Goal: Task Accomplishment & Management: Complete application form

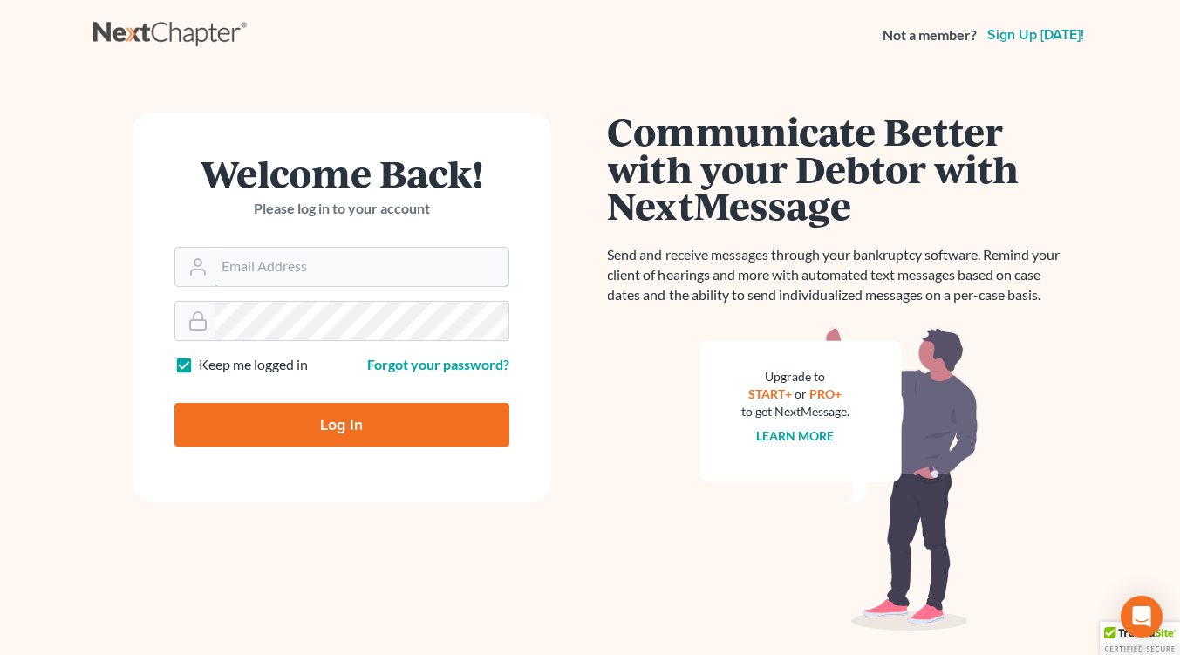
type input "[EMAIL_ADDRESS][DOMAIN_NAME]"
click at [301, 426] on input "Log In" at bounding box center [341, 425] width 335 height 44
type input "Thinking..."
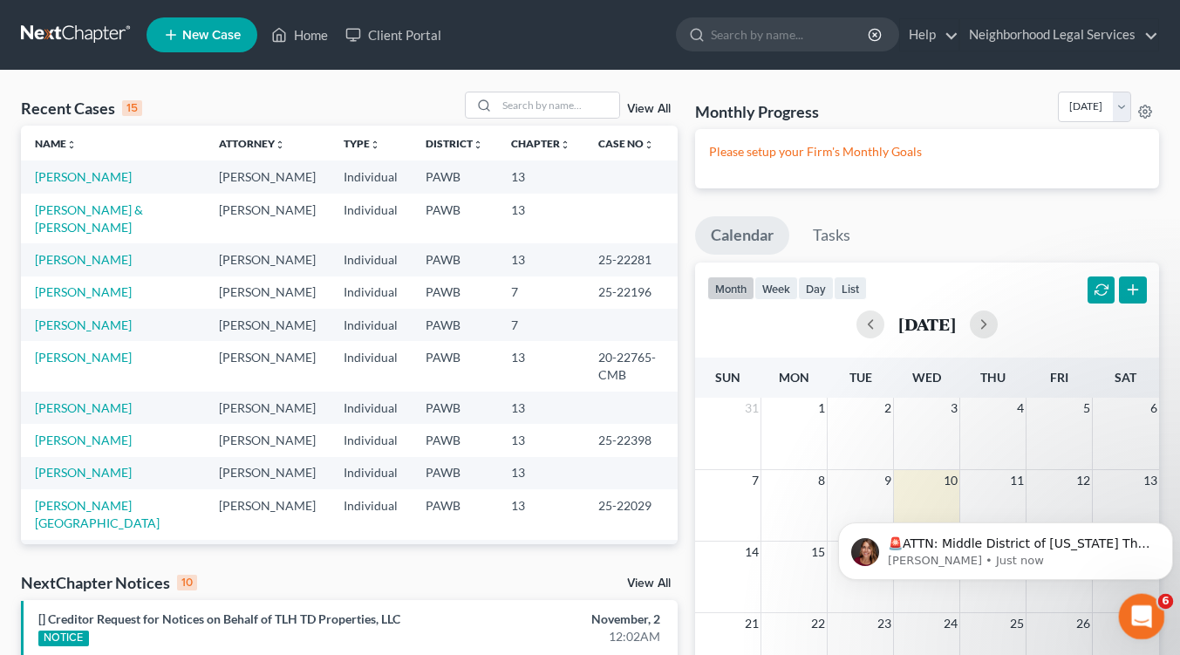
click at [1154, 596] on div "Open Intercom Messenger" at bounding box center [1139, 614] width 42 height 42
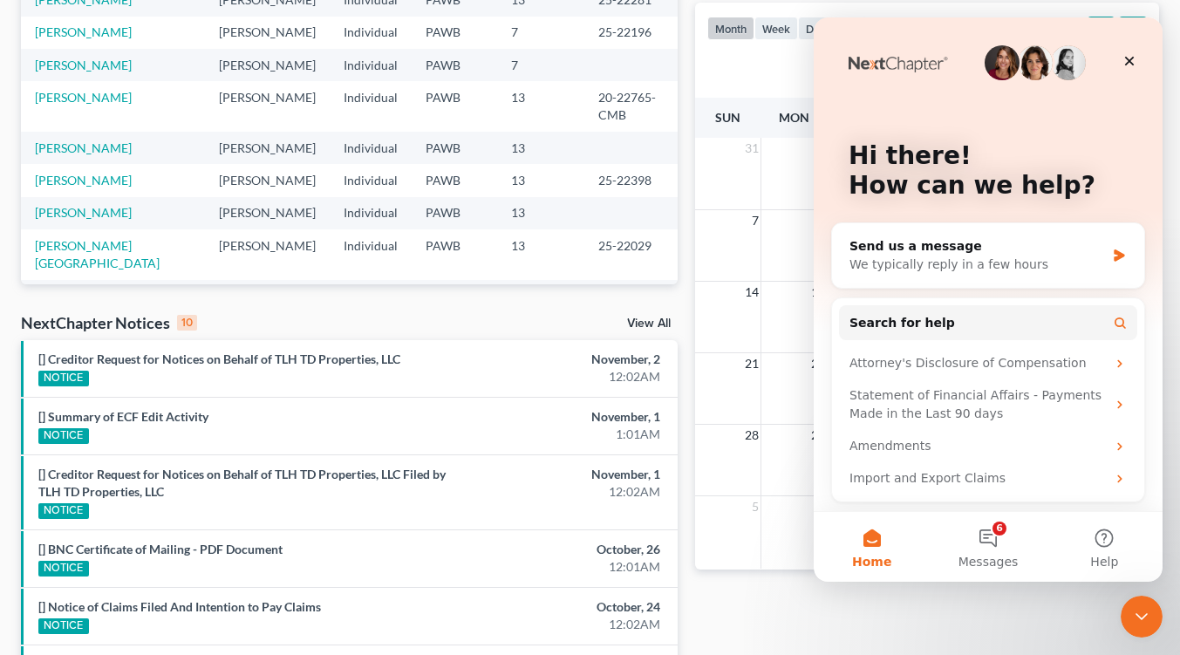
scroll to position [262, 0]
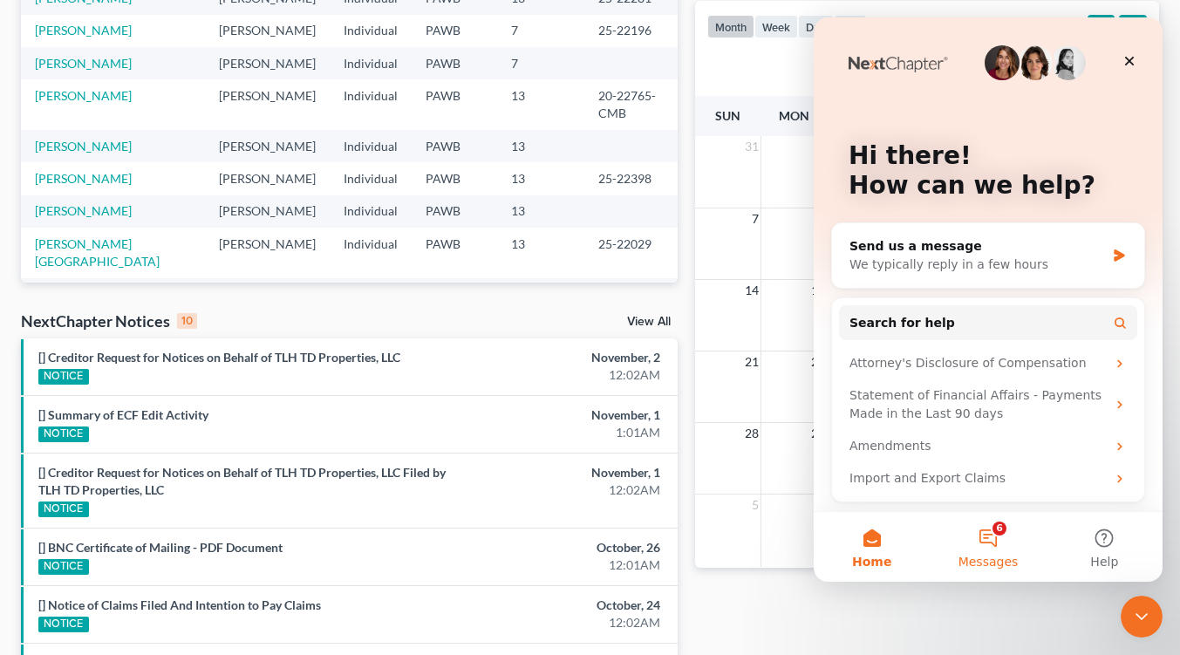
click at [996, 536] on button "6 Messages" at bounding box center [987, 547] width 116 height 70
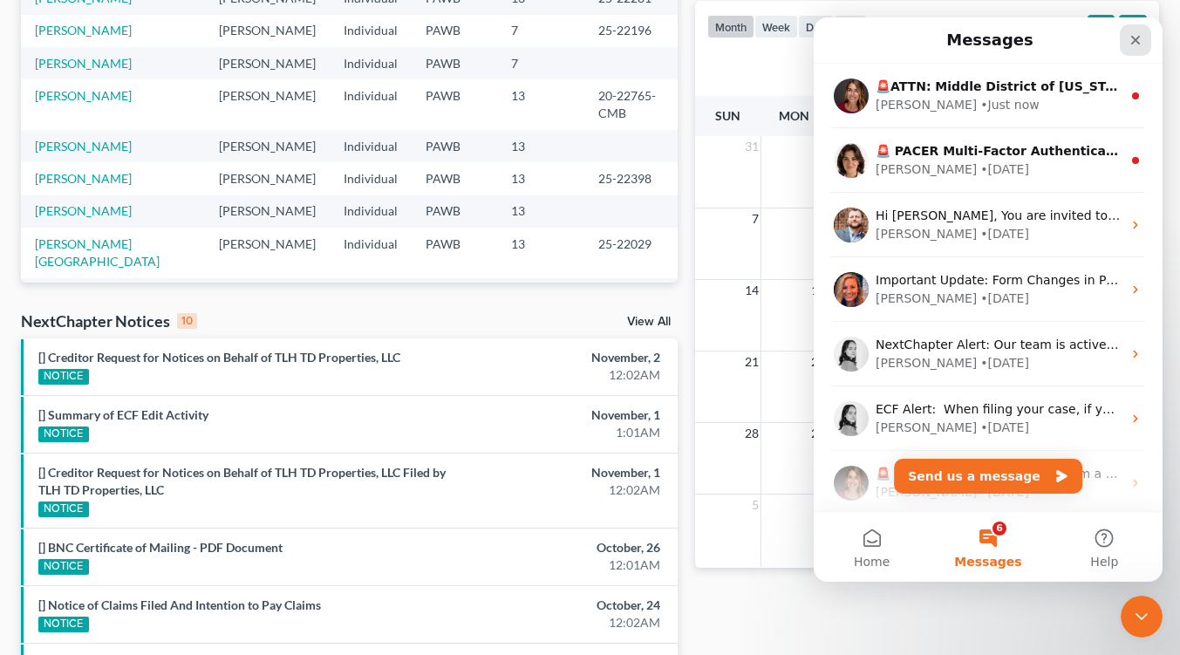
click at [1139, 37] on icon "Close" at bounding box center [1135, 40] width 14 height 14
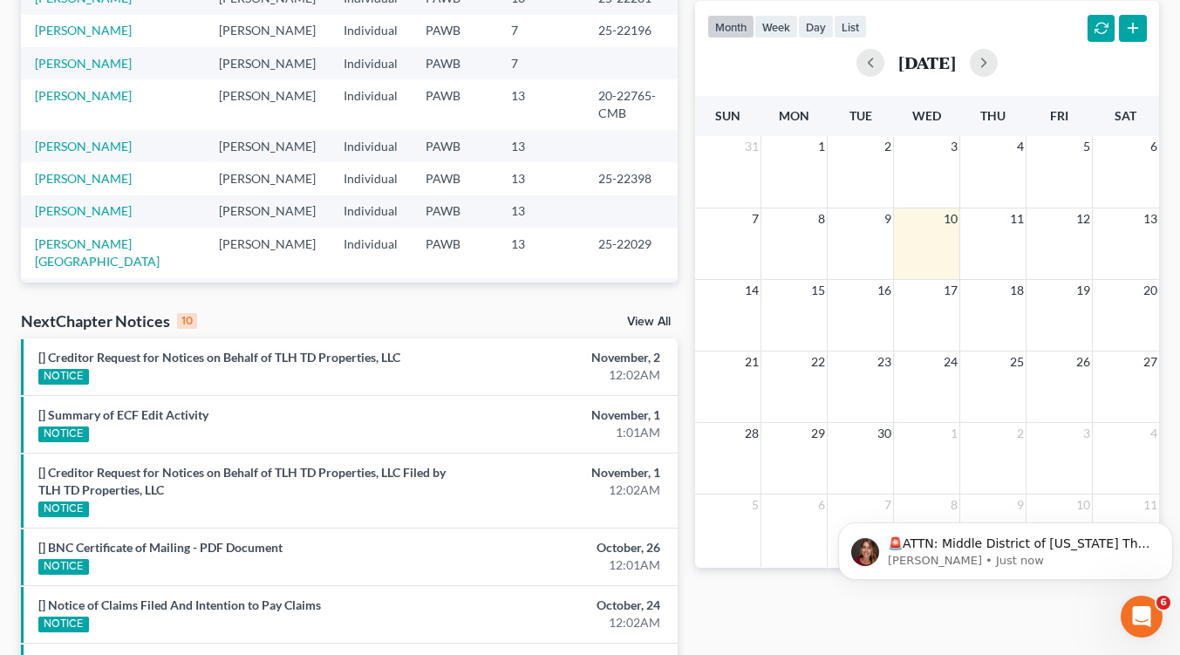
scroll to position [0, 0]
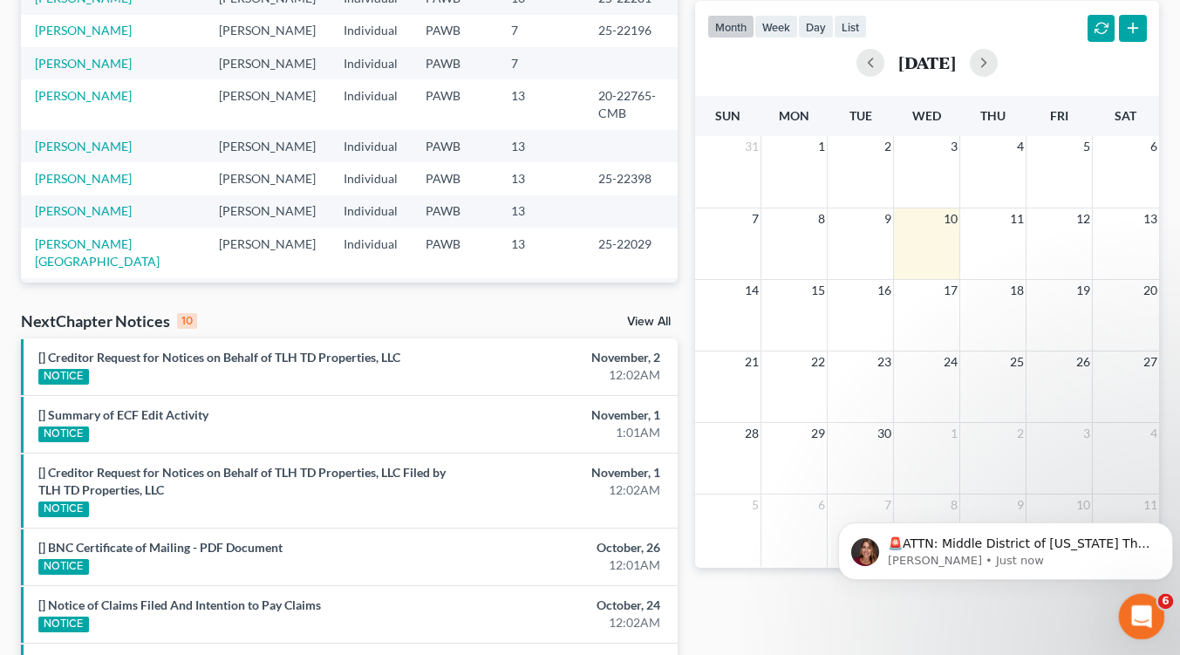
click at [1154, 596] on div "Open Intercom Messenger" at bounding box center [1139, 614] width 42 height 42
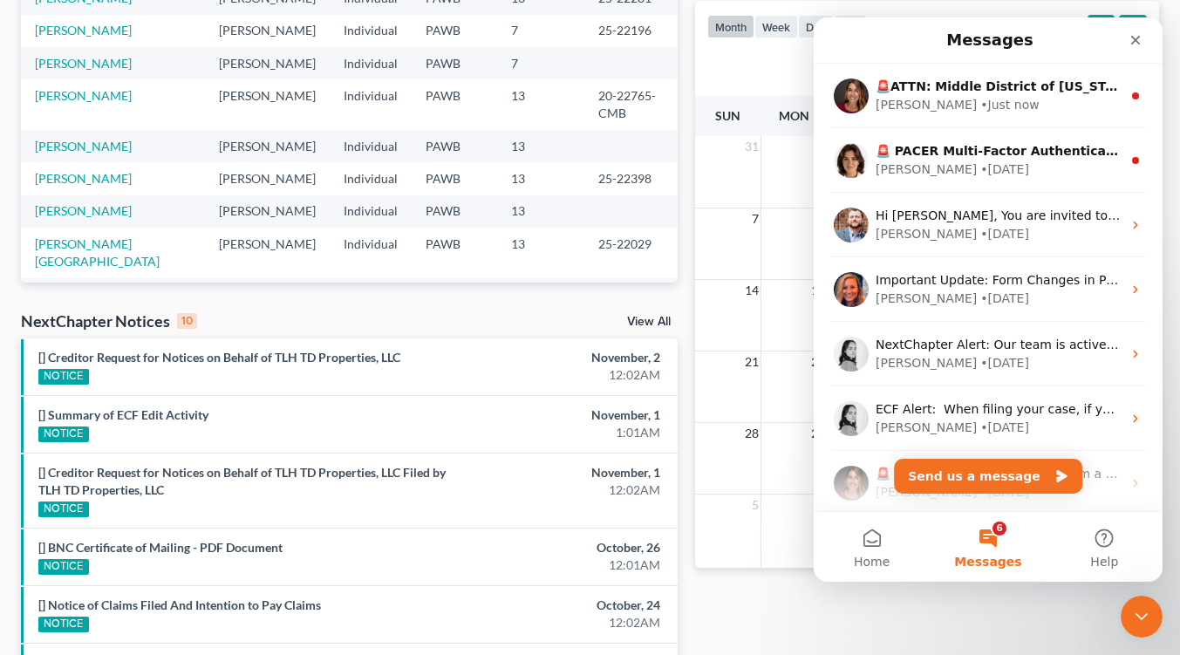
click at [992, 527] on button "6 Messages" at bounding box center [987, 547] width 116 height 70
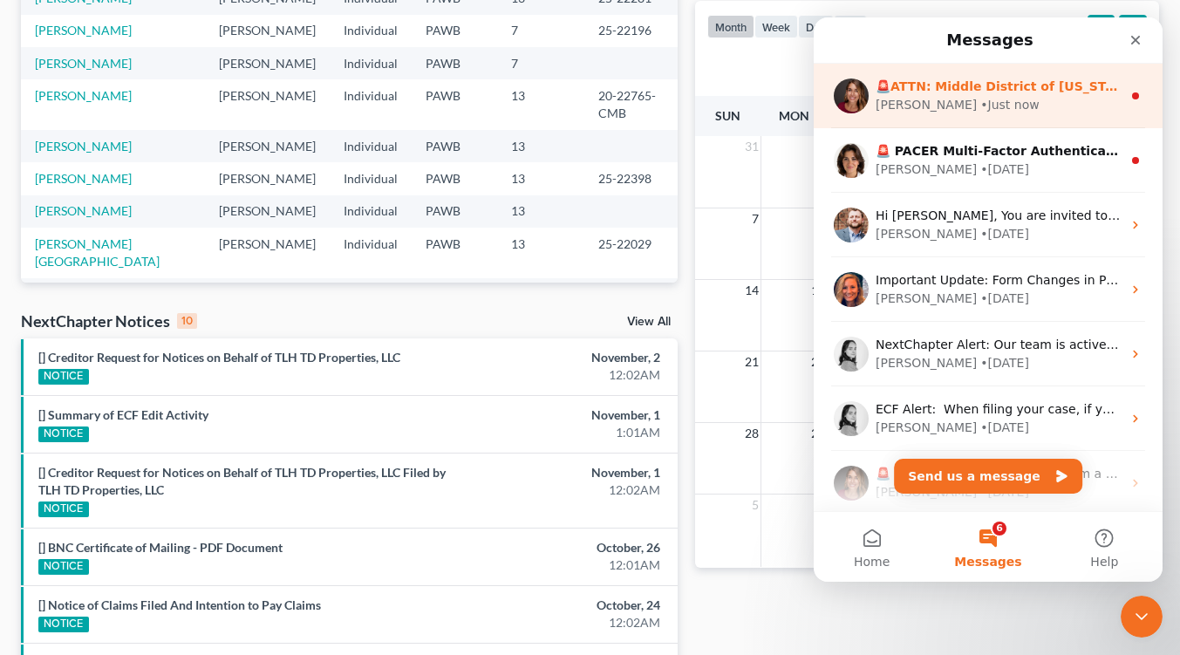
click at [1128, 92] on icon "Intercom messenger" at bounding box center [1135, 96] width 14 height 14
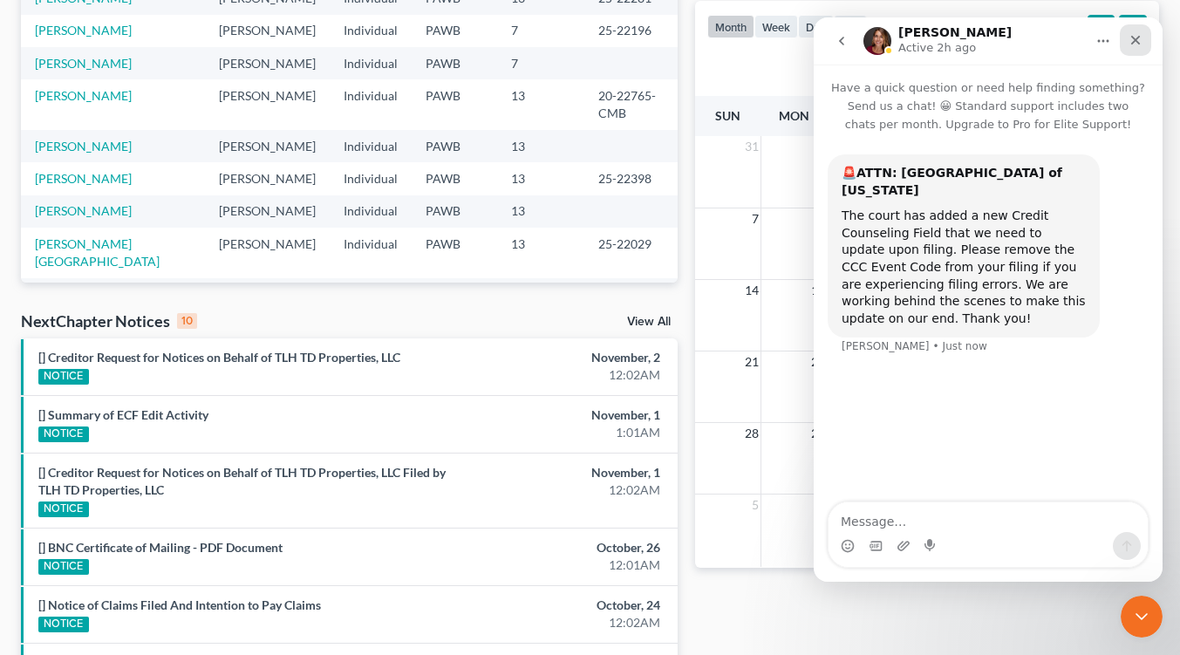
click at [1126, 37] on div "Close" at bounding box center [1134, 39] width 31 height 31
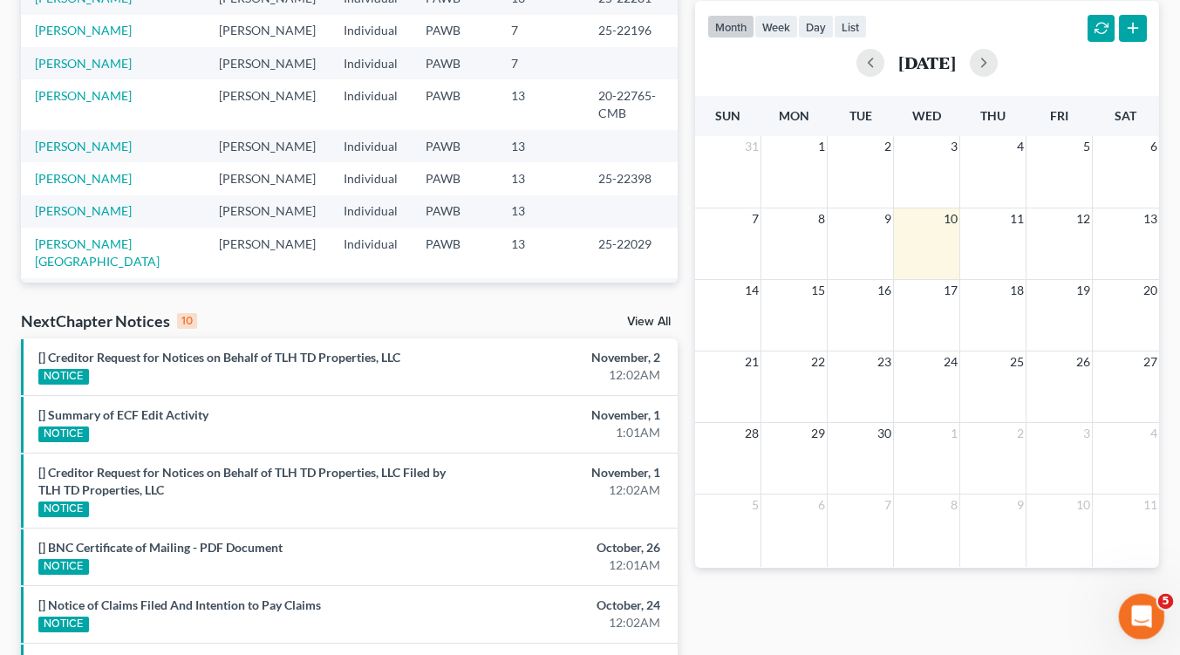
click at [1150, 601] on div "Open Intercom Messenger" at bounding box center [1139, 614] width 58 height 58
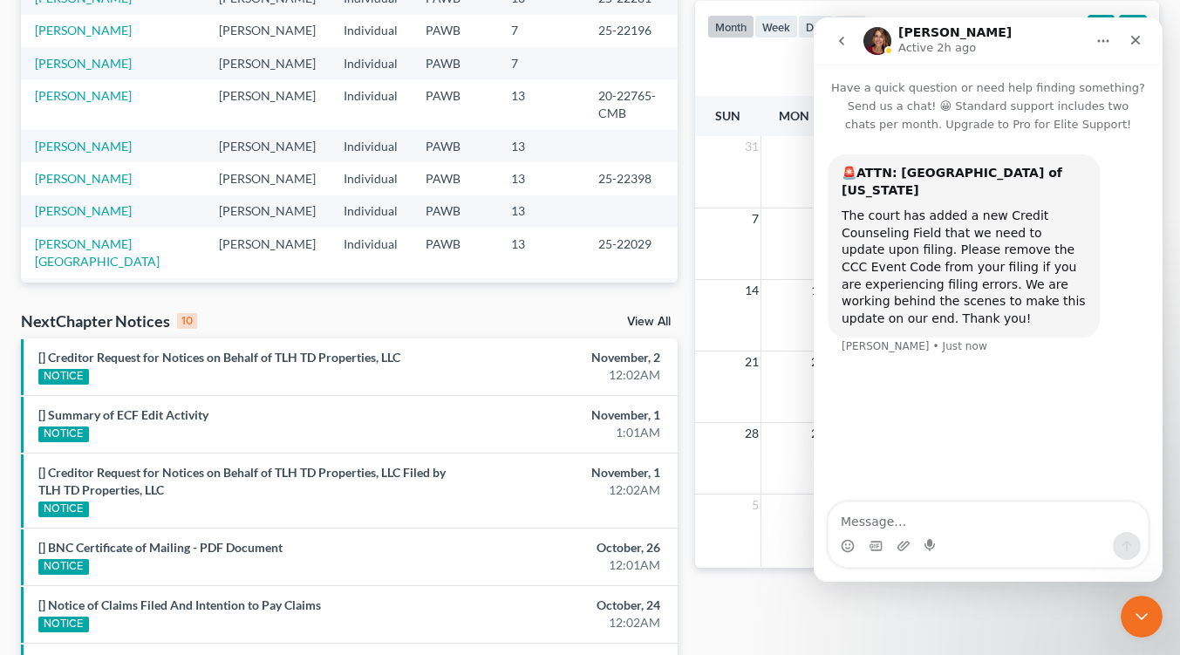
click at [848, 48] on button "go back" at bounding box center [841, 40] width 33 height 33
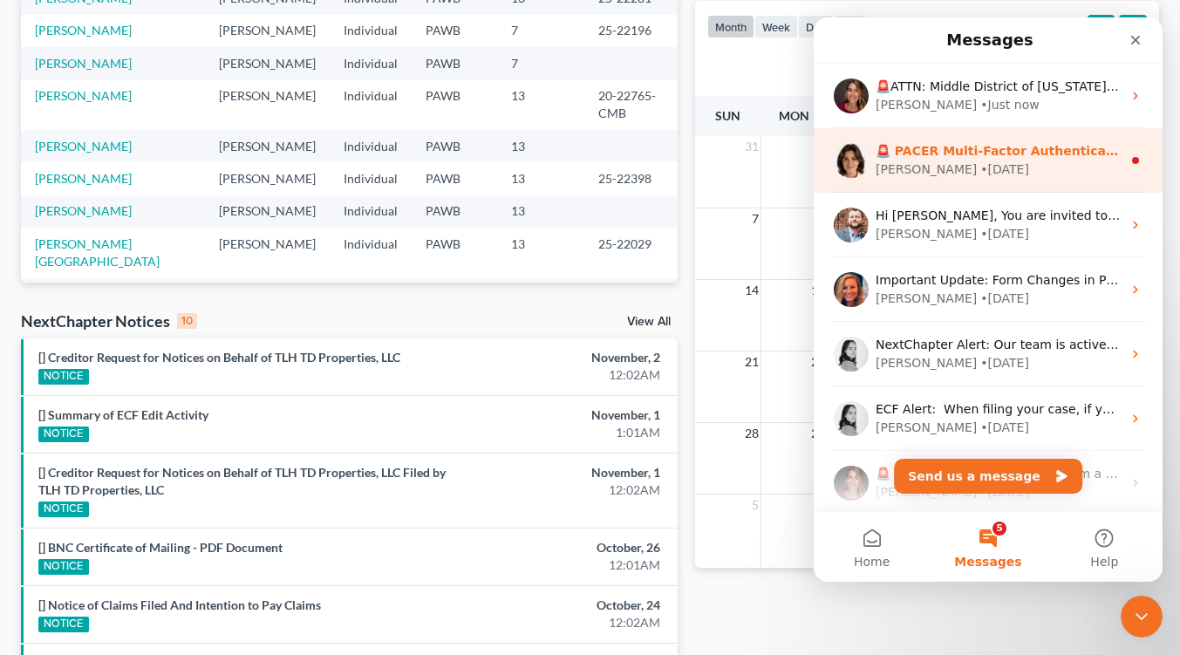
click at [1126, 169] on div "🚨 PACER Multi-Factor Authentication Now Required 🚨 Starting August 1st, 2025, P…" at bounding box center [987, 160] width 349 height 65
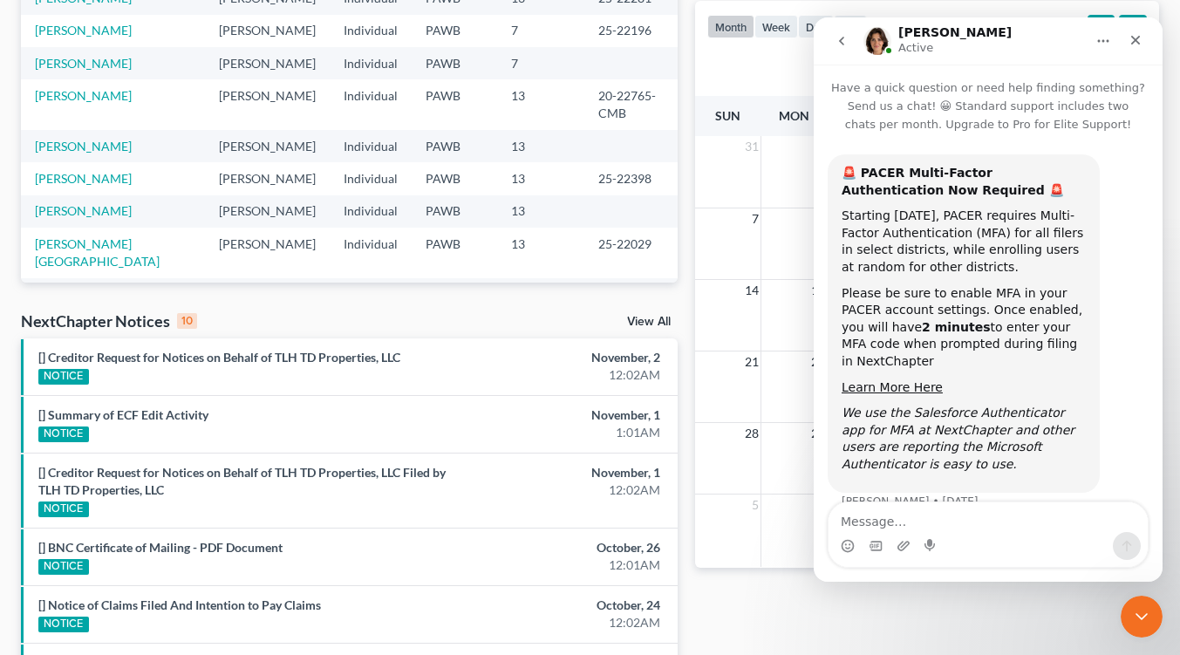
scroll to position [10, 0]
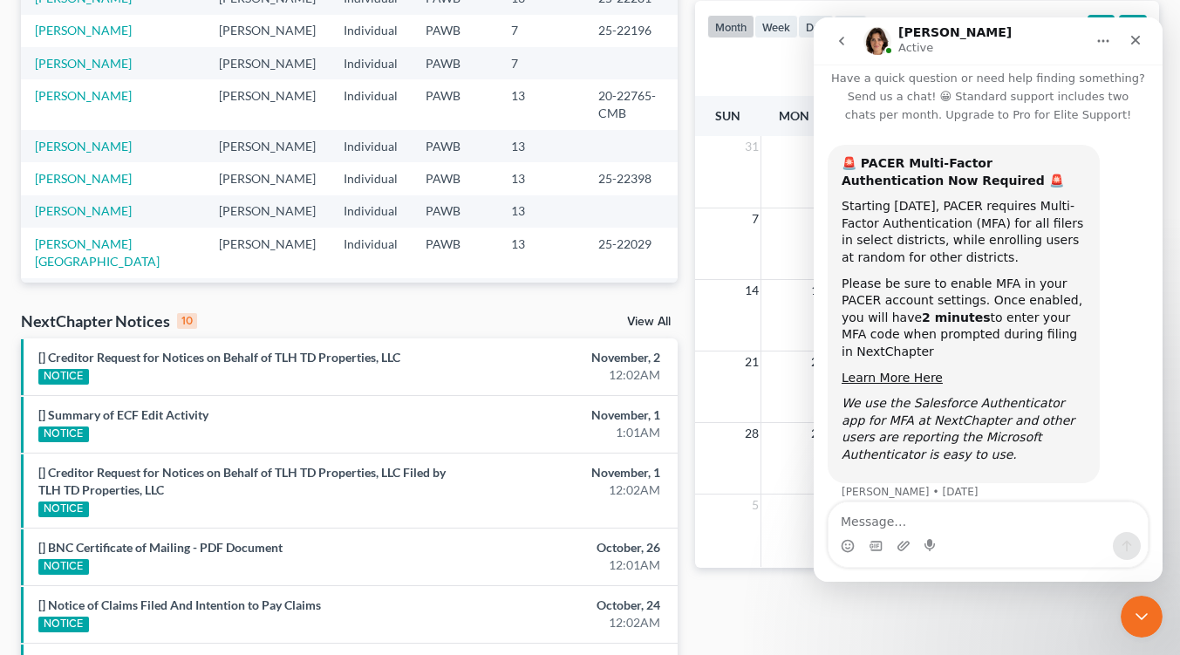
click at [841, 44] on icon "go back" at bounding box center [841, 41] width 14 height 14
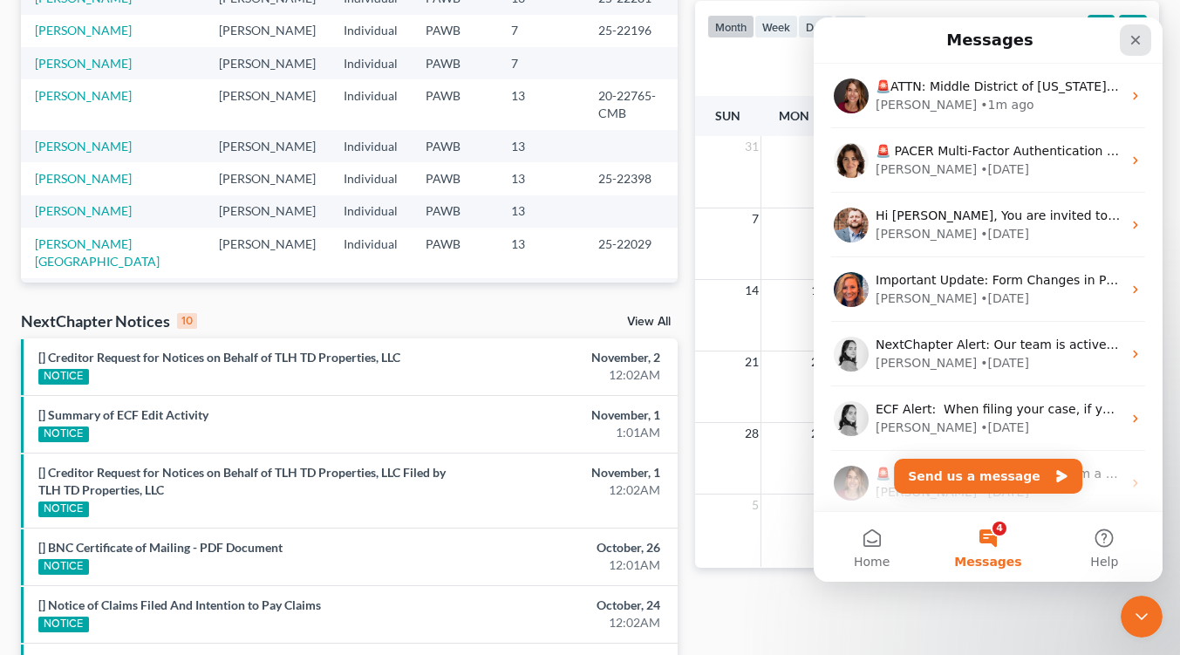
click at [1131, 40] on icon "Close" at bounding box center [1135, 40] width 14 height 14
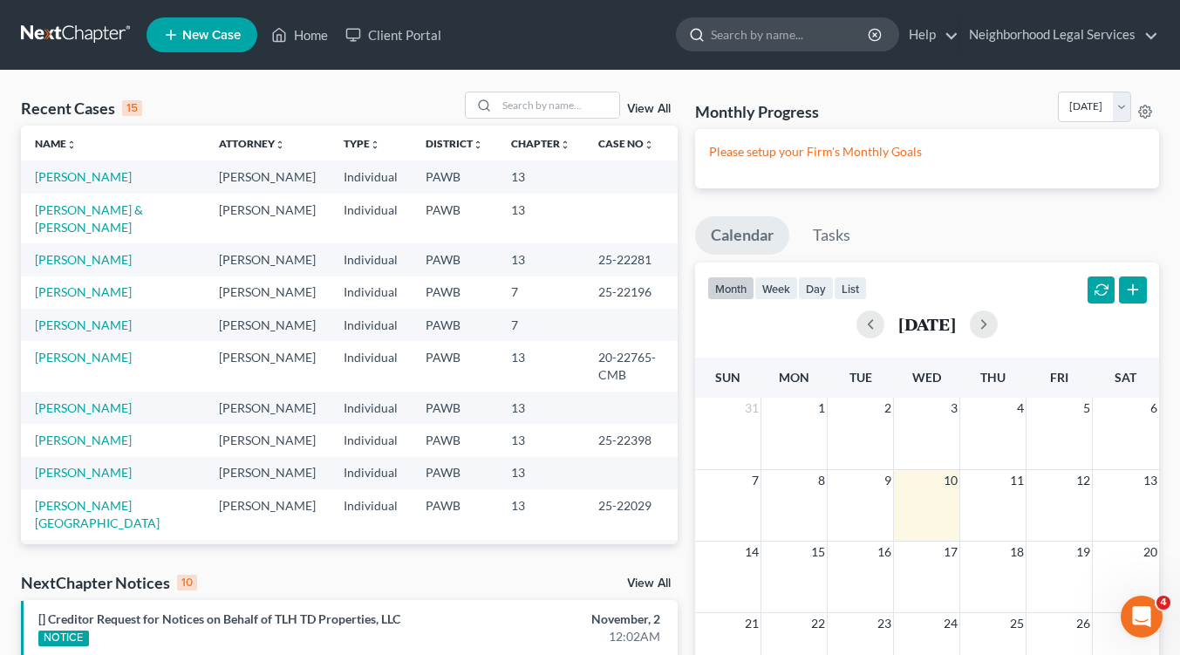
click at [818, 36] on input "search" at bounding box center [791, 34] width 160 height 32
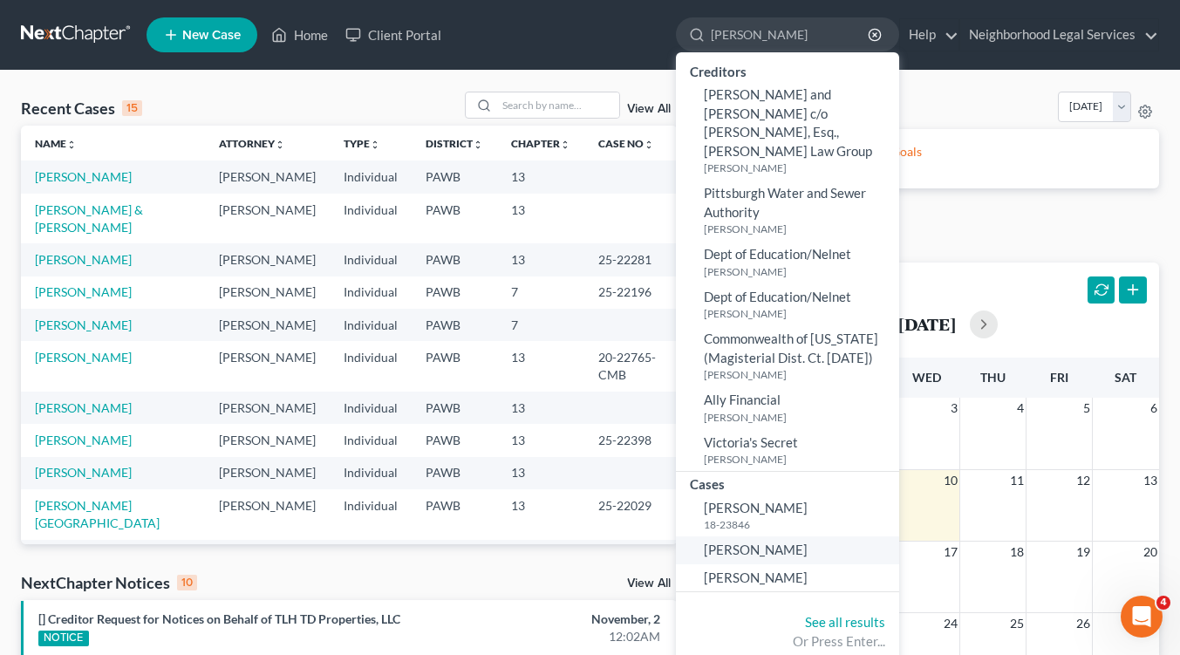
type input "lisa"
click at [742, 541] on span "Thomas, Lisa" at bounding box center [756, 549] width 104 height 16
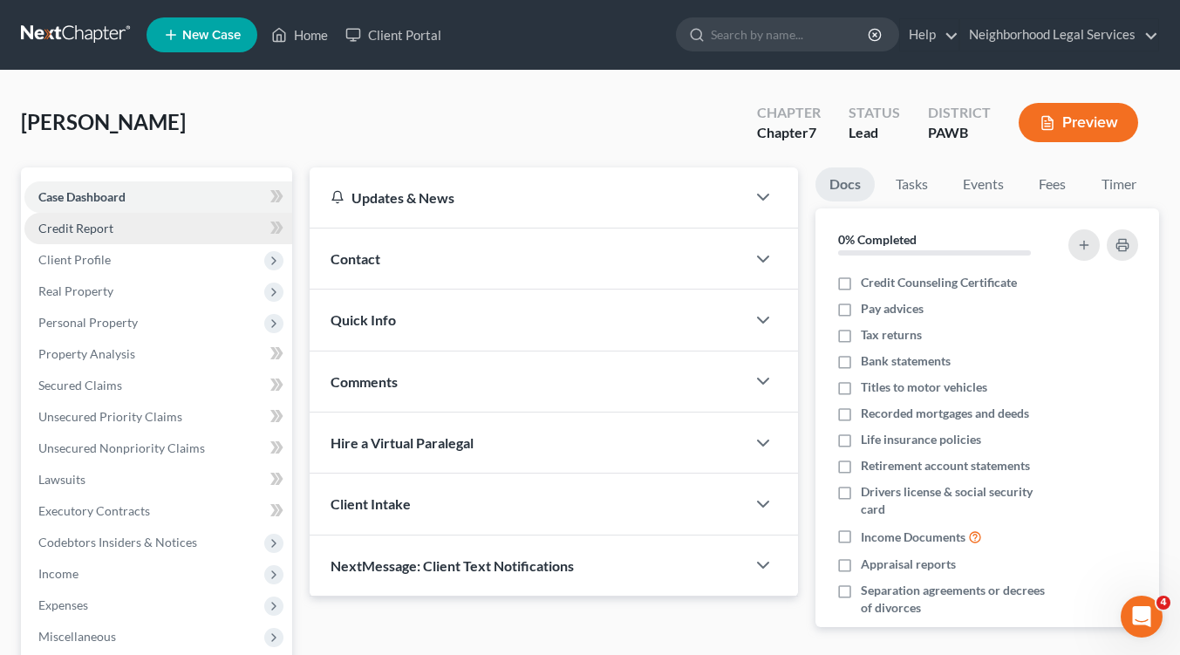
click at [91, 226] on span "Credit Report" at bounding box center [75, 228] width 75 height 15
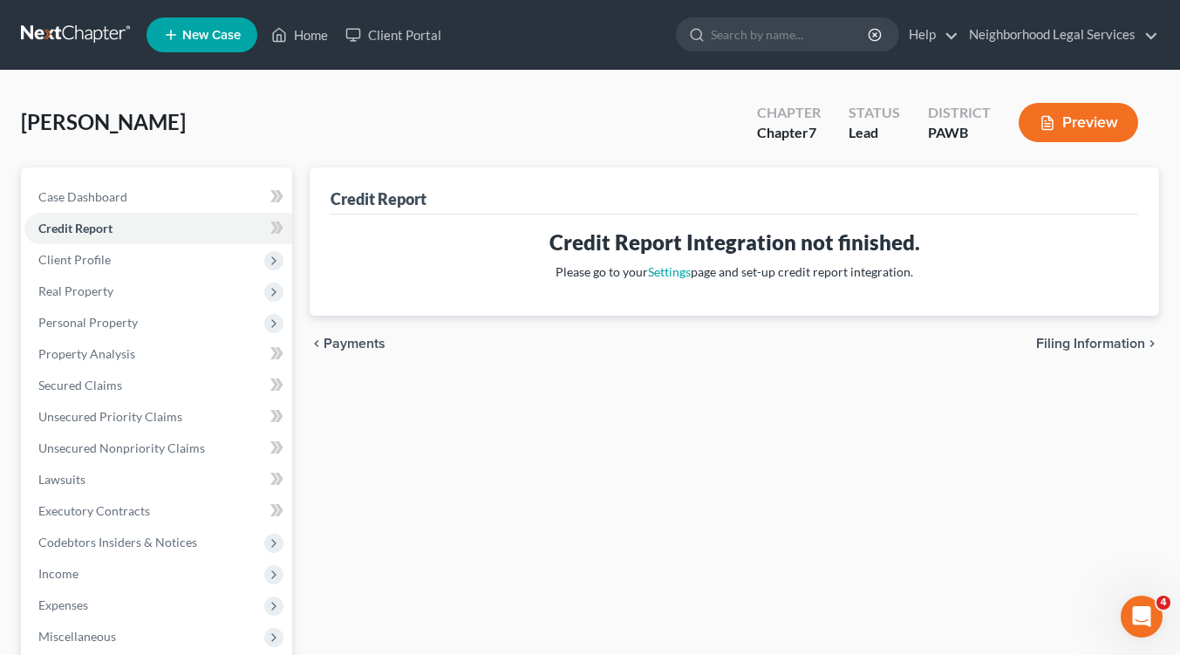
click at [1085, 347] on span "Filing Information" at bounding box center [1090, 344] width 109 height 14
select select "1"
select select "0"
select select "1"
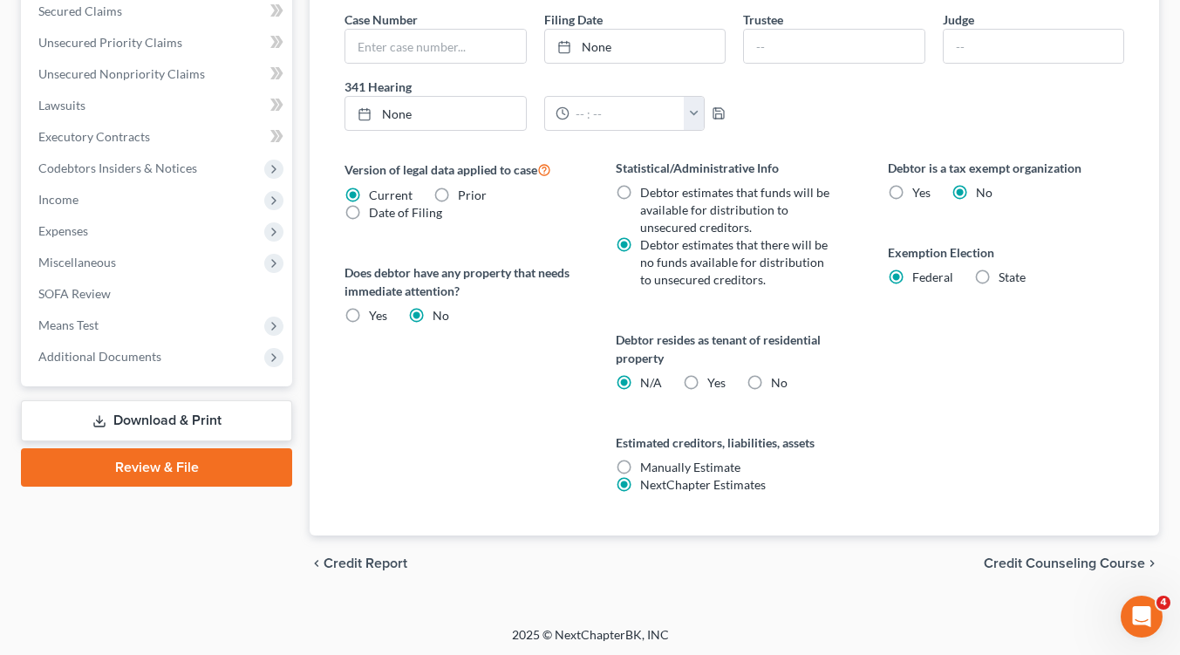
scroll to position [564, 0]
click at [1040, 562] on span "Credit Counseling Course" at bounding box center [1063, 561] width 161 height 14
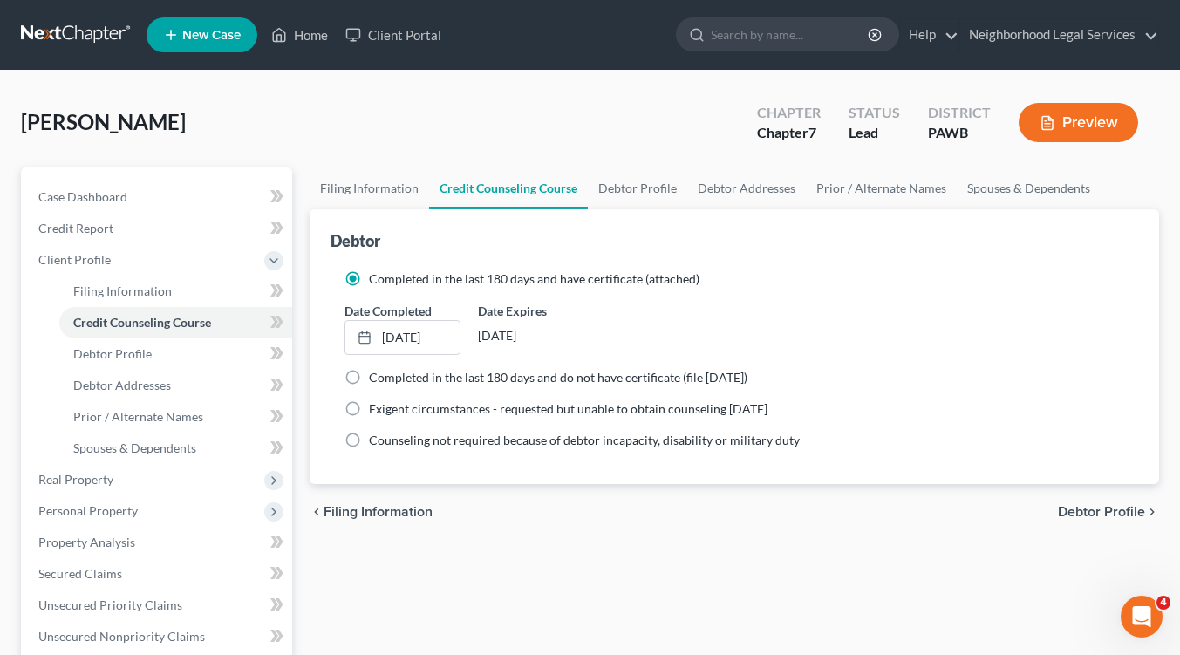
click at [1077, 514] on span "Debtor Profile" at bounding box center [1101, 512] width 87 height 14
select select "0"
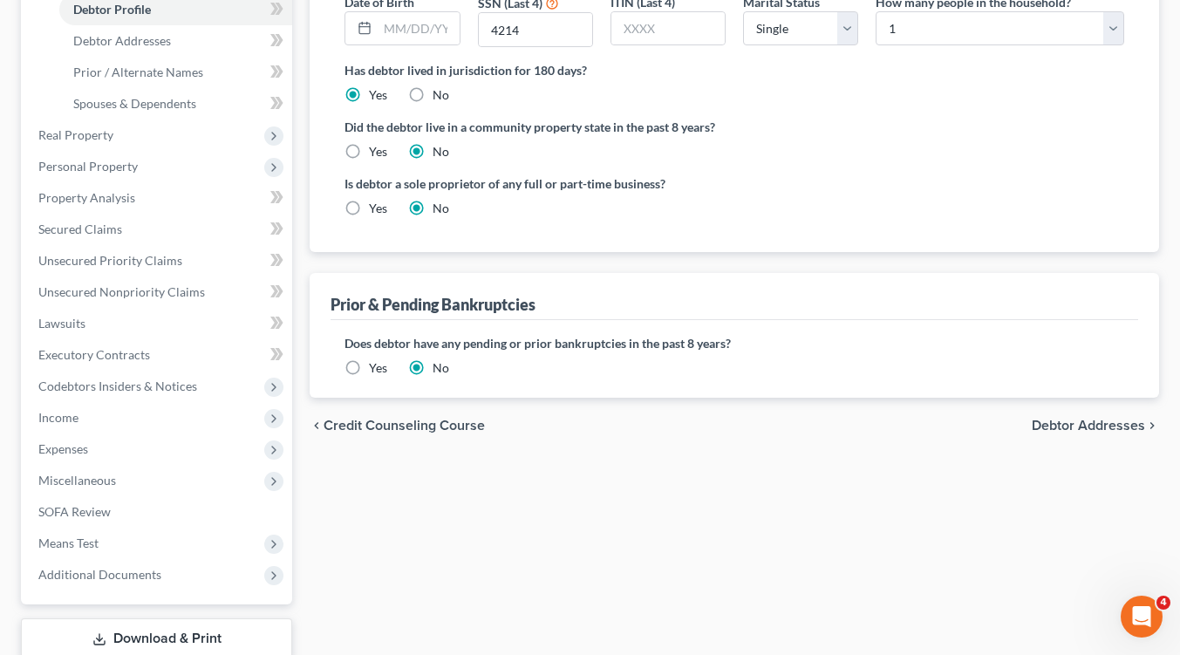
scroll to position [349, 0]
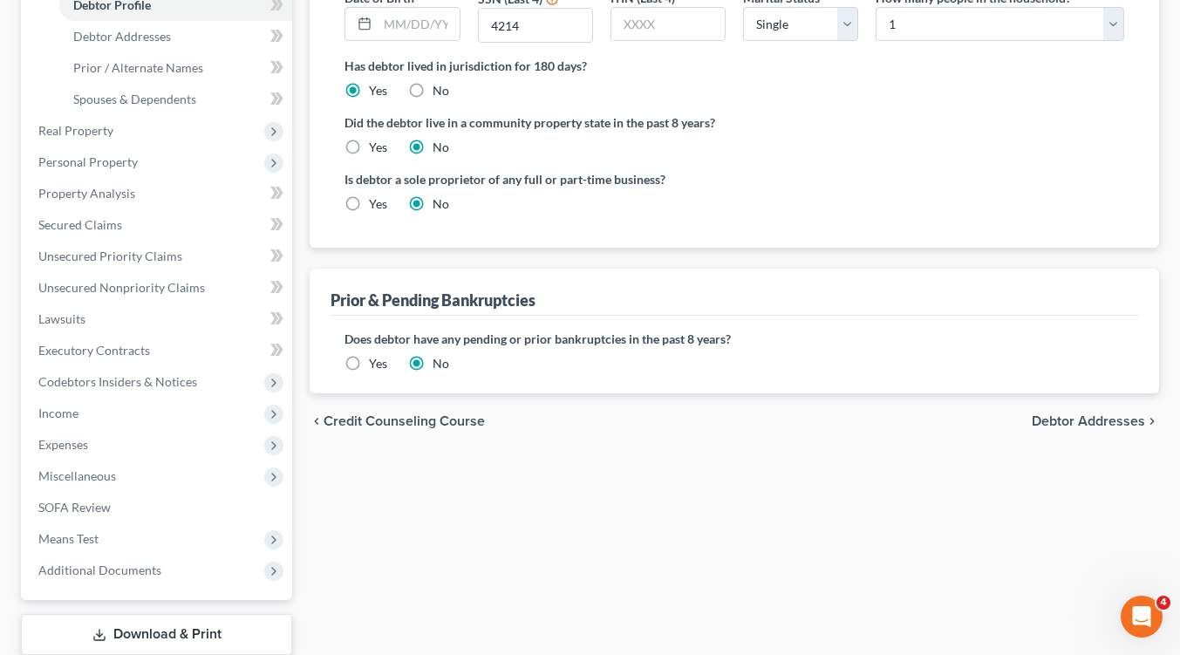
click at [1058, 418] on span "Debtor Addresses" at bounding box center [1087, 421] width 113 height 14
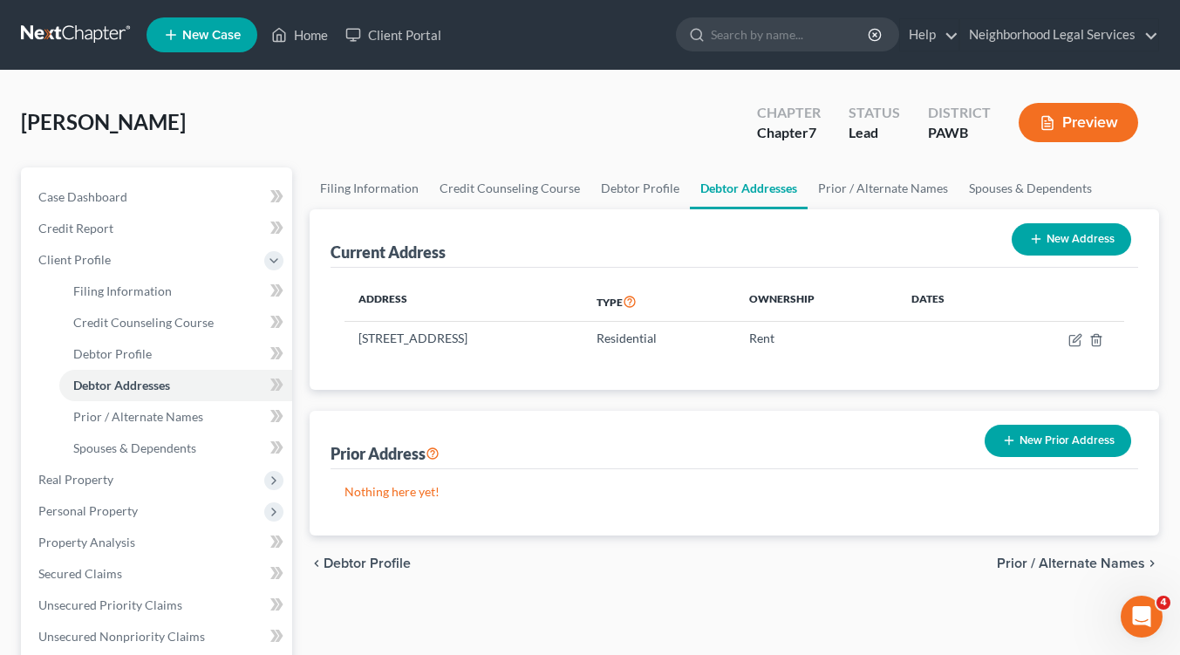
click at [1091, 566] on span "Prior / Alternate Names" at bounding box center [1071, 563] width 148 height 14
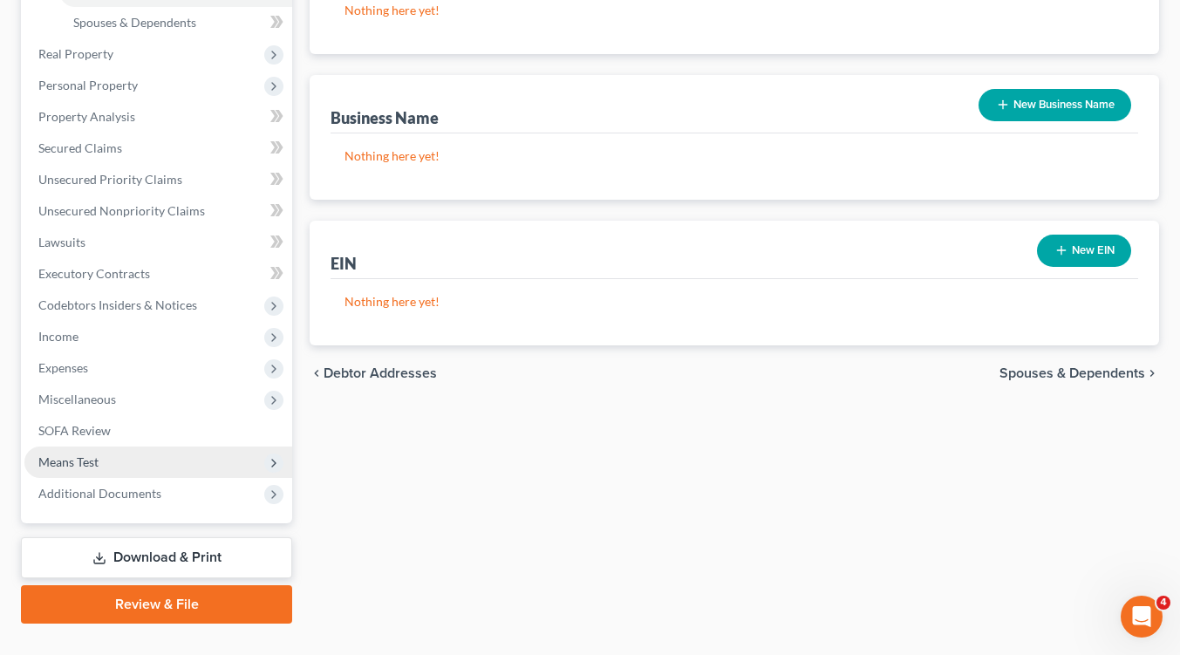
scroll to position [436, 0]
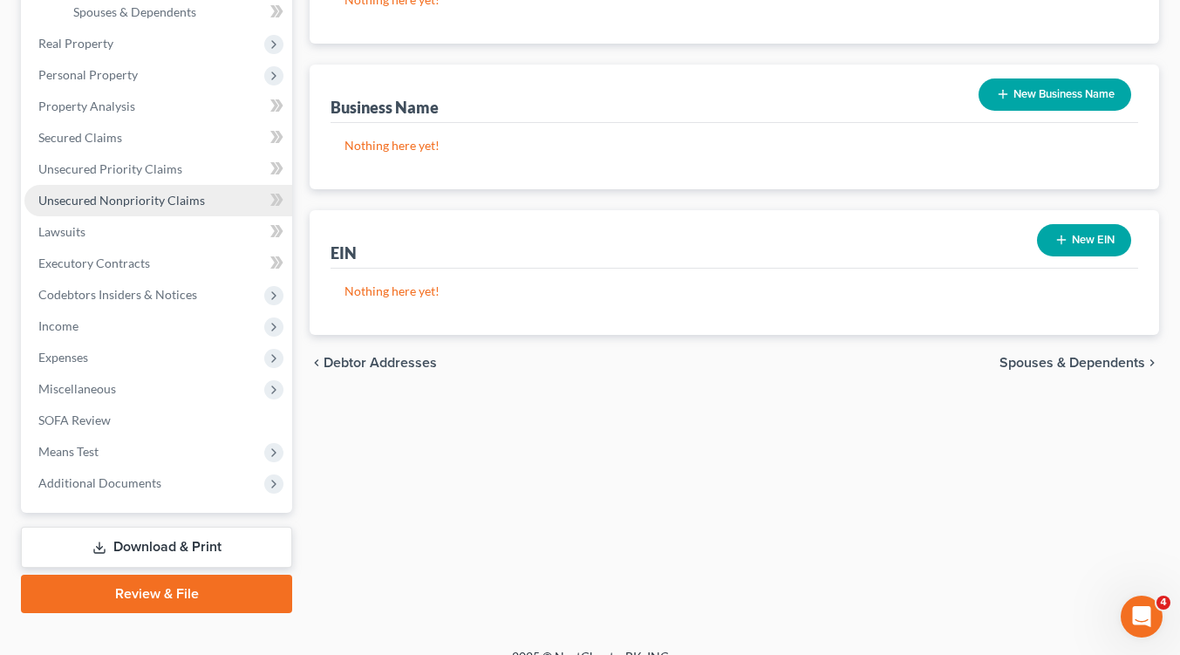
click at [160, 205] on span "Unsecured Nonpriority Claims" at bounding box center [121, 200] width 167 height 15
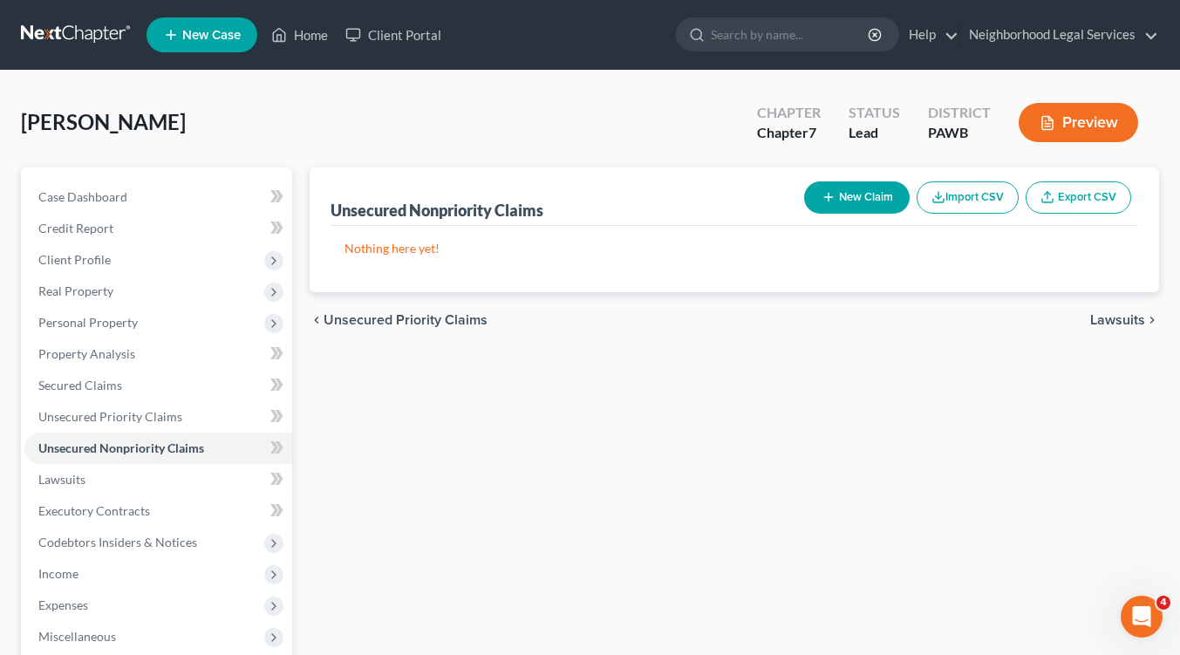
click at [858, 190] on button "New Claim" at bounding box center [856, 197] width 105 height 32
select select "0"
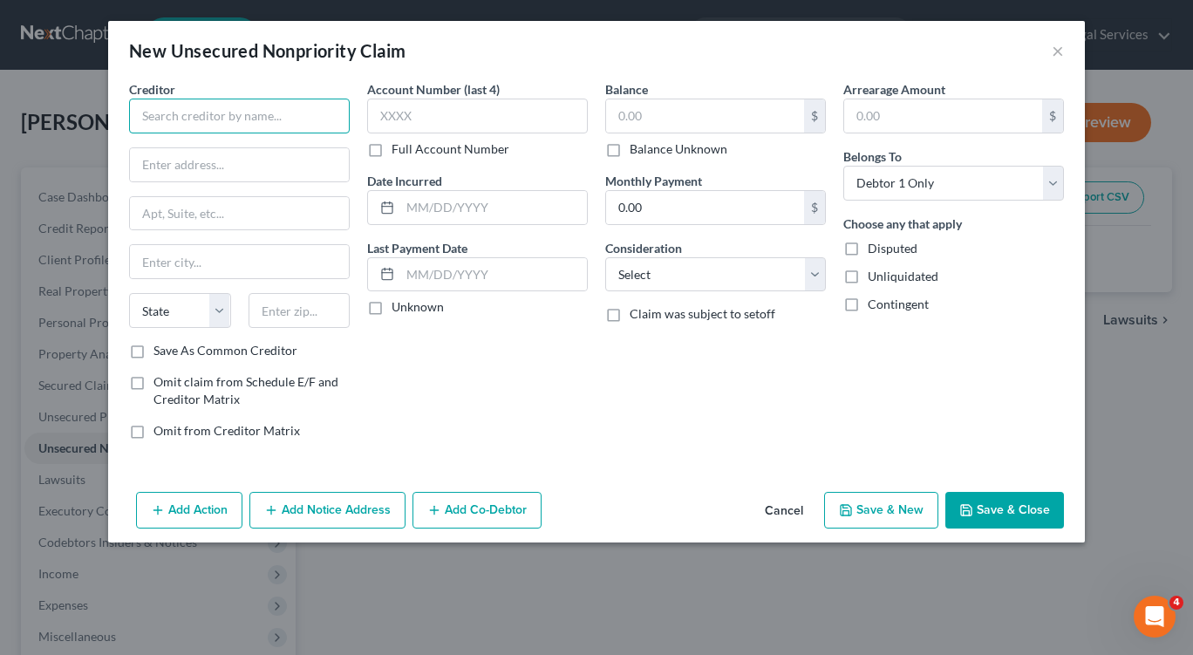
click at [188, 119] on input "text" at bounding box center [239, 116] width 221 height 35
type input "Discover Card"
click at [222, 173] on input "text" at bounding box center [239, 164] width 219 height 33
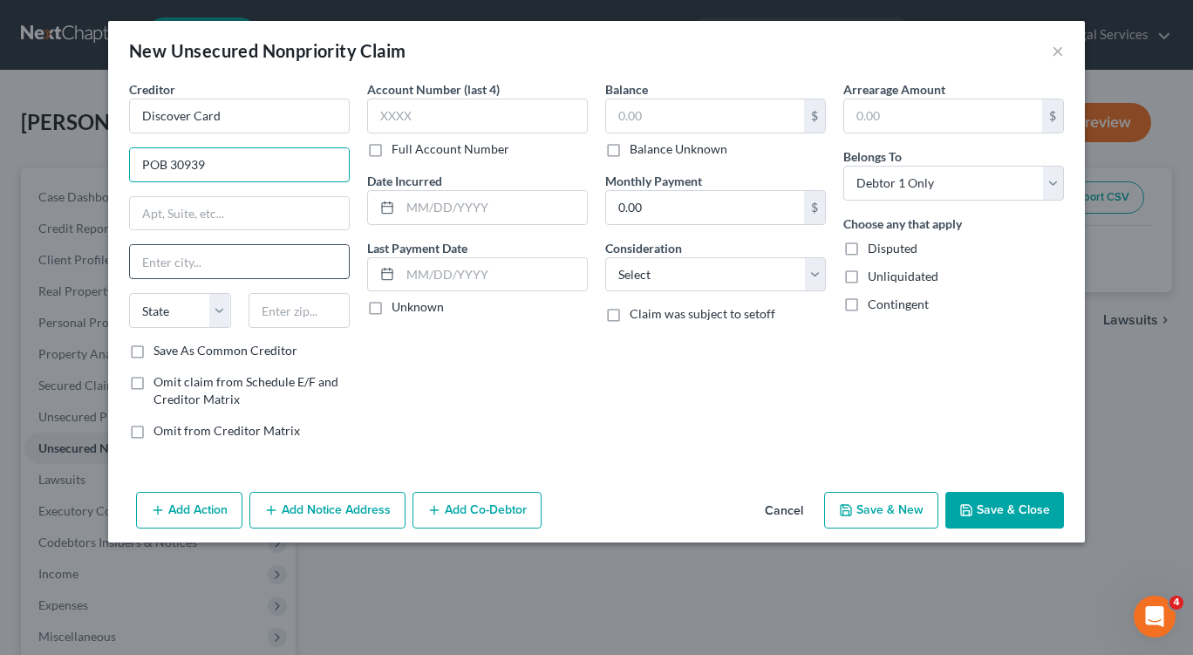
type input "POB 30939"
click at [228, 248] on input "text" at bounding box center [239, 261] width 219 height 33
type input "Salt Lake City"
type input "84131"
select select "46"
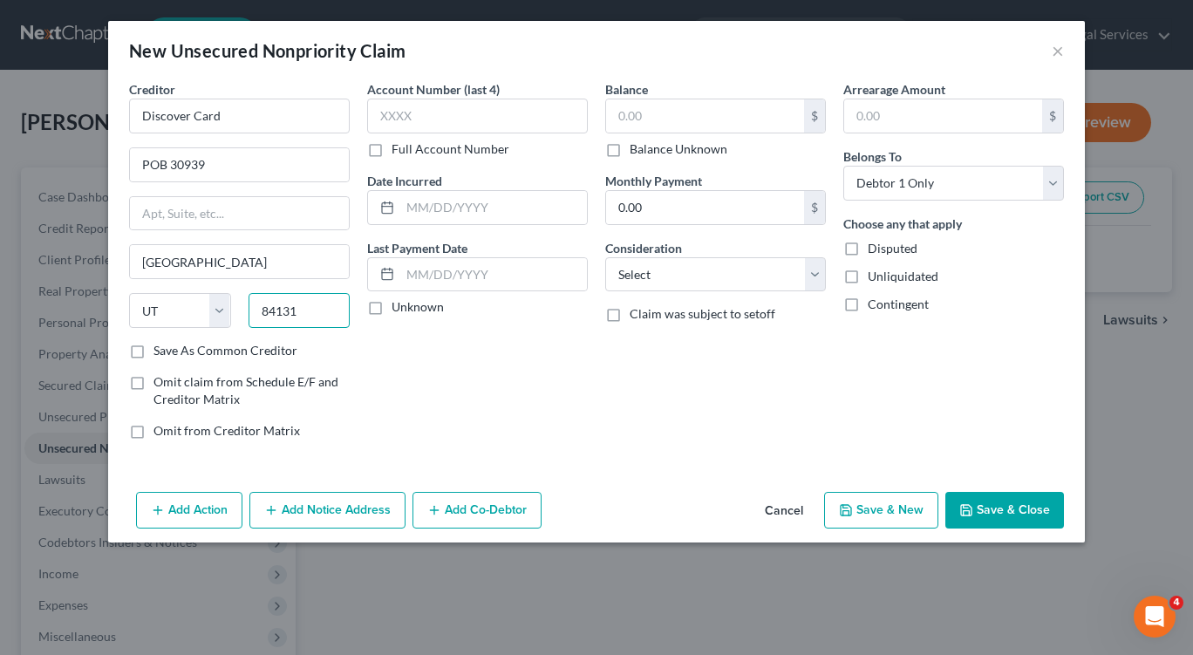
drag, startPoint x: 299, startPoint y: 308, endPoint x: 330, endPoint y: 327, distance: 36.8
click at [303, 312] on input "84131" at bounding box center [299, 310] width 102 height 35
type input "84130"
click at [428, 119] on input "text" at bounding box center [477, 116] width 221 height 35
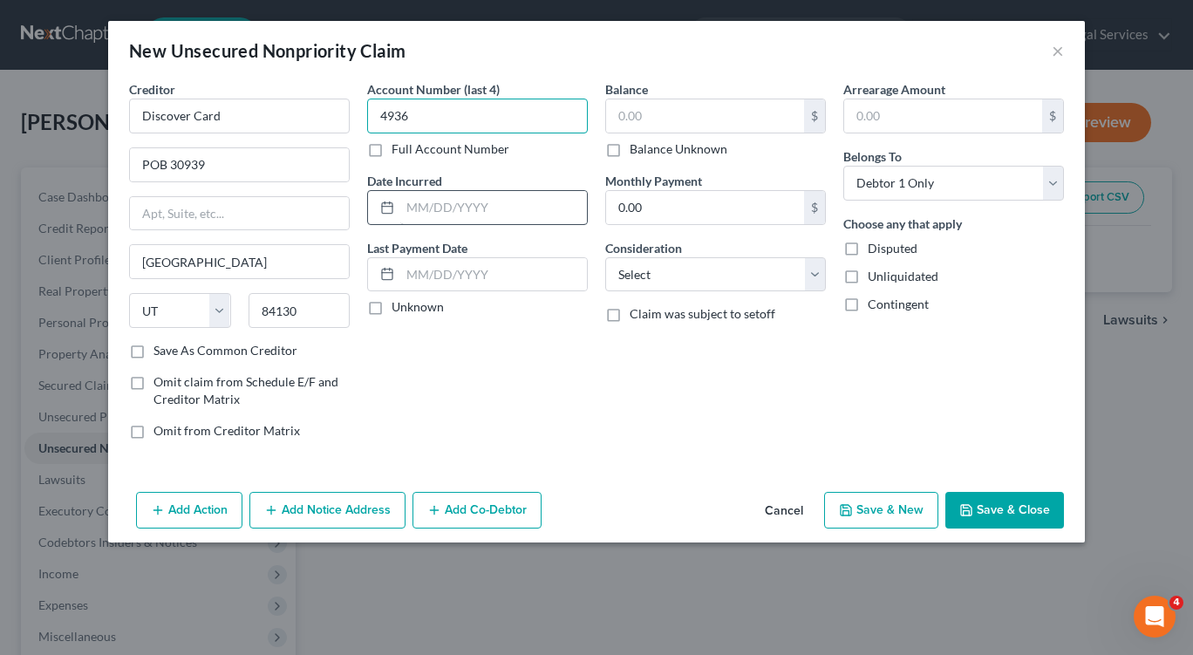
type input "4936"
click at [442, 216] on input "text" at bounding box center [493, 207] width 187 height 33
type input "05/11/2022"
click at [644, 118] on input "text" at bounding box center [705, 115] width 198 height 33
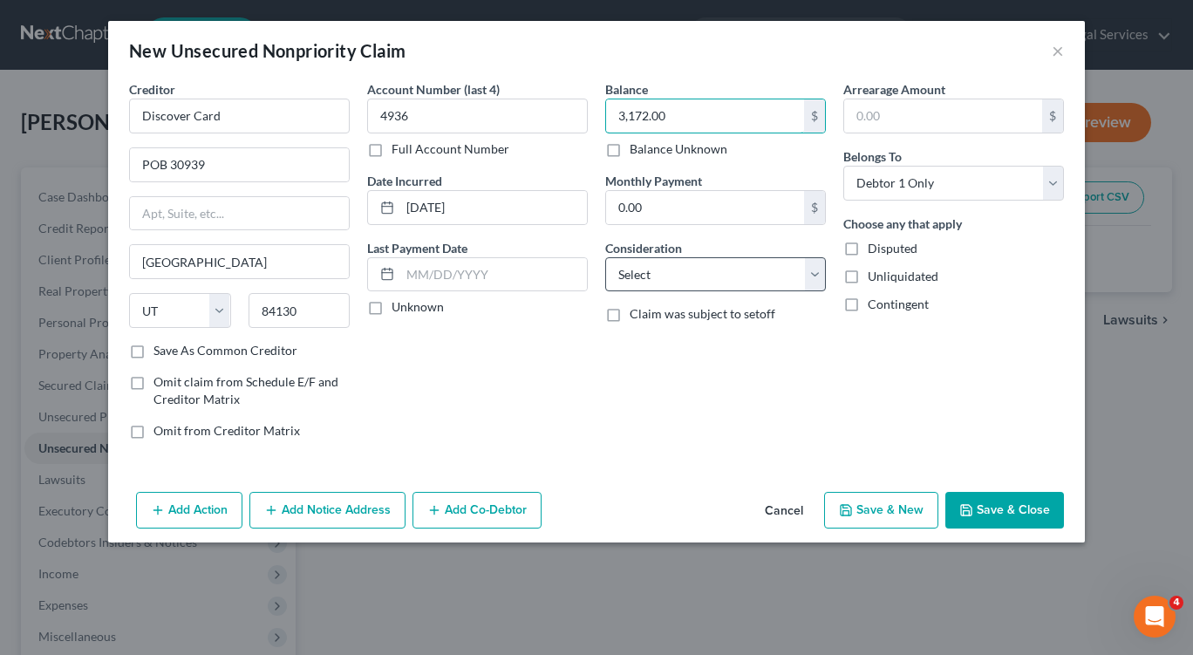
type input "3,172.00"
click at [810, 267] on select "Select Cable / Satellite Services Collection Agency Credit Card Debt Debt Couns…" at bounding box center [715, 274] width 221 height 35
select select "2"
click at [605, 257] on select "Select Cable / Satellite Services Collection Agency Credit Card Debt Debt Couns…" at bounding box center [715, 274] width 221 height 35
click at [859, 507] on button "Save & New" at bounding box center [881, 510] width 114 height 37
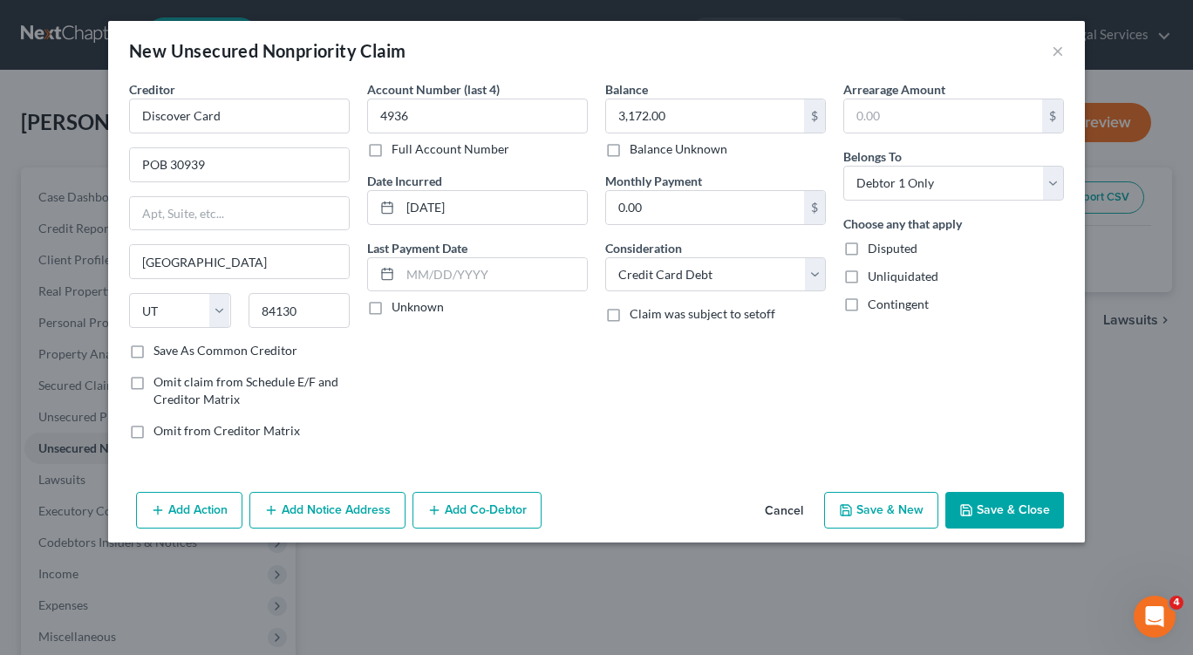
select select "0"
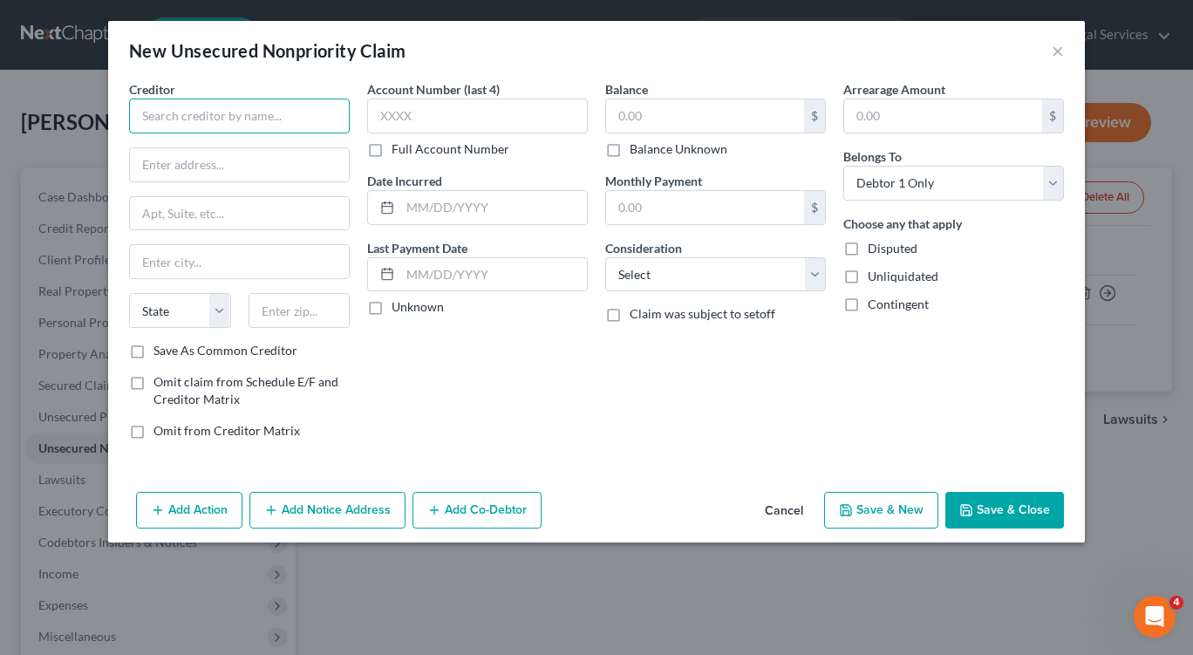
click at [343, 116] on input "text" at bounding box center [239, 116] width 221 height 35
type input "Capital One/Kohls"
click at [340, 173] on input "text" at bounding box center [239, 164] width 219 height 33
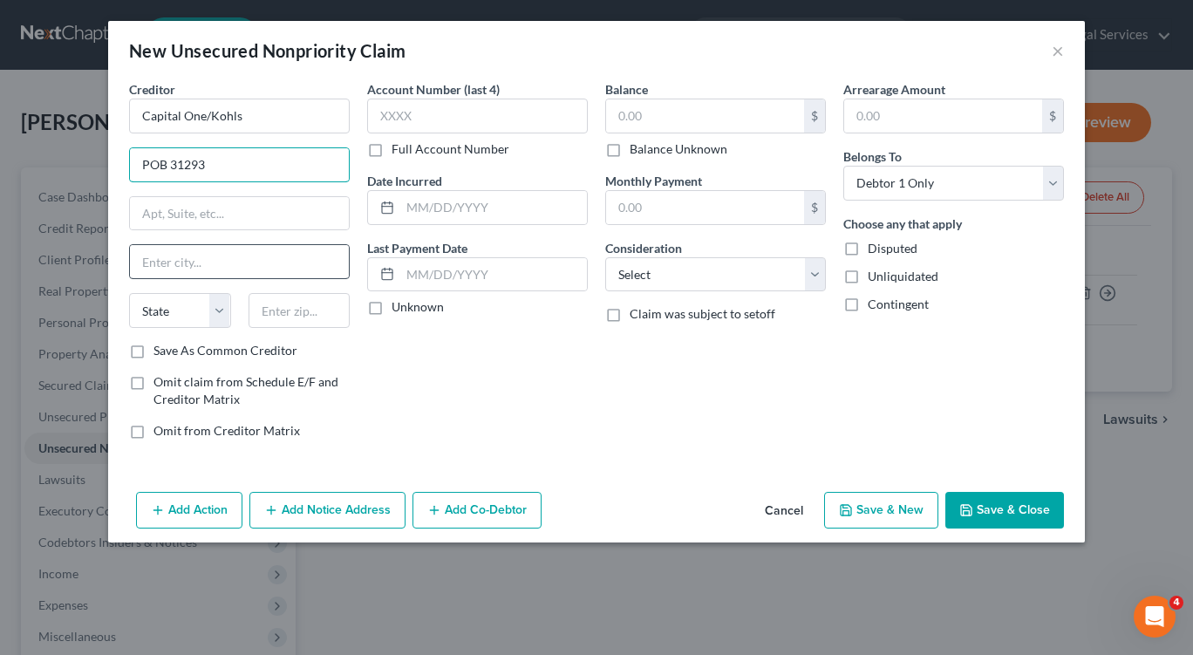
type input "POB 31293"
click at [152, 270] on input "text" at bounding box center [239, 261] width 219 height 33
type input "Salt Lake City"
type input "84131"
select select "46"
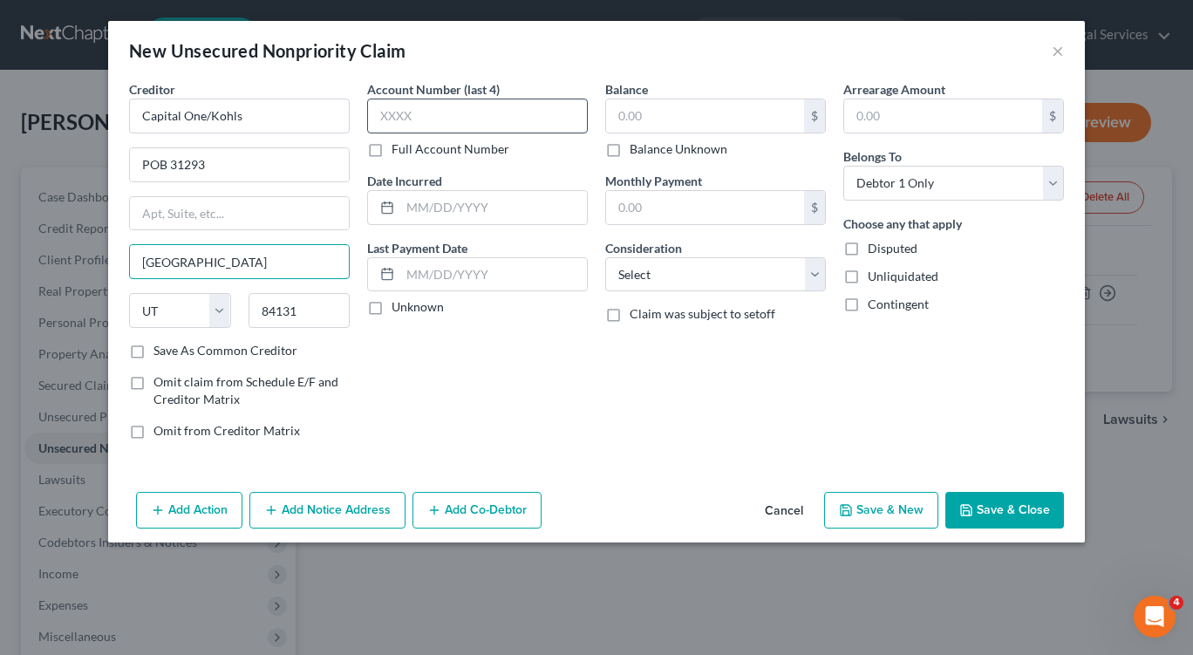
type input "Salt Lake City"
click at [432, 112] on input "text" at bounding box center [477, 116] width 221 height 35
type input "4711"
click at [469, 205] on input "text" at bounding box center [493, 207] width 187 height 33
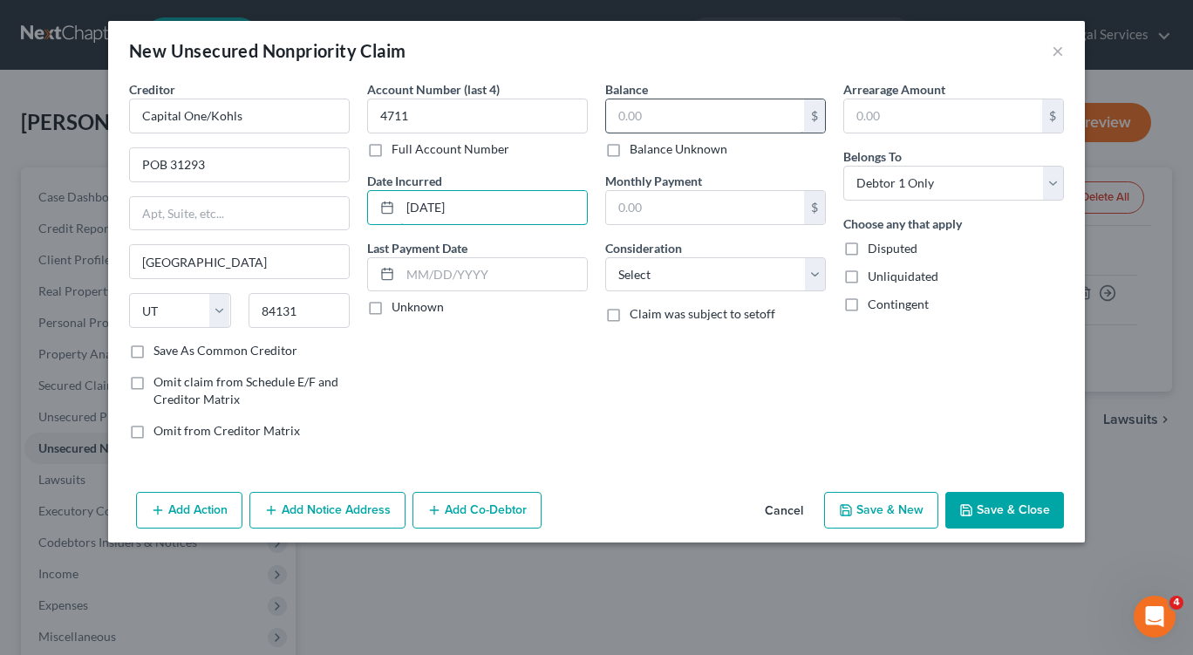
type input "10/06/2020"
click at [622, 122] on input "text" at bounding box center [705, 115] width 198 height 33
type input "1,033.00"
click at [812, 277] on select "Select Cable / Satellite Services Collection Agency Credit Card Debt Debt Couns…" at bounding box center [715, 274] width 221 height 35
select select "2"
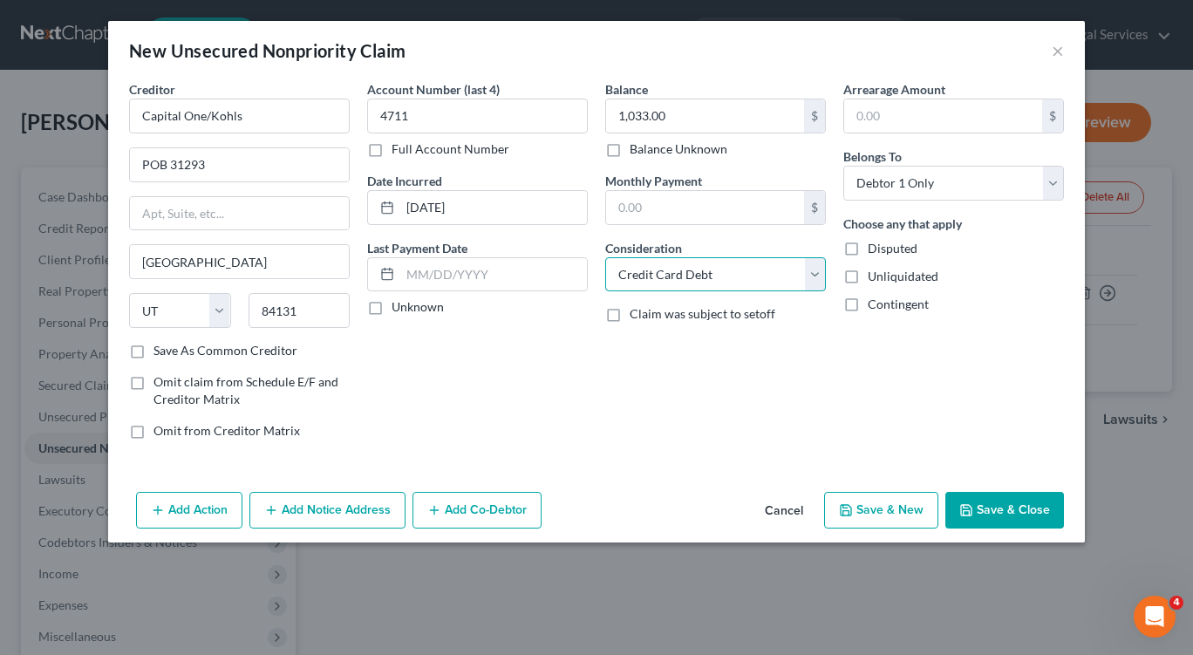
click at [605, 257] on select "Select Cable / Satellite Services Collection Agency Credit Card Debt Debt Couns…" at bounding box center [715, 274] width 221 height 35
click at [851, 506] on icon "button" at bounding box center [846, 510] width 14 height 14
select select "0"
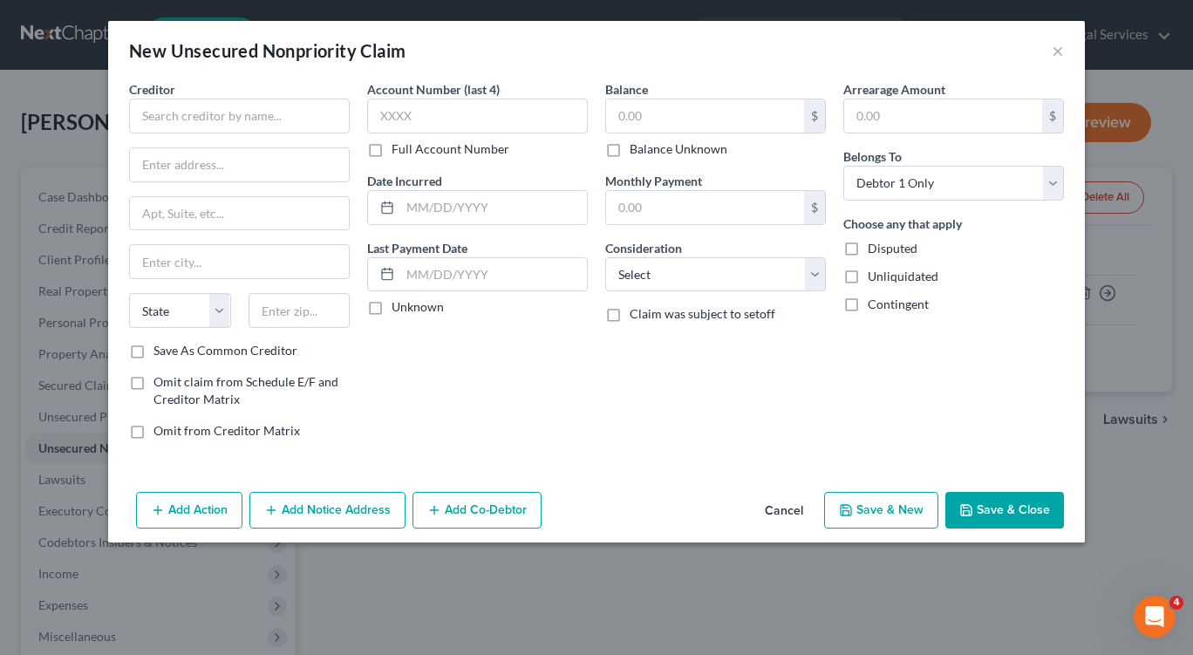
type input "0.00"
click at [286, 119] on input "text" at bounding box center [239, 116] width 221 height 35
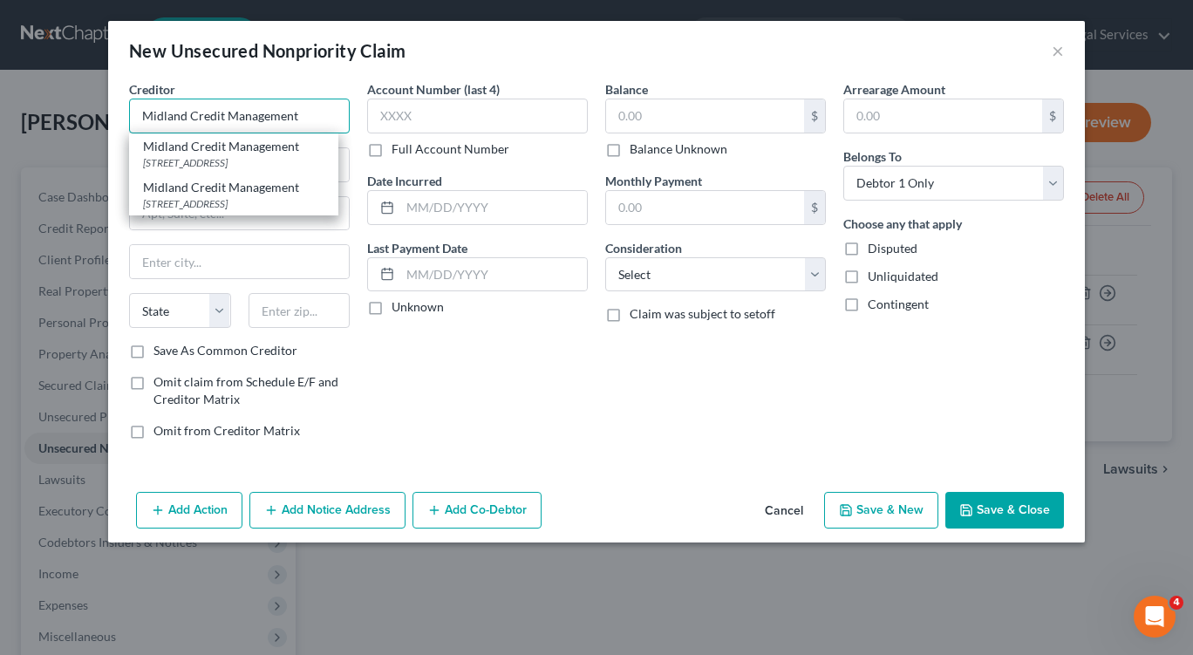
type input "Midland Credit Management"
click at [473, 408] on div "Account Number (last 4) Full Account Number Date Incurred Last Payment Date Unk…" at bounding box center [477, 266] width 238 height 373
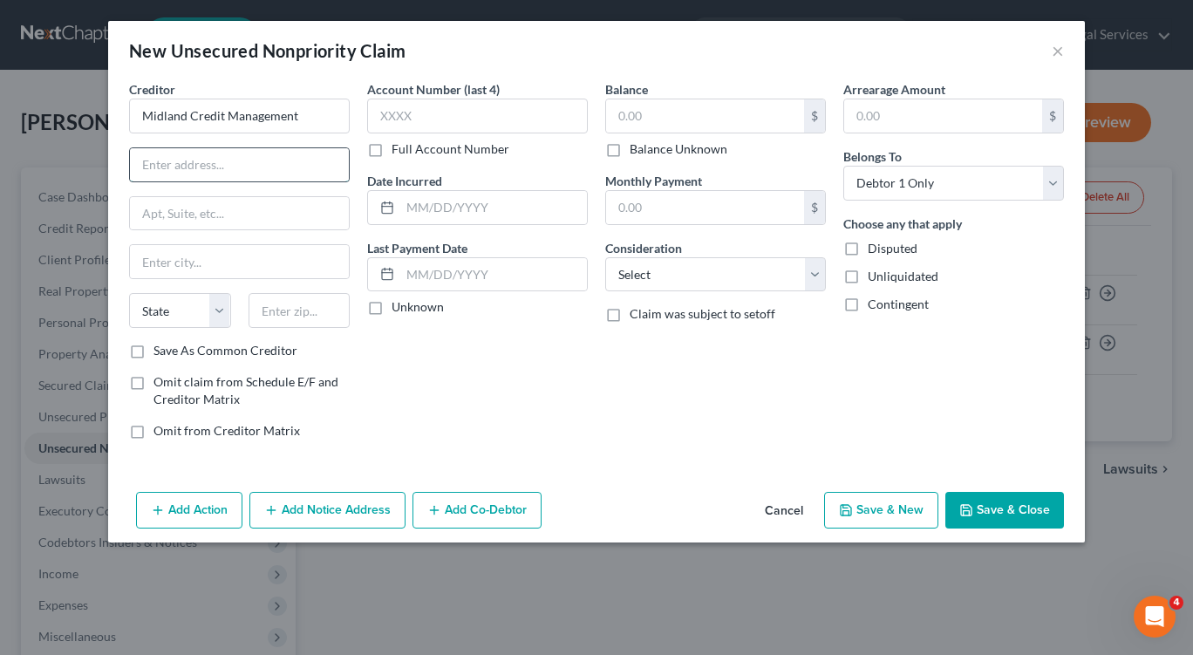
click at [257, 169] on input "text" at bounding box center [239, 164] width 219 height 33
type input "P"
type input "320 Big Beaver Road"
click at [292, 221] on input "text" at bounding box center [239, 213] width 219 height 33
type input "Suite 300"
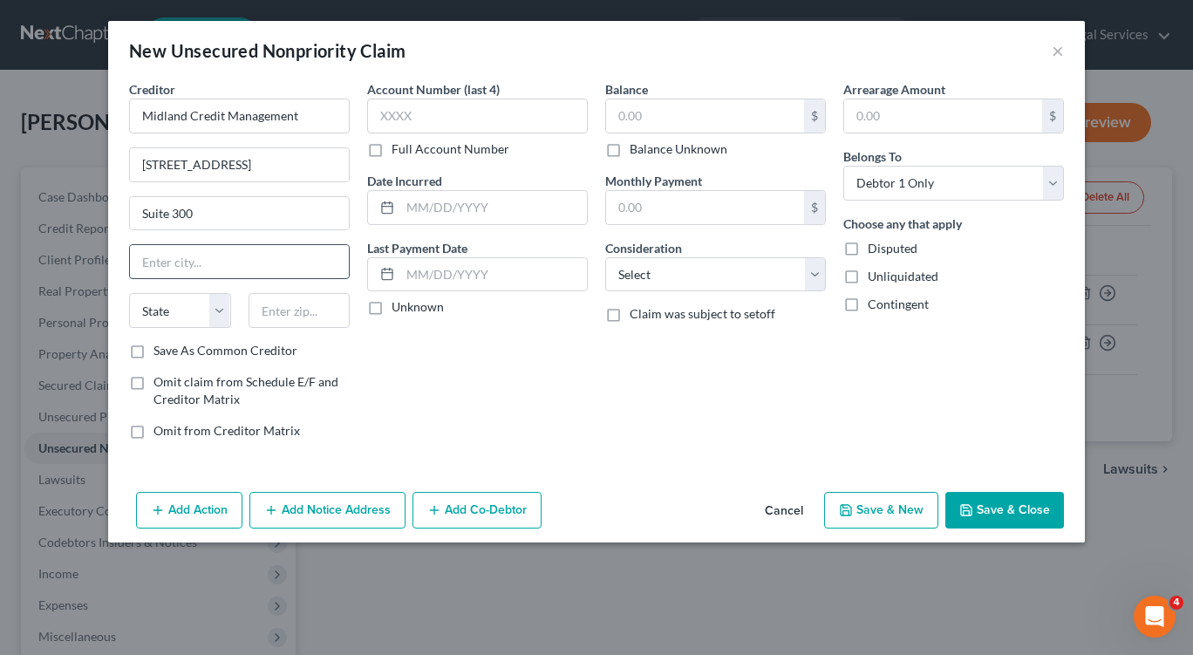
click at [258, 274] on input "text" at bounding box center [239, 261] width 219 height 33
type input "Troy"
click at [303, 323] on input "text" at bounding box center [299, 310] width 102 height 35
type input "48083"
click at [437, 366] on div "Account Number (last 4) Full Account Number Date Incurred Last Payment Date Unk…" at bounding box center [477, 266] width 238 height 373
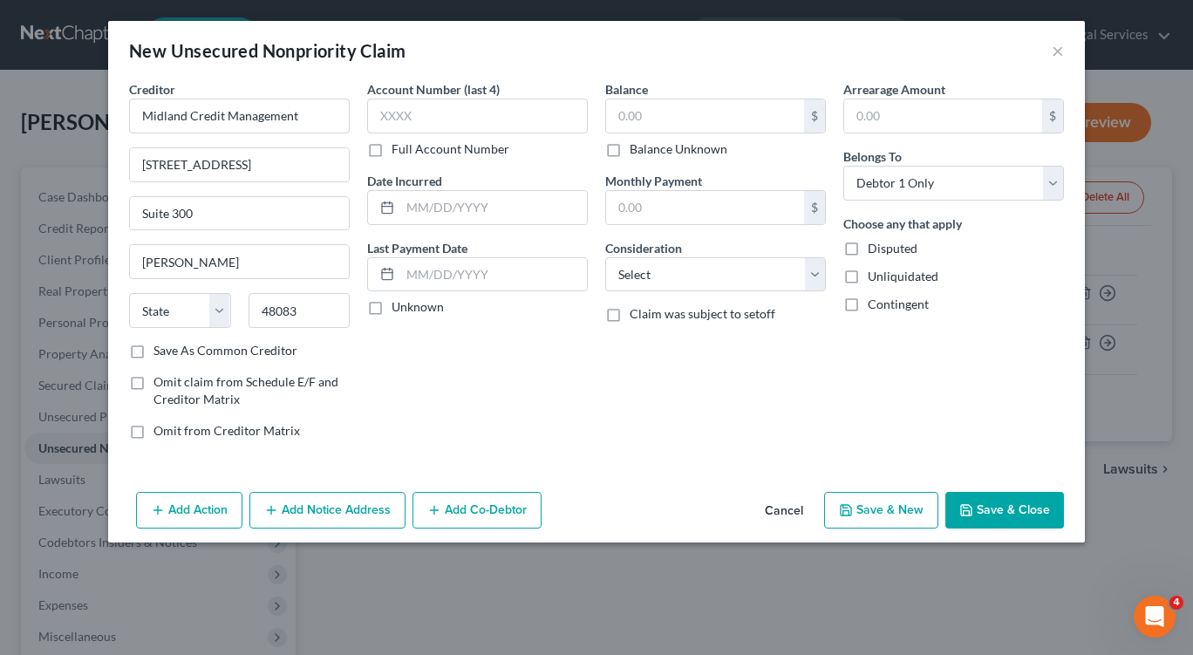
select select "23"
click at [414, 119] on input "text" at bounding box center [477, 116] width 221 height 35
type input "4252"
click at [406, 217] on input "text" at bounding box center [493, 207] width 187 height 33
type input "09/26/2023"
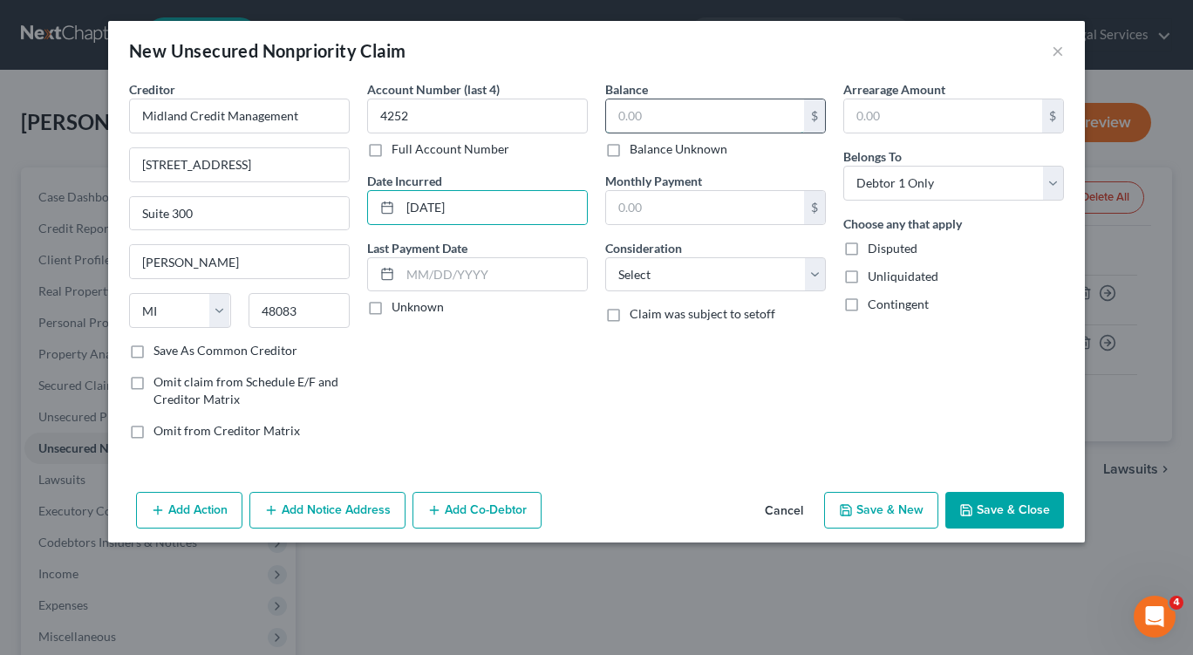
click at [660, 115] on input "text" at bounding box center [705, 115] width 198 height 33
type input "1,007.00"
click at [805, 270] on select "Select Cable / Satellite Services Collection Agency Credit Card Debt Debt Couns…" at bounding box center [715, 274] width 221 height 35
select select "1"
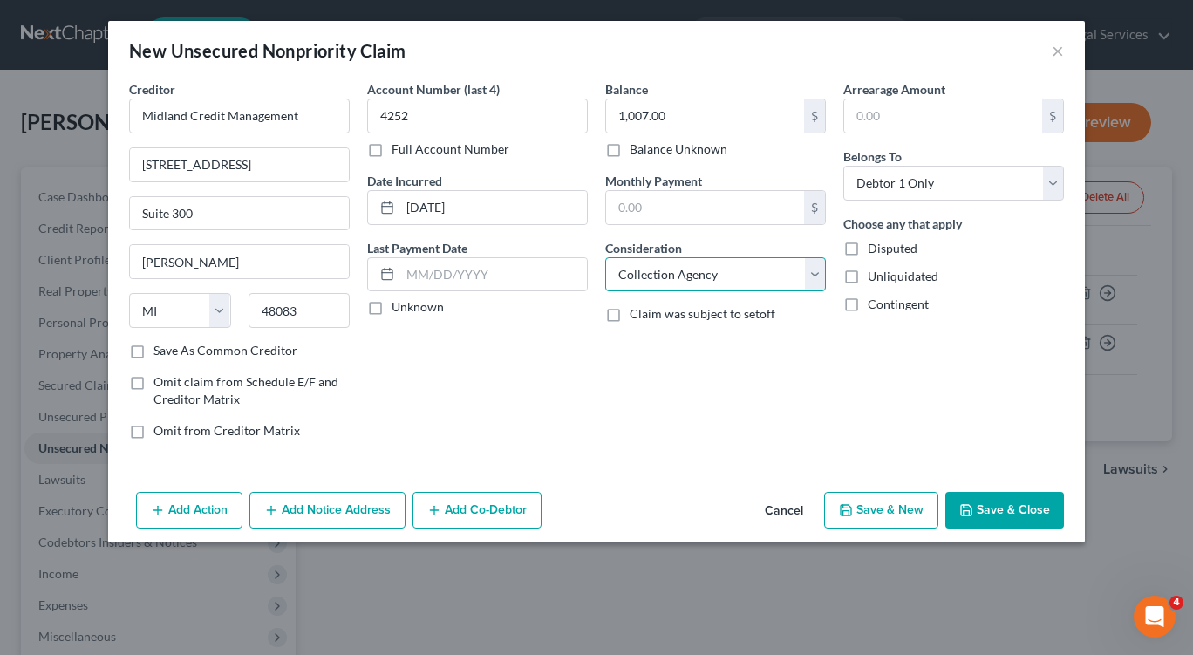
click at [605, 257] on select "Select Cable / Satellite Services Collection Agency Credit Card Debt Debt Couns…" at bounding box center [715, 274] width 221 height 35
click at [860, 501] on button "Save & New" at bounding box center [881, 510] width 114 height 37
select select "0"
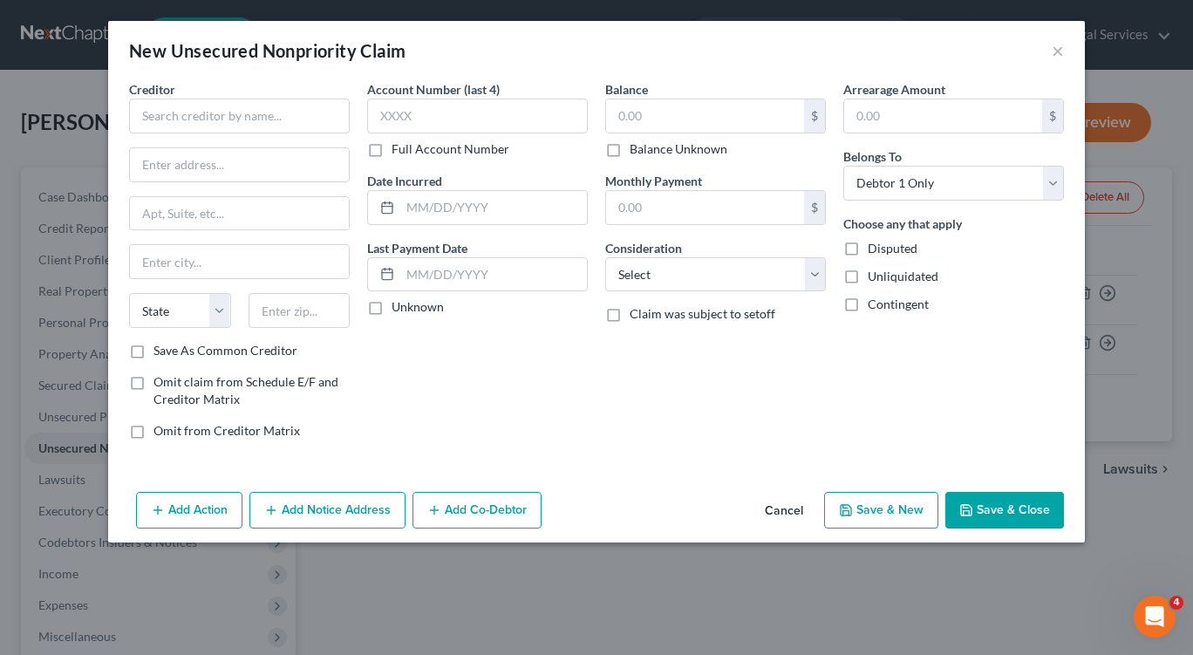
type input "0.00"
click at [300, 104] on input "text" at bounding box center [239, 116] width 221 height 35
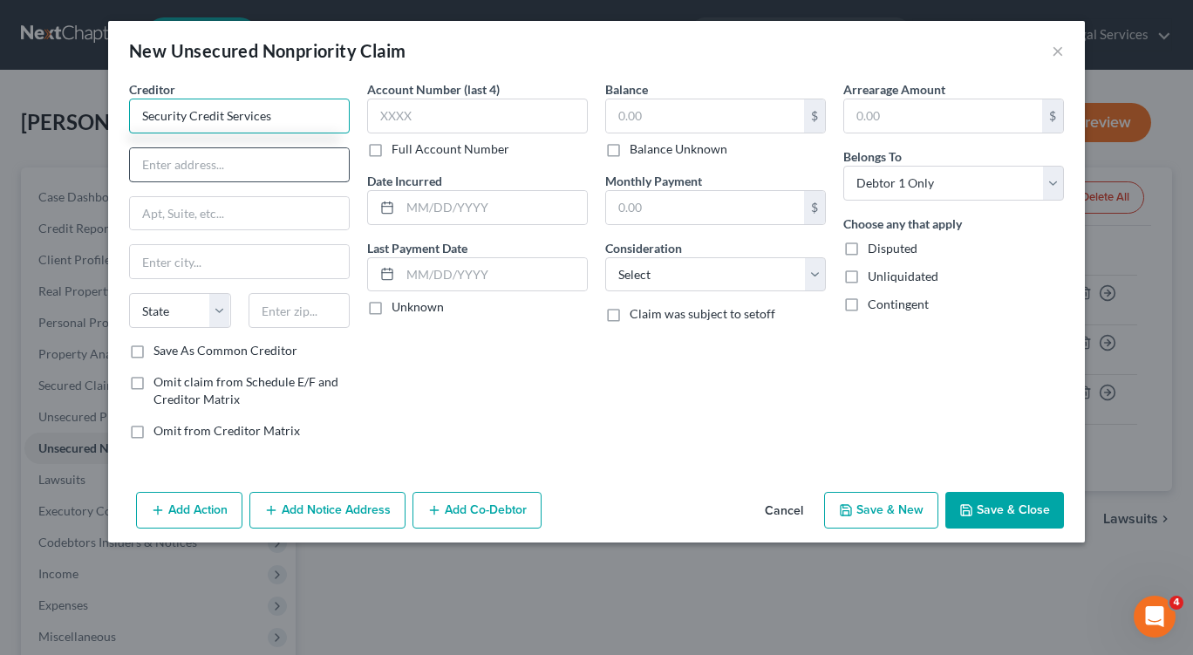
type input "Security Credit Services"
click at [278, 166] on input "text" at bounding box center [239, 164] width 219 height 33
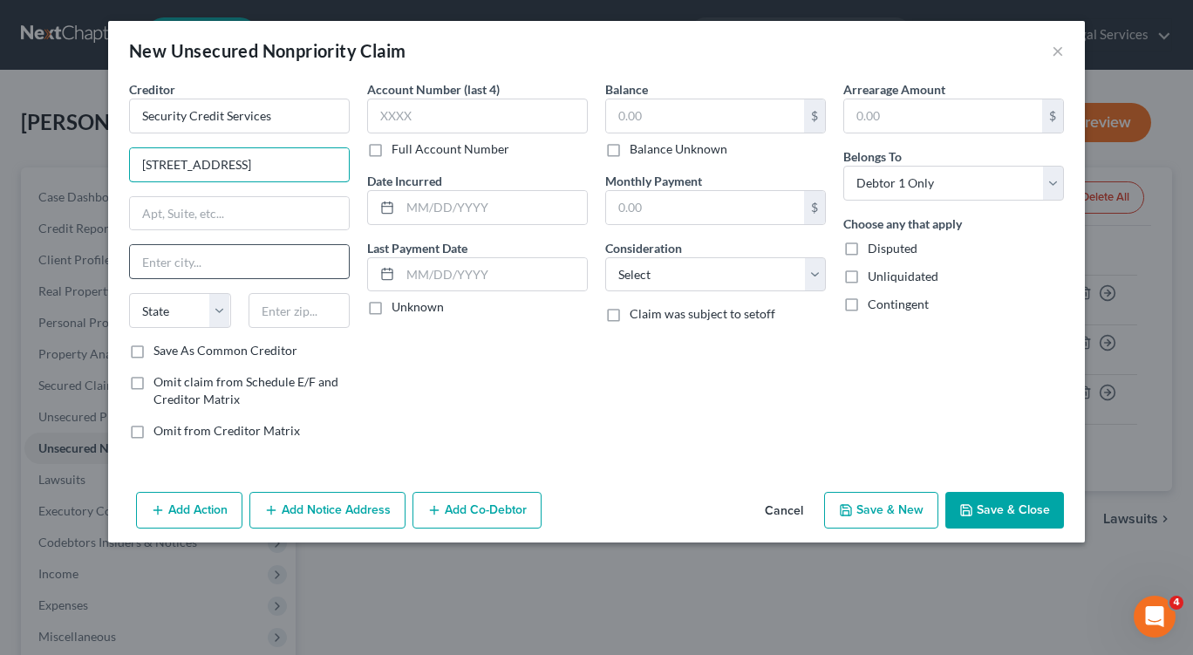
type input "2623 W Oxford Loop"
click at [279, 263] on input "text" at bounding box center [239, 261] width 219 height 33
type input "Oxford"
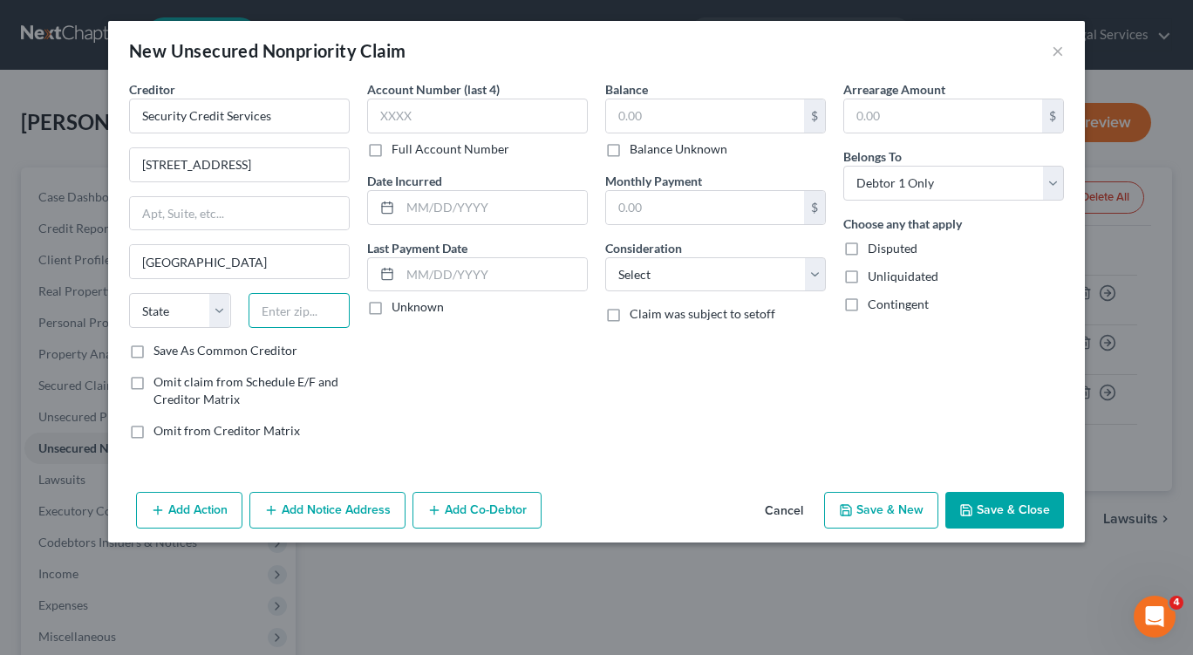
click at [305, 317] on input "text" at bounding box center [299, 310] width 102 height 35
type input "38655"
select select "25"
click at [516, 383] on div "Account Number (last 4) Full Account Number Date Incurred Last Payment Date Unk…" at bounding box center [477, 266] width 238 height 373
click at [440, 127] on input "text" at bounding box center [477, 116] width 221 height 35
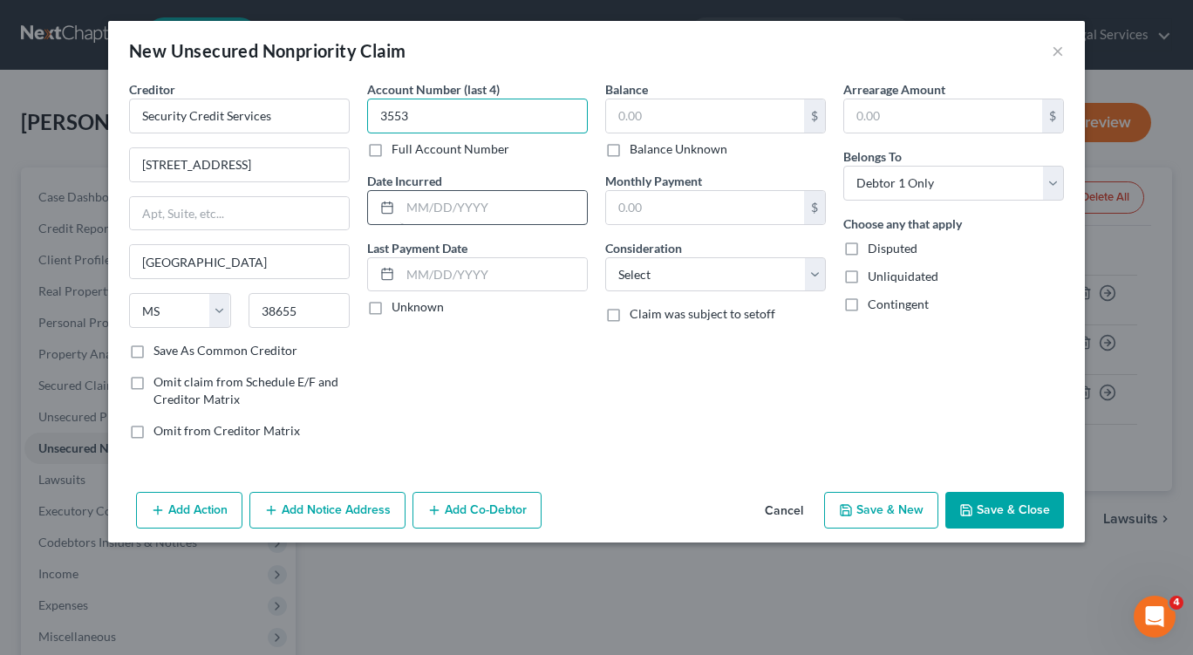
type input "3553"
click at [492, 215] on input "text" at bounding box center [493, 207] width 187 height 33
type input "06/28/2023"
click at [666, 119] on input "text" at bounding box center [705, 115] width 198 height 33
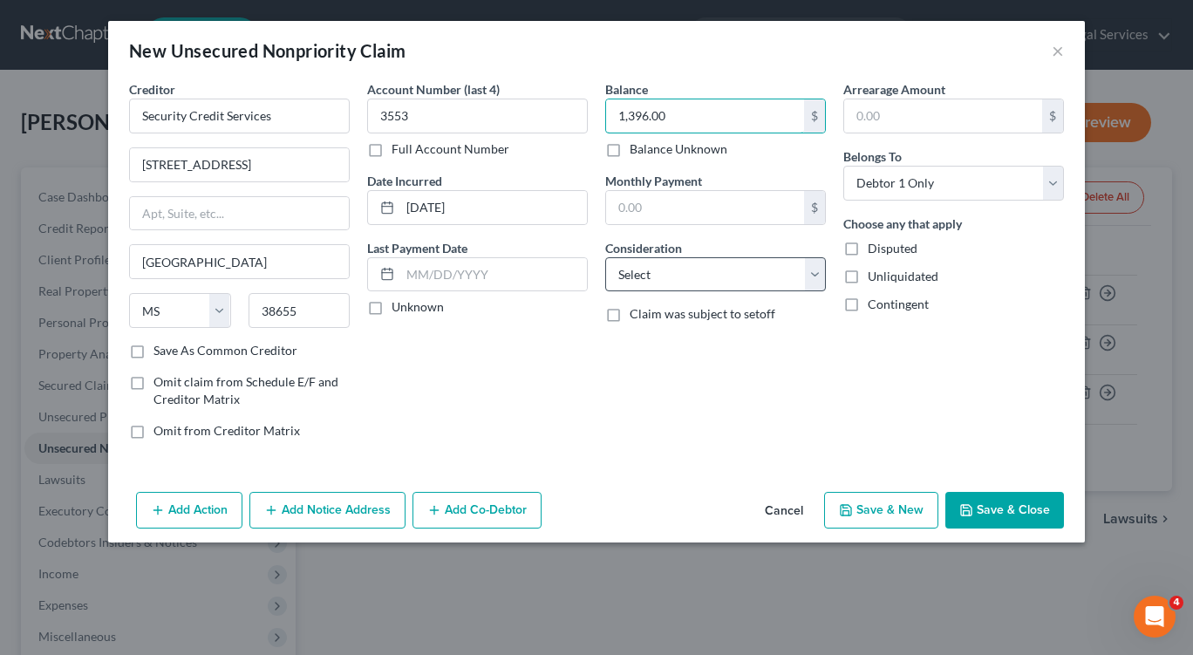
type input "1,396.00"
click at [814, 270] on select "Select Cable / Satellite Services Collection Agency Credit Card Debt Debt Couns…" at bounding box center [715, 274] width 221 height 35
select select "1"
click at [605, 257] on select "Select Cable / Satellite Services Collection Agency Credit Card Debt Debt Couns…" at bounding box center [715, 274] width 221 height 35
click at [894, 506] on button "Save & New" at bounding box center [881, 510] width 114 height 37
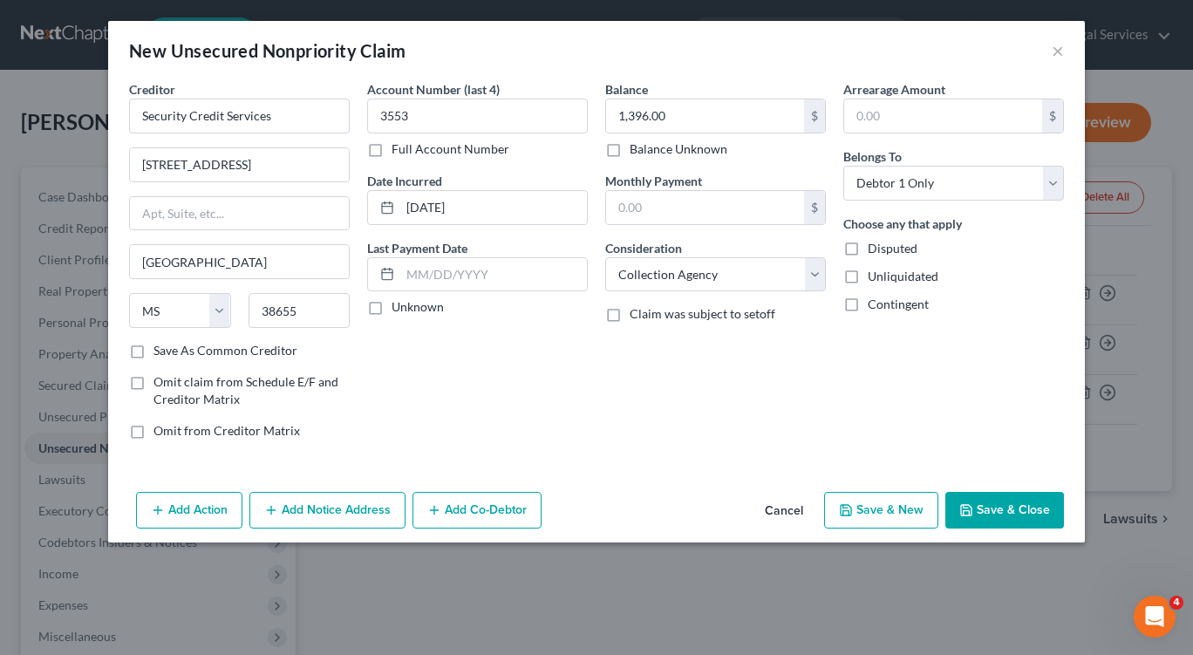
select select "0"
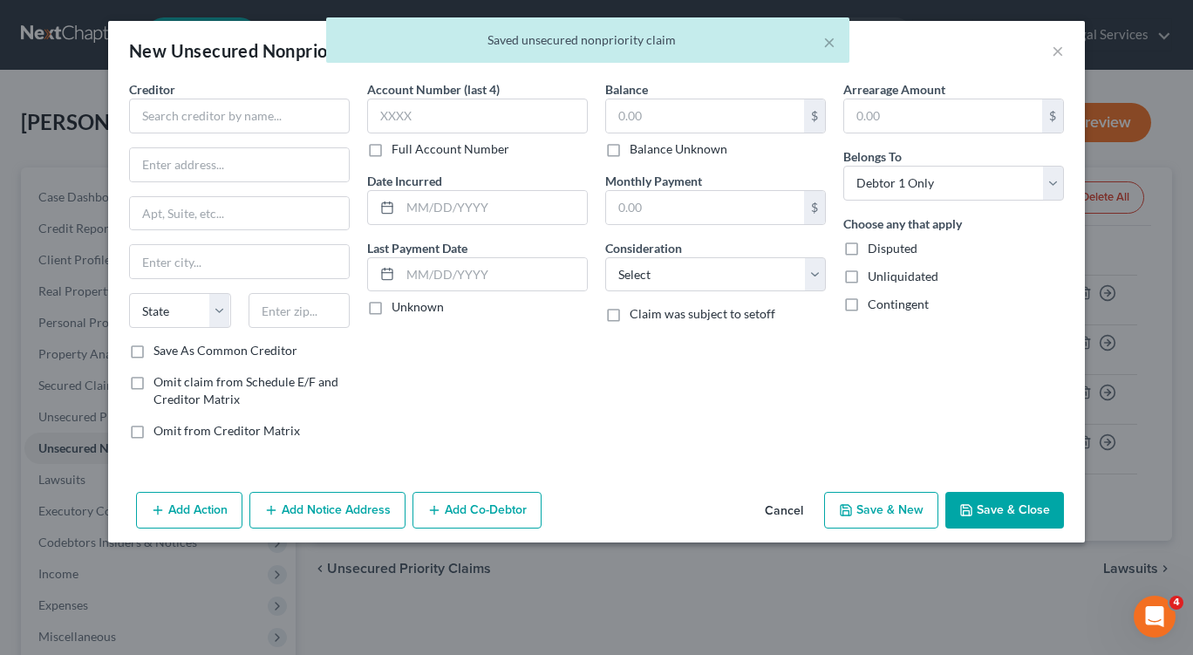
type input "0.00"
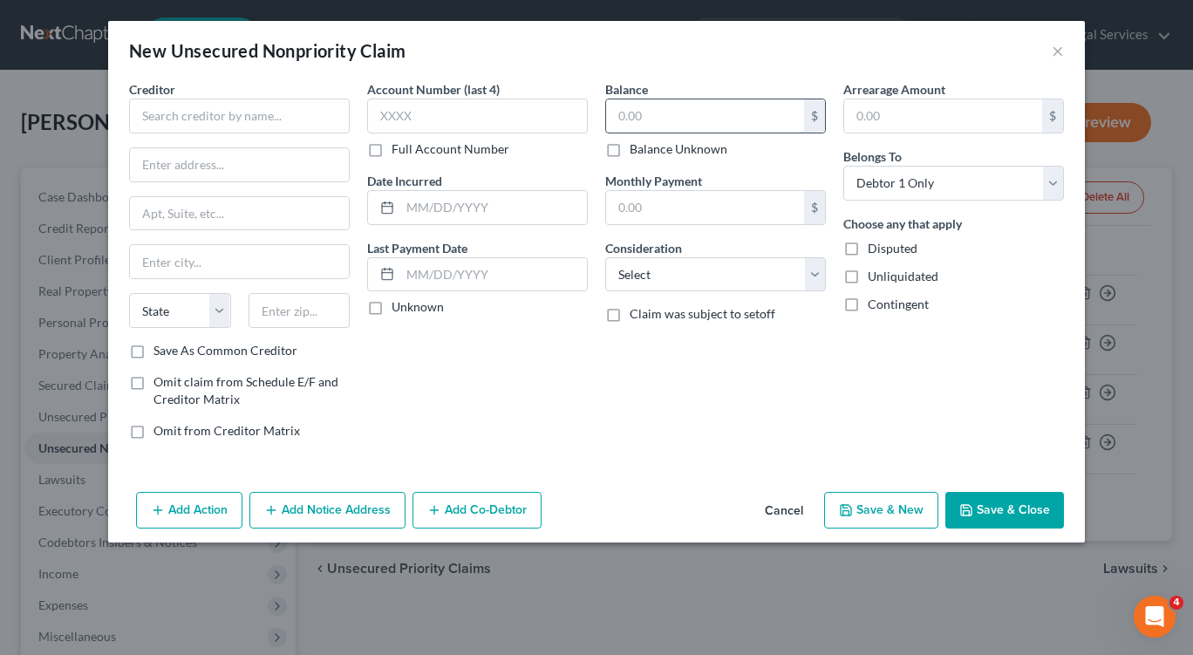
click at [646, 100] on input "text" at bounding box center [705, 115] width 198 height 33
type input "1,053.00"
click at [818, 276] on select "Select Cable / Satellite Services Collection Agency Credit Card Debt Debt Couns…" at bounding box center [715, 274] width 221 height 35
select select "2"
click at [605, 257] on select "Select Cable / Satellite Services Collection Agency Credit Card Debt Debt Couns…" at bounding box center [715, 274] width 221 height 35
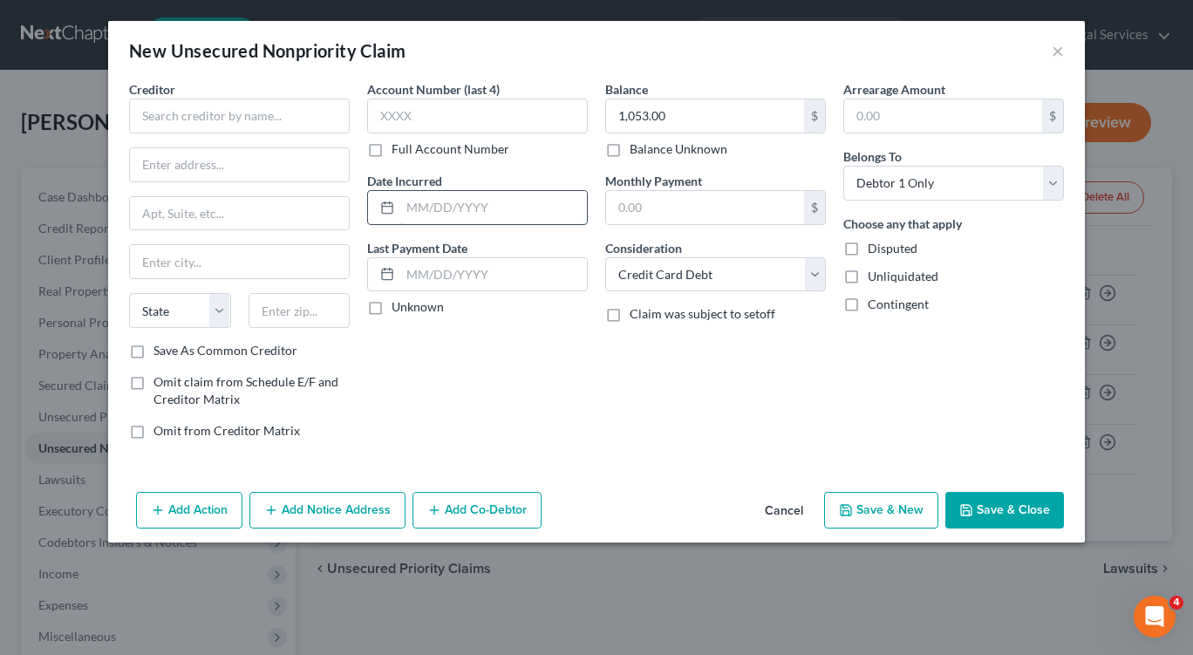
click at [463, 192] on input "text" at bounding box center [493, 207] width 187 height 33
type input "07/11/2021"
click at [179, 120] on input "text" at bounding box center [239, 116] width 221 height 35
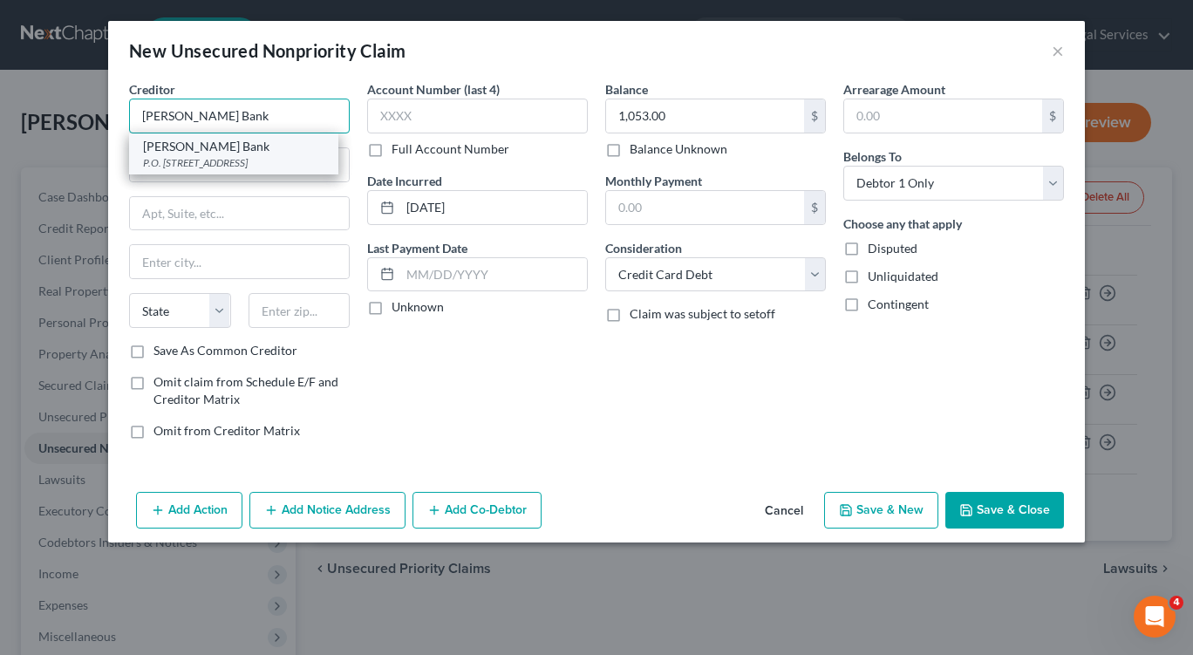
type input "Merrick Bank"
click at [171, 156] on div "P.O. Box 9201, Old Bethpage, NY 11804" at bounding box center [233, 162] width 181 height 15
type input "P.O. Box 9201"
type input "Old Bethpage"
select select "35"
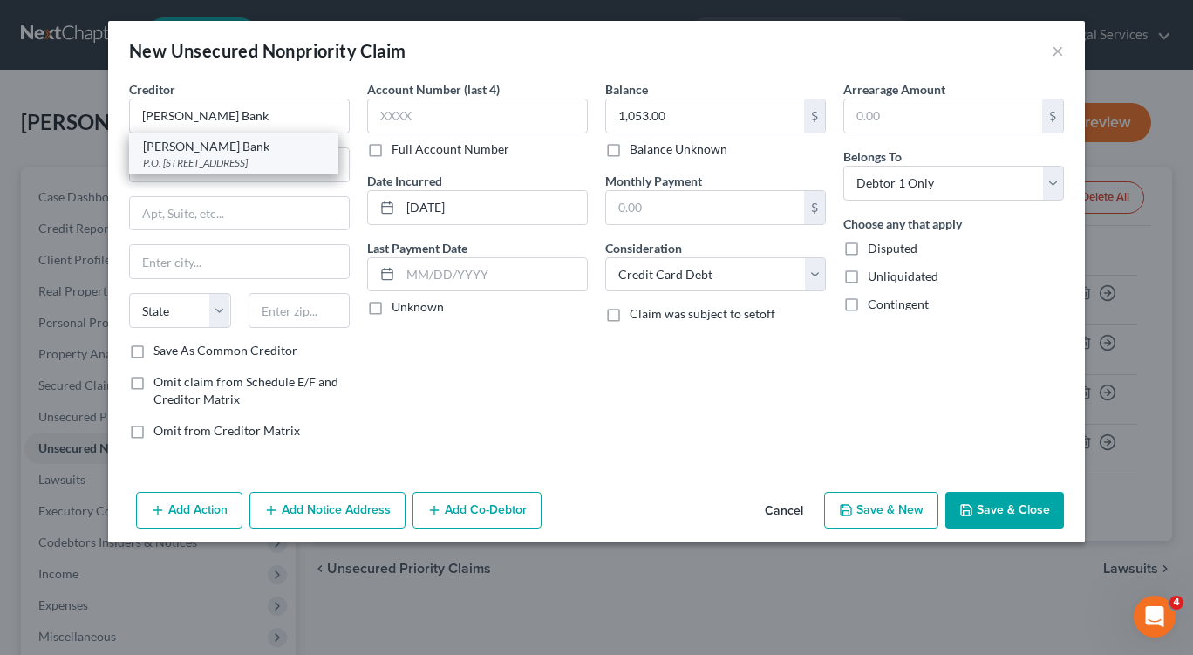
type input "11804"
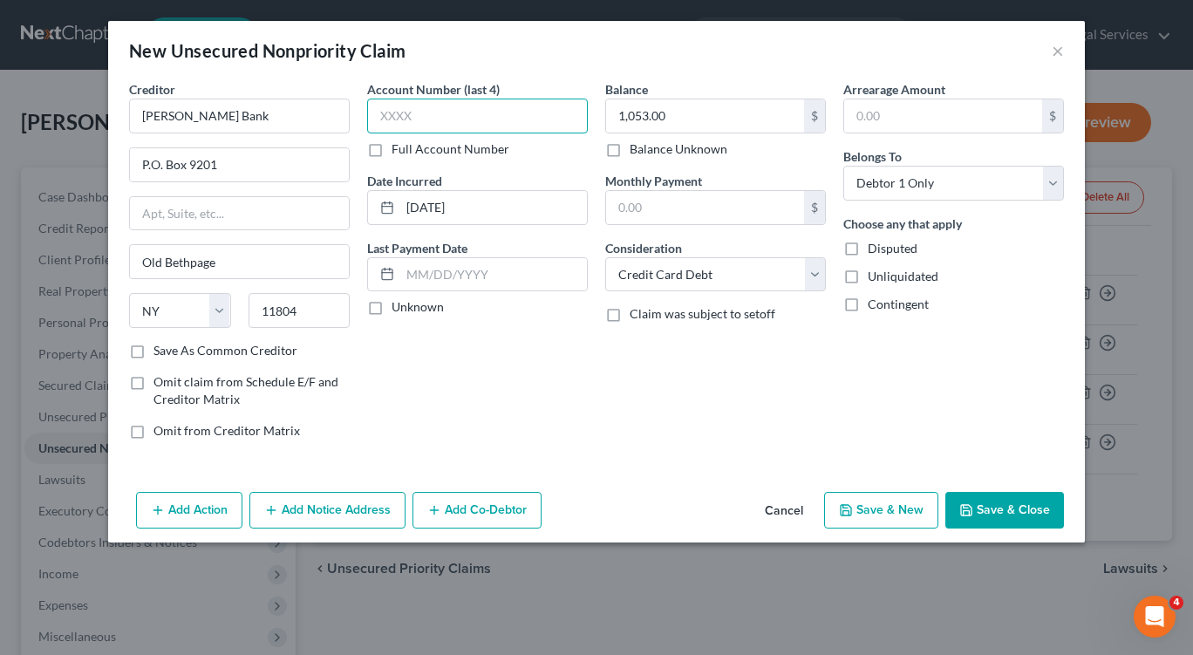
click at [413, 109] on input "text" at bounding box center [477, 116] width 221 height 35
type input "5742"
click at [867, 502] on button "Save & New" at bounding box center [881, 510] width 114 height 37
select select "0"
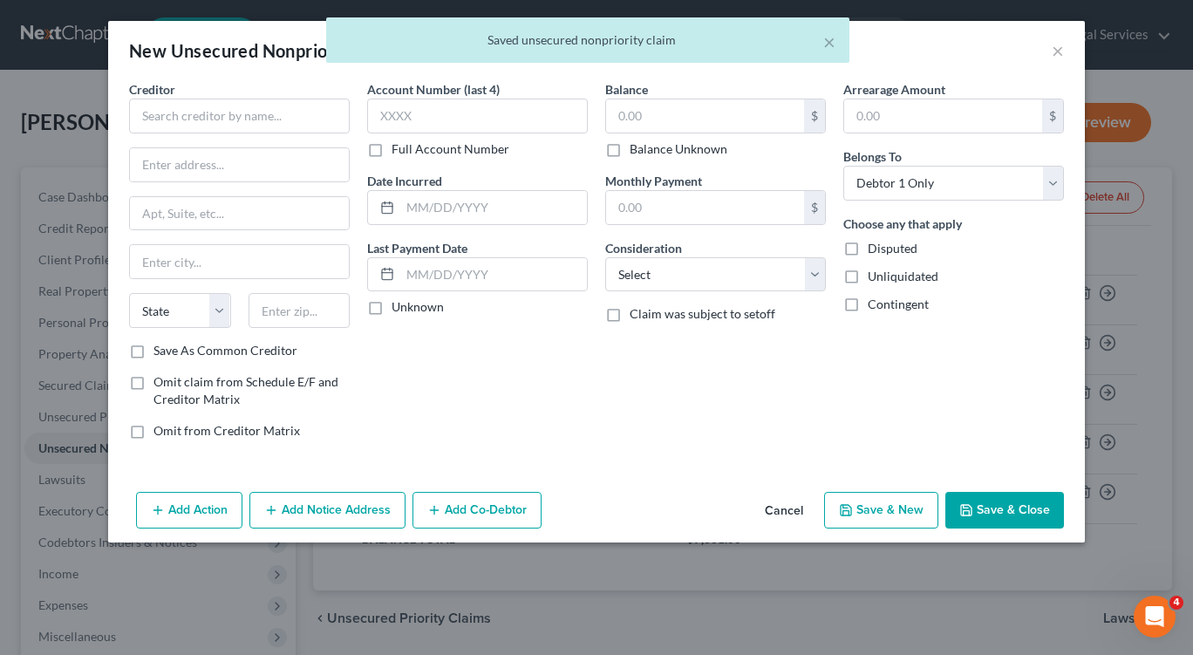
type input "0.00"
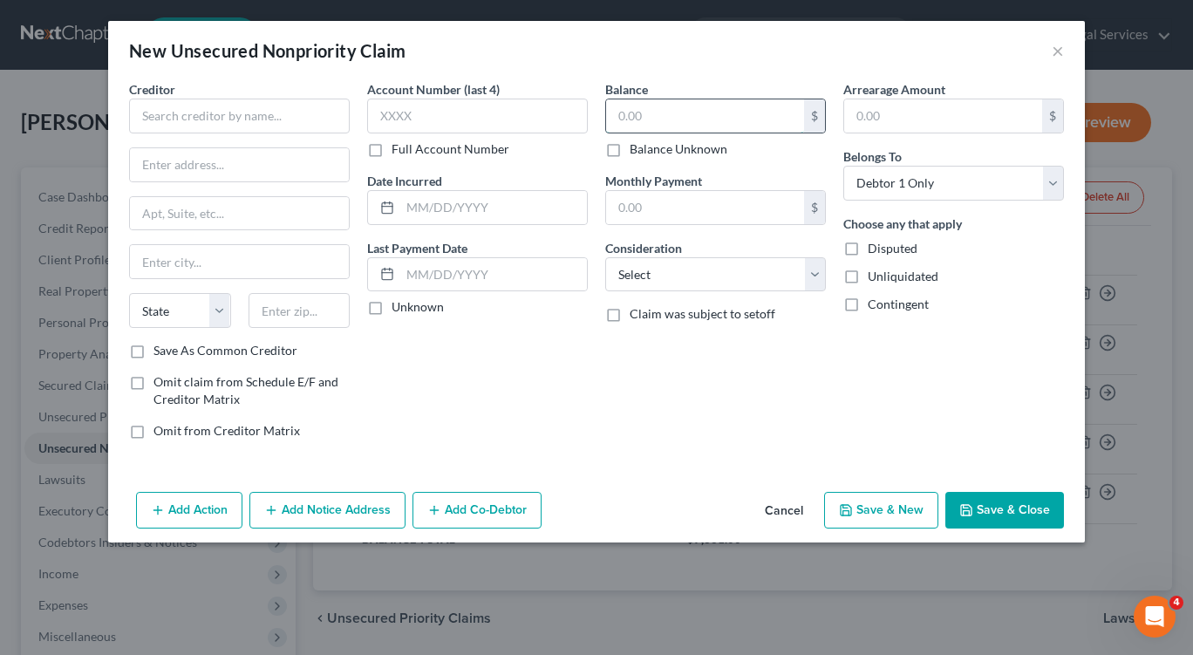
click at [679, 112] on input "text" at bounding box center [705, 115] width 198 height 33
type input "1,504.00"
click at [822, 279] on select "Select Cable / Satellite Services Collection Agency Credit Card Debt Debt Couns…" at bounding box center [715, 274] width 221 height 35
select select "1"
click at [605, 257] on select "Select Cable / Satellite Services Collection Agency Credit Card Debt Debt Couns…" at bounding box center [715, 274] width 221 height 35
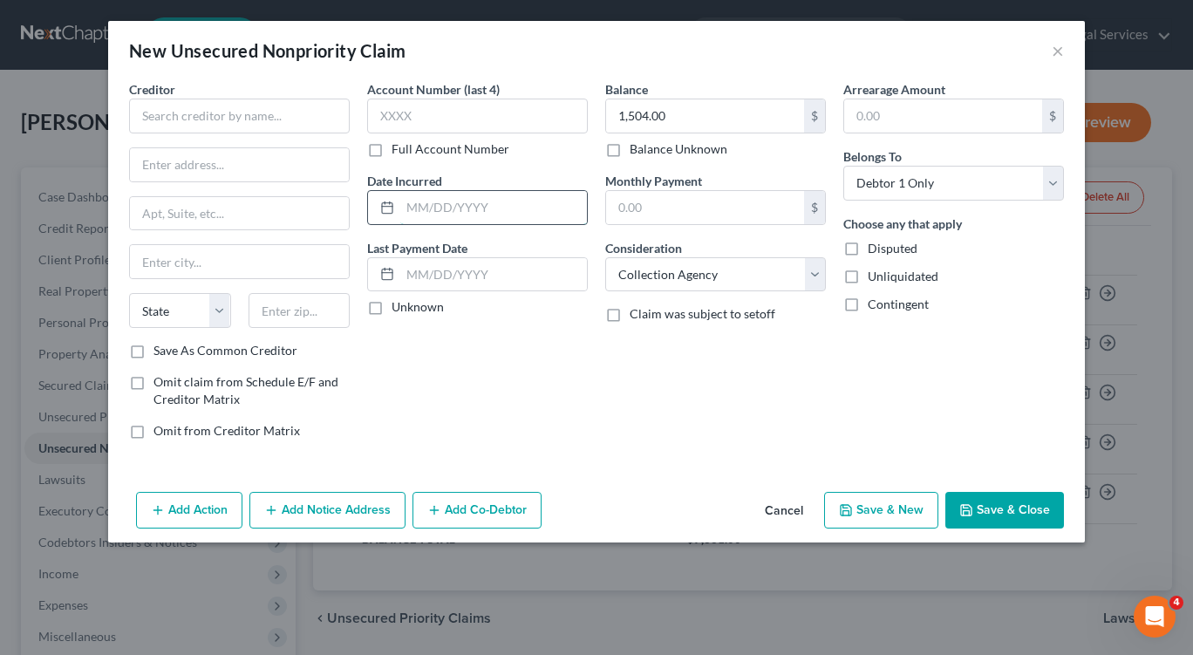
click at [407, 203] on input "text" at bounding box center [493, 207] width 187 height 33
type input "03/29/2023"
click at [401, 119] on input "text" at bounding box center [477, 116] width 221 height 35
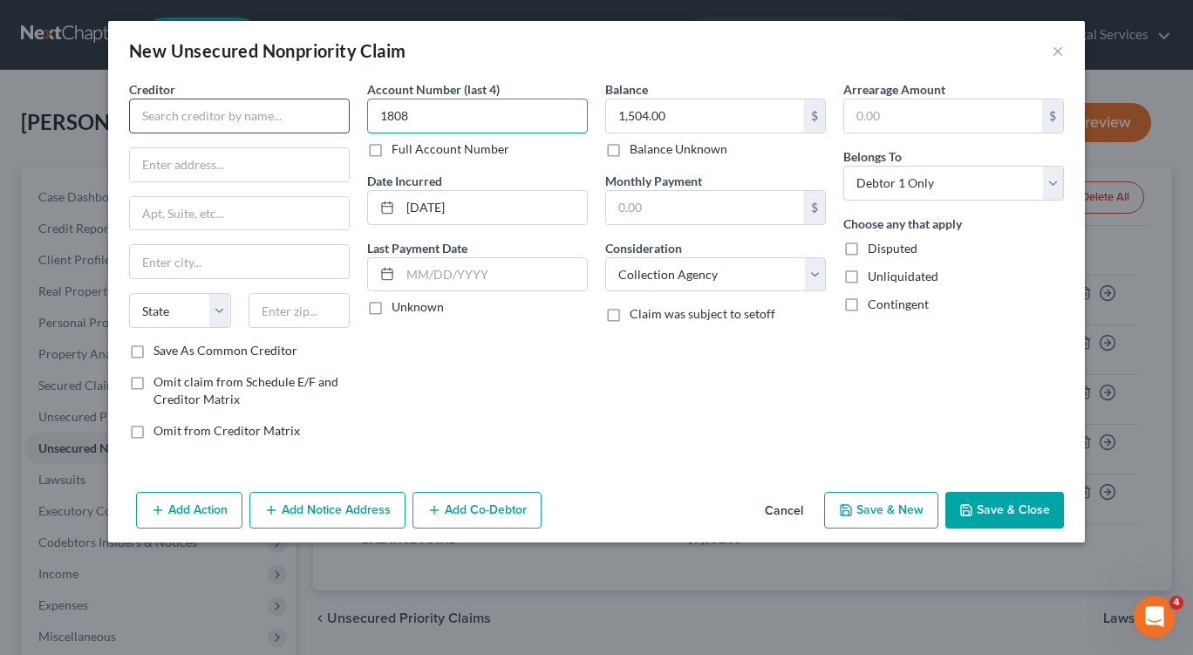
type input "1808"
click at [146, 114] on input "text" at bounding box center [239, 116] width 221 height 35
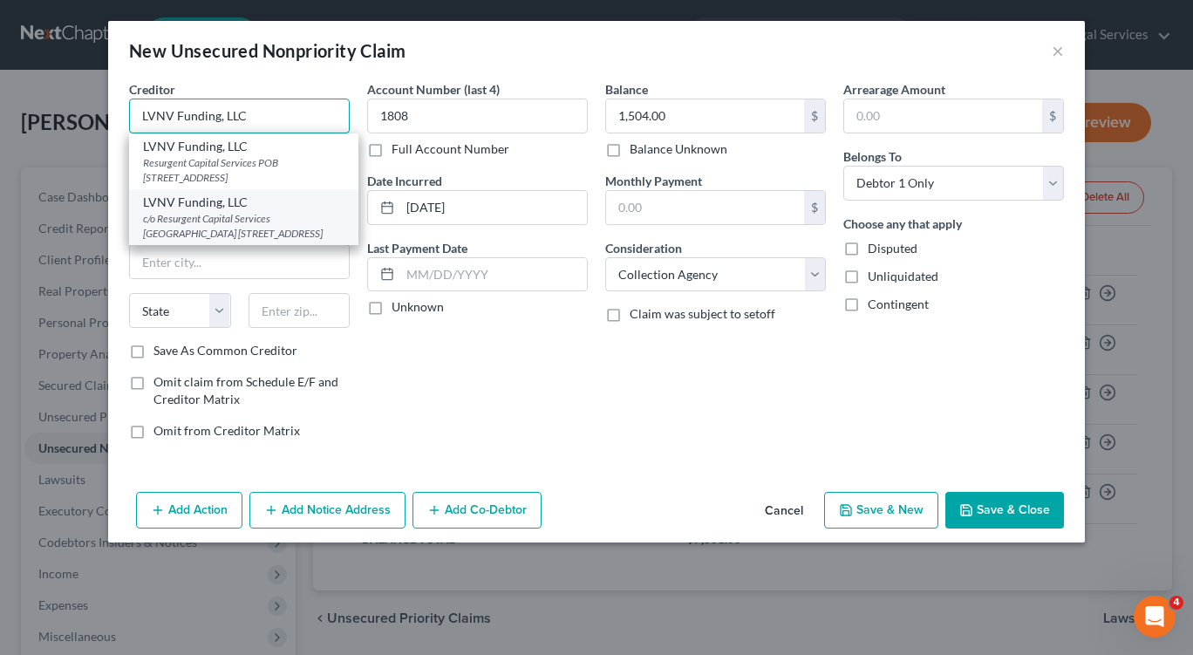
type input "LVNV Funding, LLC"
click at [172, 231] on div "c/o Resurgent Capital Services POB 1269, Greenville, SC 29603" at bounding box center [243, 226] width 201 height 30
type input "c/o Resurgent Capital Services"
type input "POB 1269"
type input "Greenville"
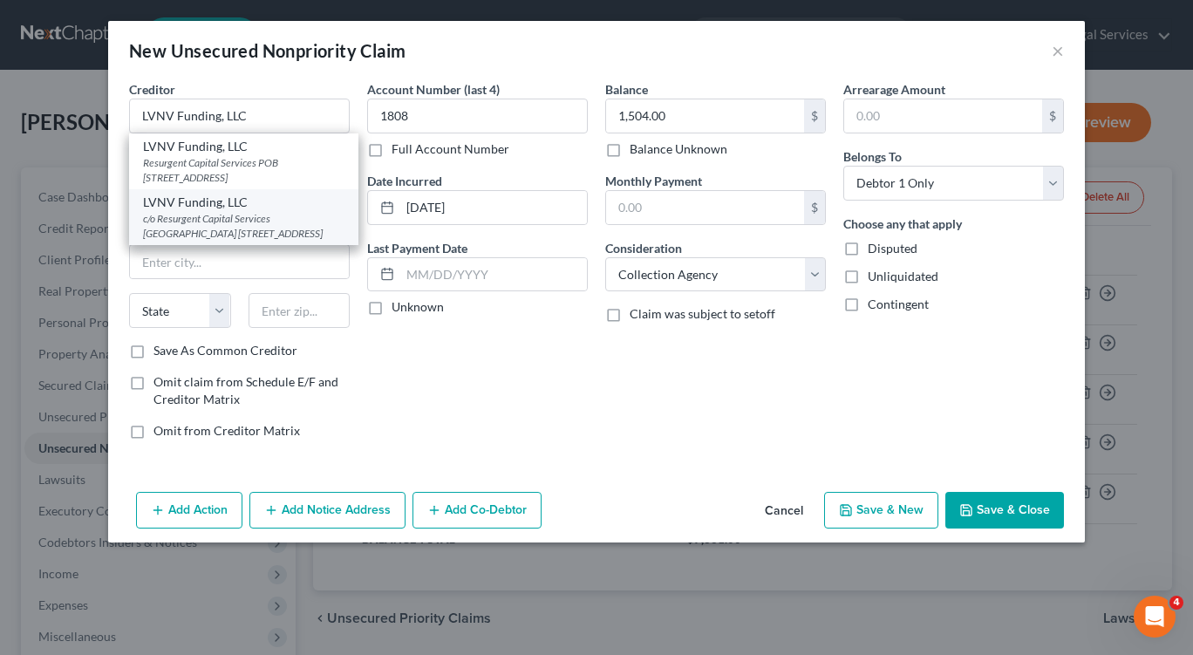
select select "42"
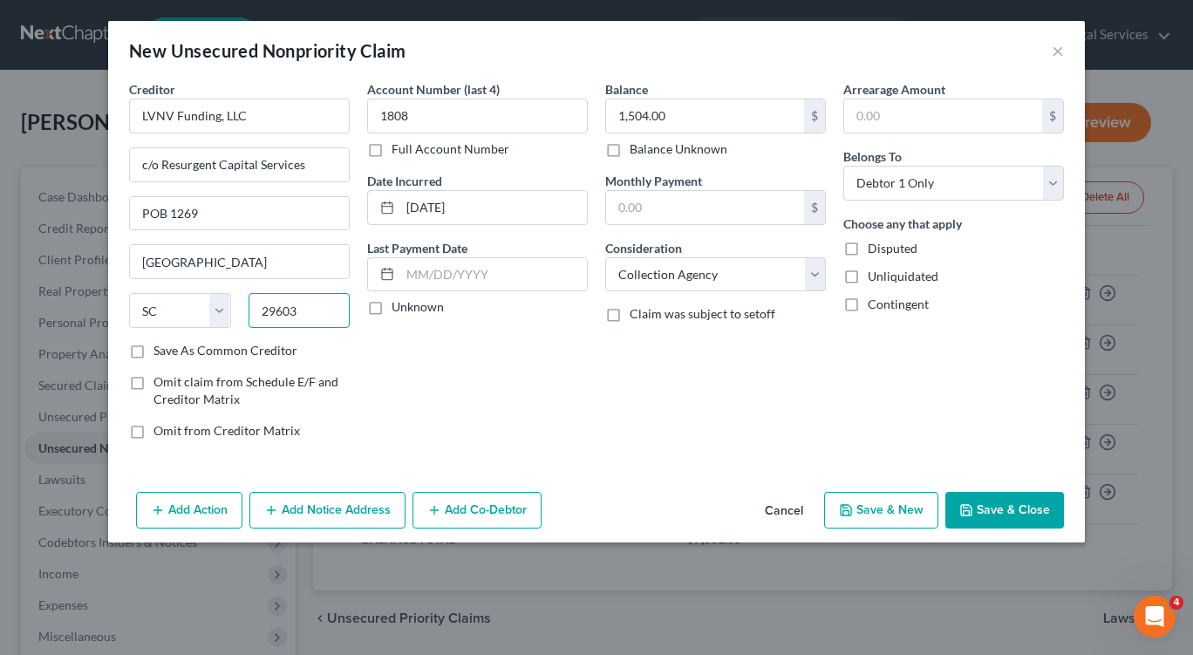
click at [302, 315] on input "29603" at bounding box center [299, 310] width 102 height 35
type input "29602"
click at [895, 514] on button "Save & New" at bounding box center [881, 510] width 114 height 37
select select "0"
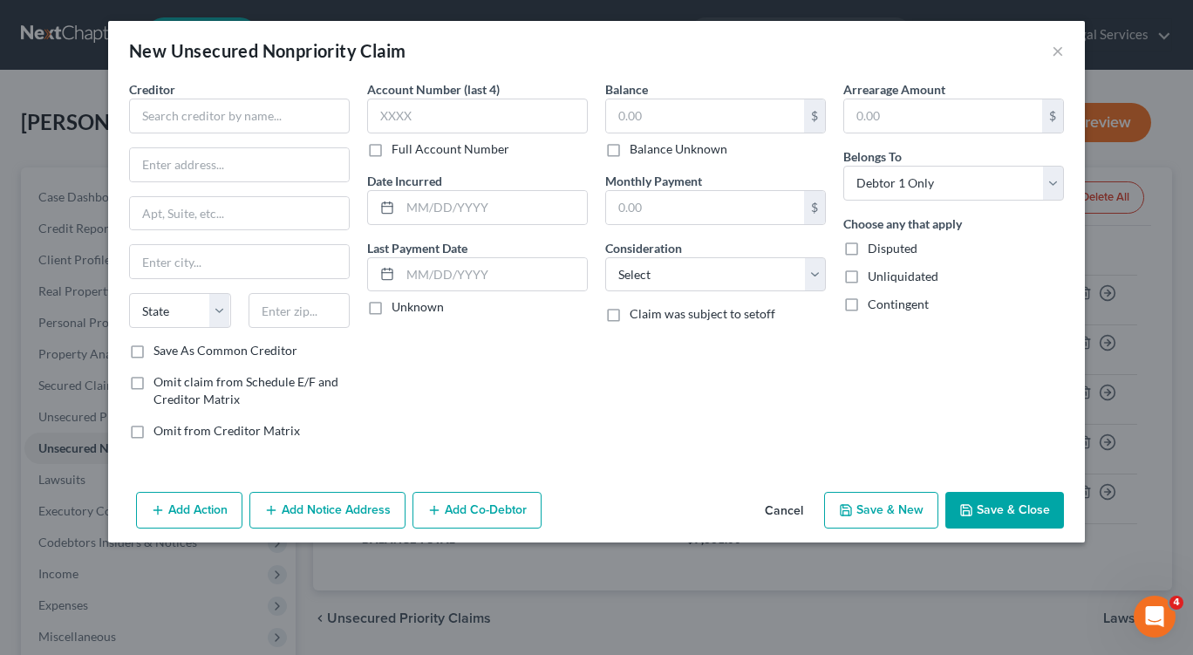
type input "0.00"
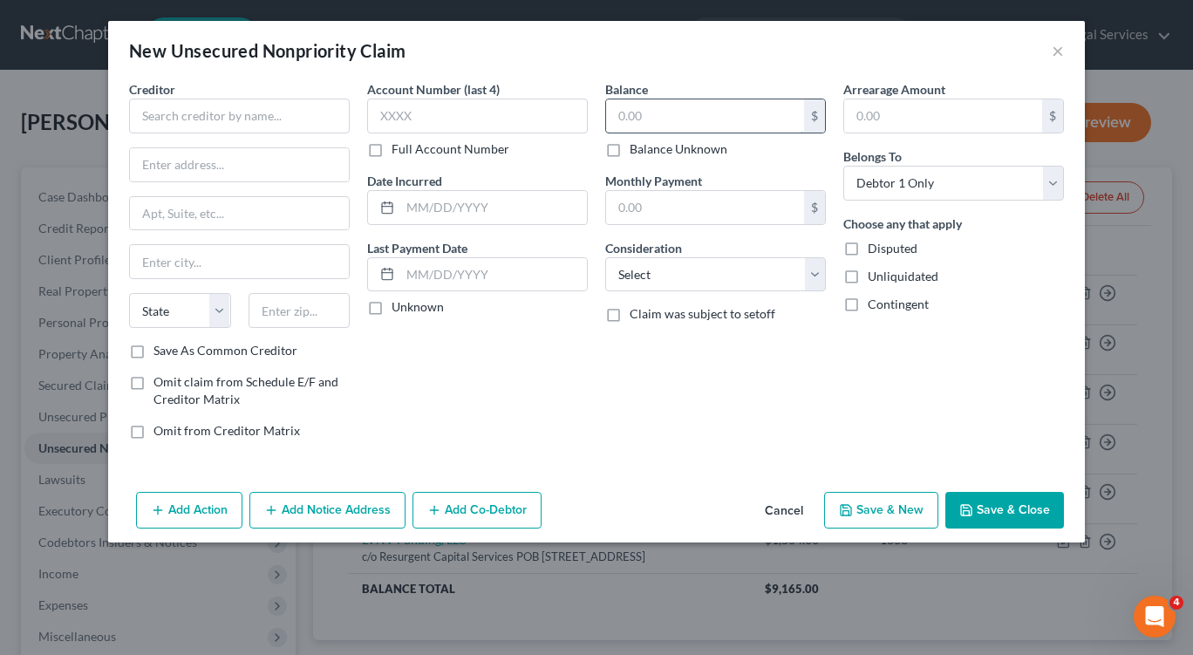
click at [616, 114] on input "text" at bounding box center [705, 115] width 198 height 33
type input "903.00"
click at [814, 281] on select "Select Cable / Satellite Services Collection Agency Credit Card Debt Debt Couns…" at bounding box center [715, 274] width 221 height 35
select select "1"
click at [605, 257] on select "Select Cable / Satellite Services Collection Agency Credit Card Debt Debt Couns…" at bounding box center [715, 274] width 221 height 35
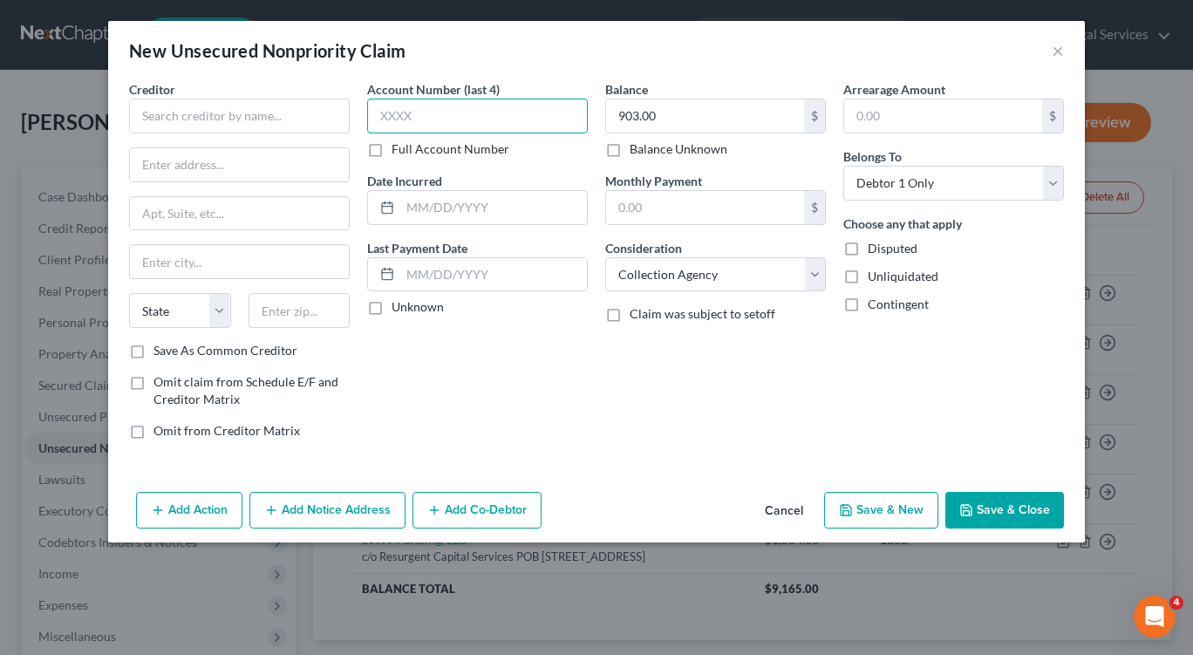
click at [369, 116] on input "text" at bounding box center [477, 116] width 221 height 35
type input "7410"
click at [391, 209] on icon at bounding box center [387, 208] width 14 height 14
click at [420, 212] on input "text" at bounding box center [493, 207] width 187 height 33
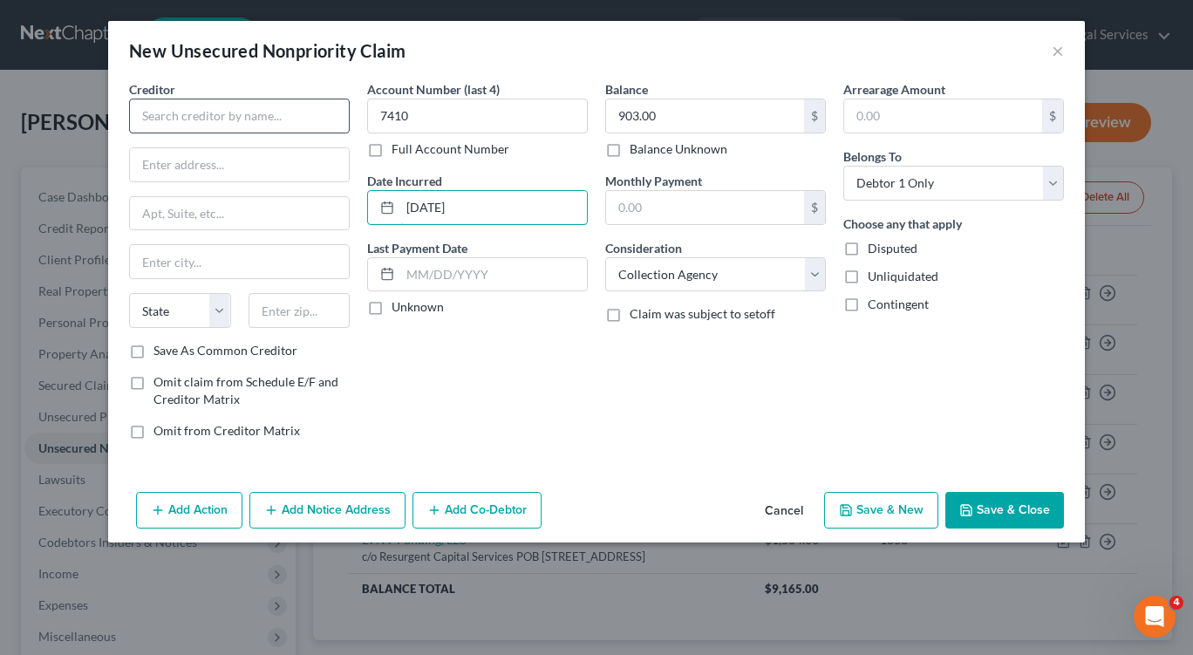
type input "08/24/2023"
click at [190, 124] on input "text" at bounding box center [239, 116] width 221 height 35
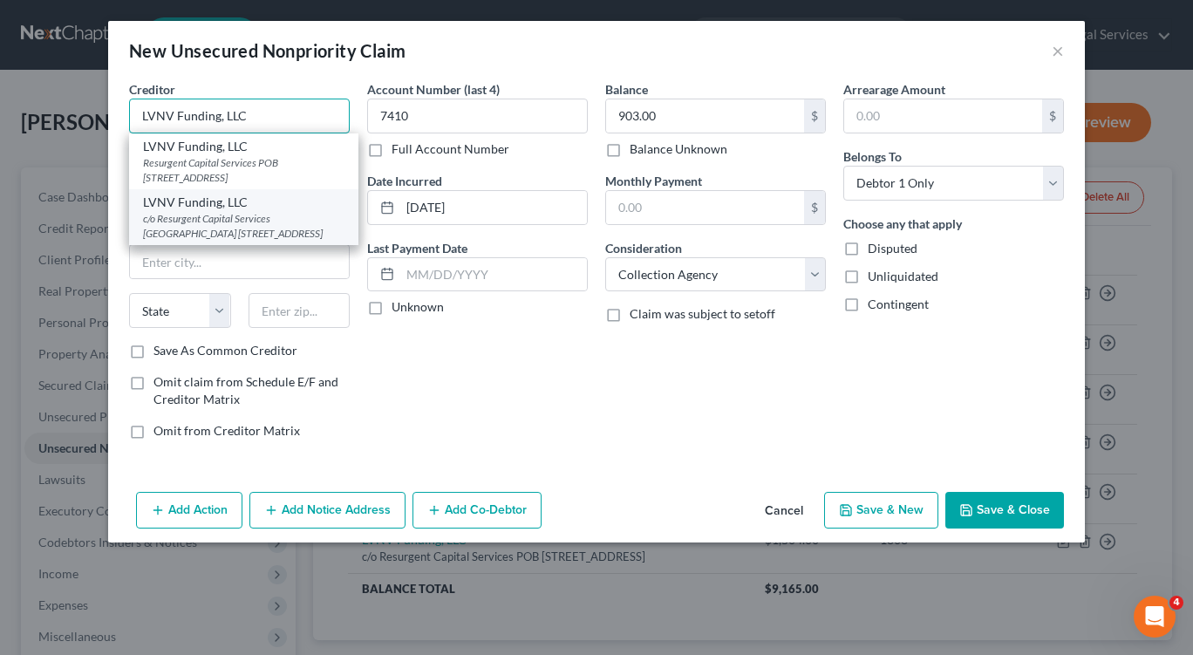
type input "LVNV Funding, LLC"
click at [235, 220] on div "c/o Resurgent Capital Services POB 1269, Greenville, SC 29603" at bounding box center [243, 226] width 201 height 30
type input "c/o Resurgent Capital Services"
type input "POB 1269"
type input "Greenville"
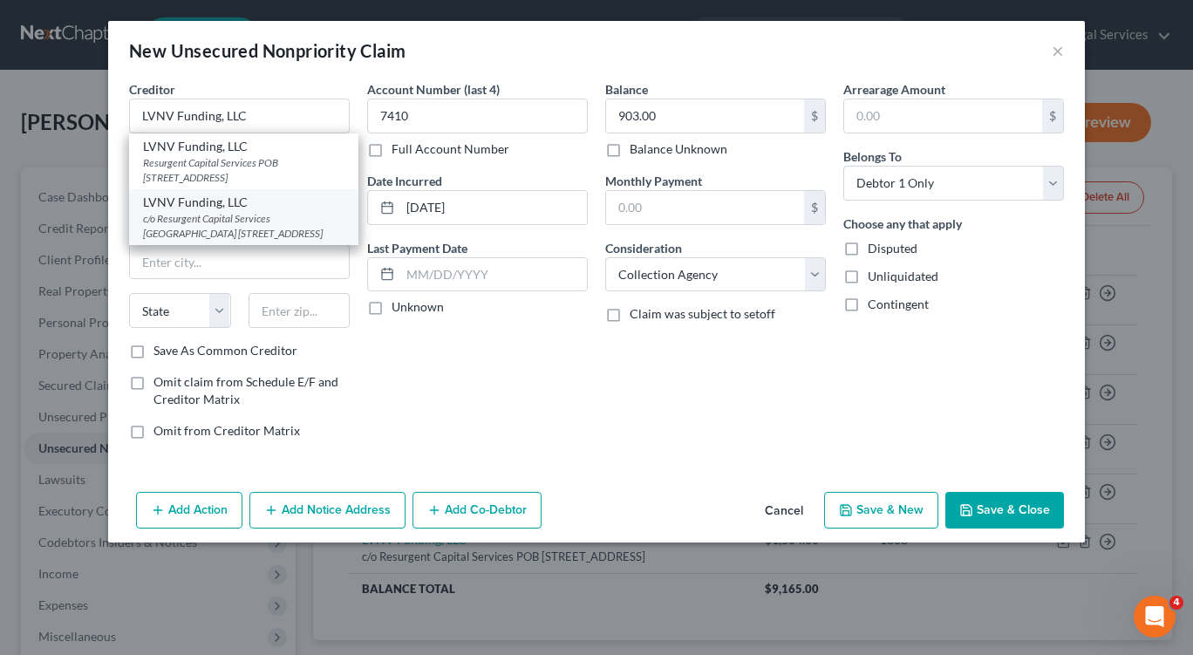
select select "42"
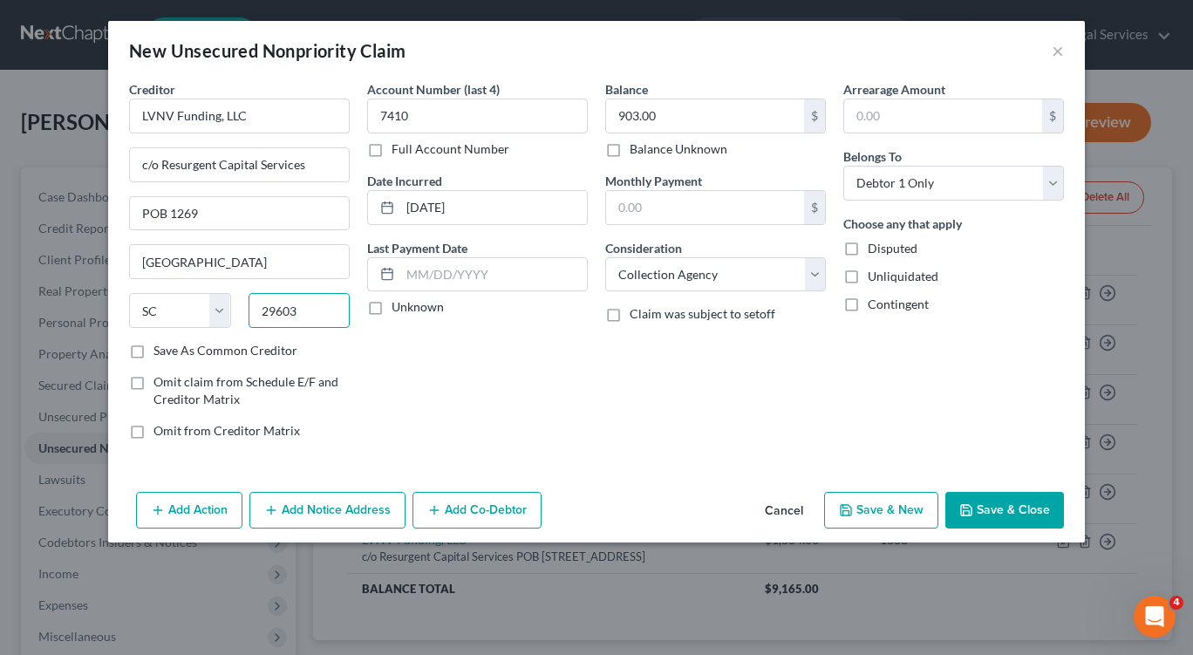
click at [296, 310] on input "29603" at bounding box center [299, 310] width 102 height 35
type input "29602"
click at [874, 507] on button "Save & New" at bounding box center [881, 510] width 114 height 37
select select "0"
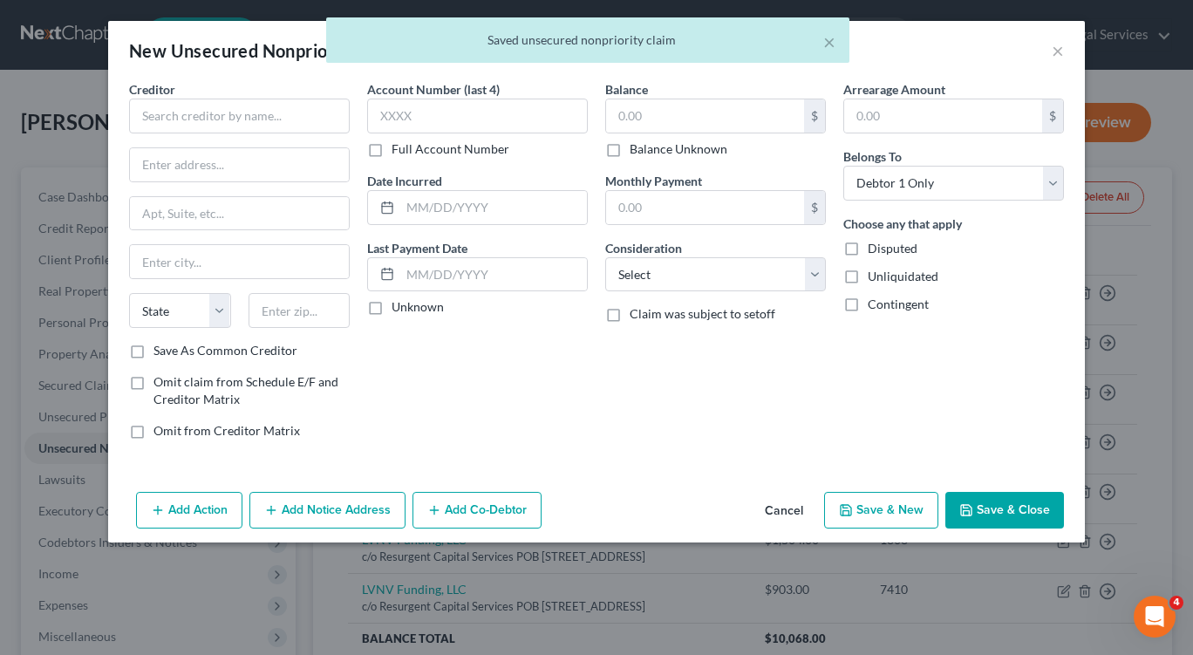
type input "0.00"
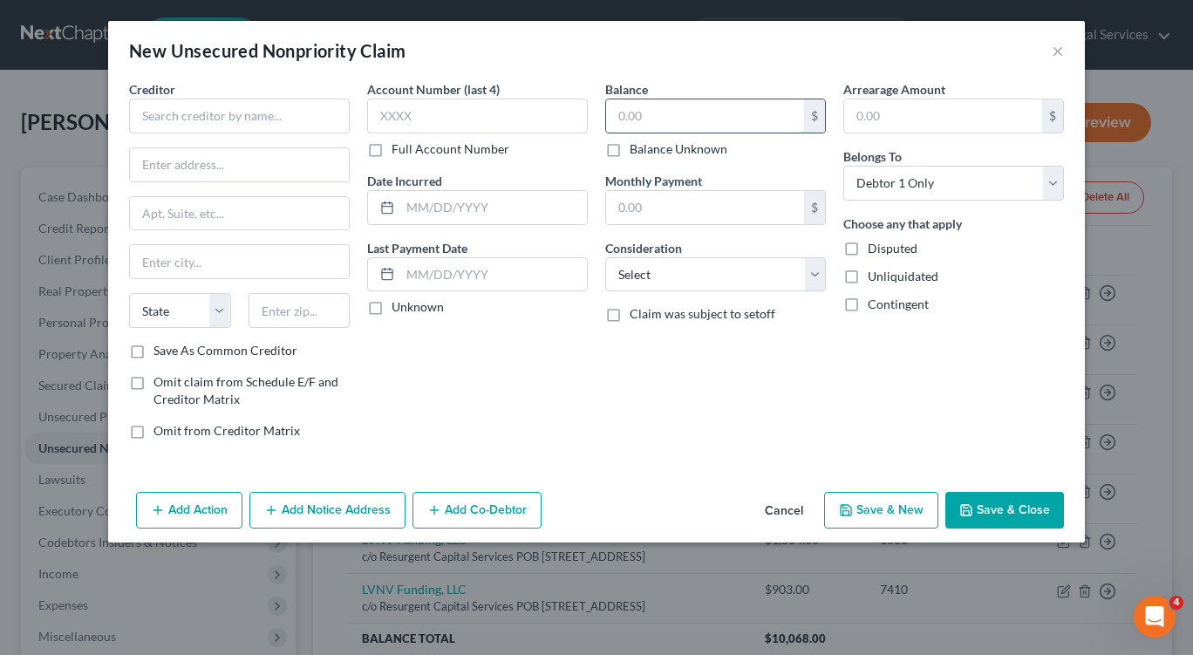
click at [734, 110] on input "text" at bounding box center [705, 115] width 198 height 33
type input "481.00"
click at [806, 279] on select "Select Cable / Satellite Services Collection Agency Credit Card Debt Debt Couns…" at bounding box center [715, 274] width 221 height 35
select select "1"
click at [605, 257] on select "Select Cable / Satellite Services Collection Agency Credit Card Debt Debt Couns…" at bounding box center [715, 274] width 221 height 35
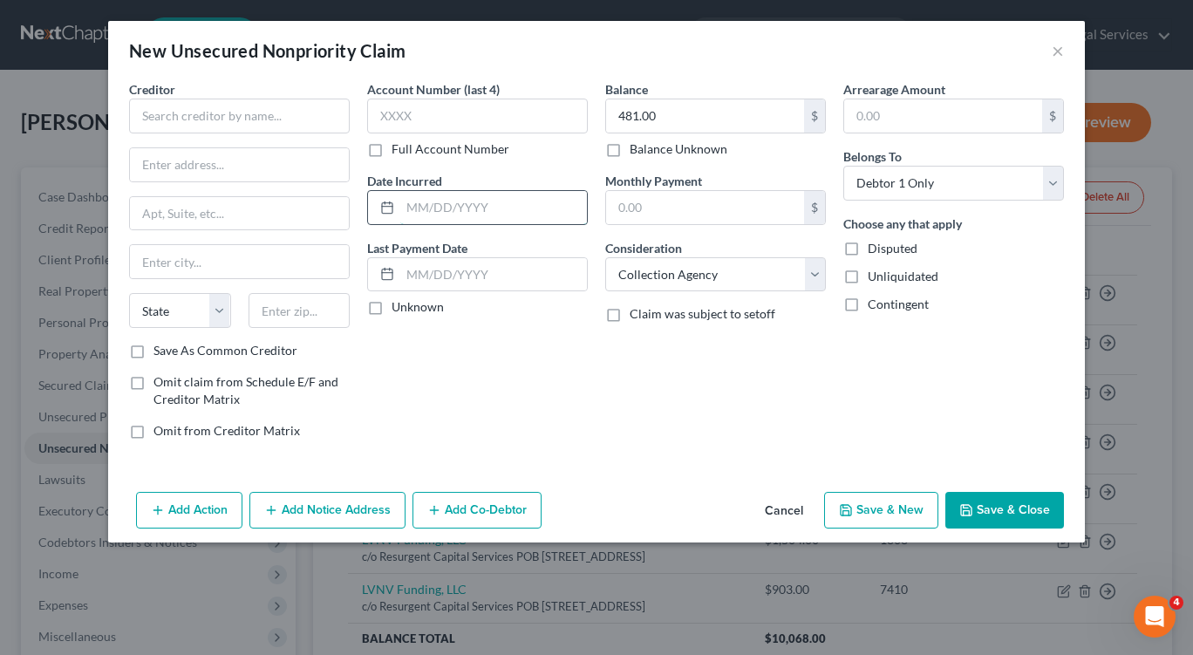
click at [486, 210] on input "text" at bounding box center [493, 207] width 187 height 33
type input "12/27/2024"
click at [418, 112] on input "text" at bounding box center [477, 116] width 221 height 35
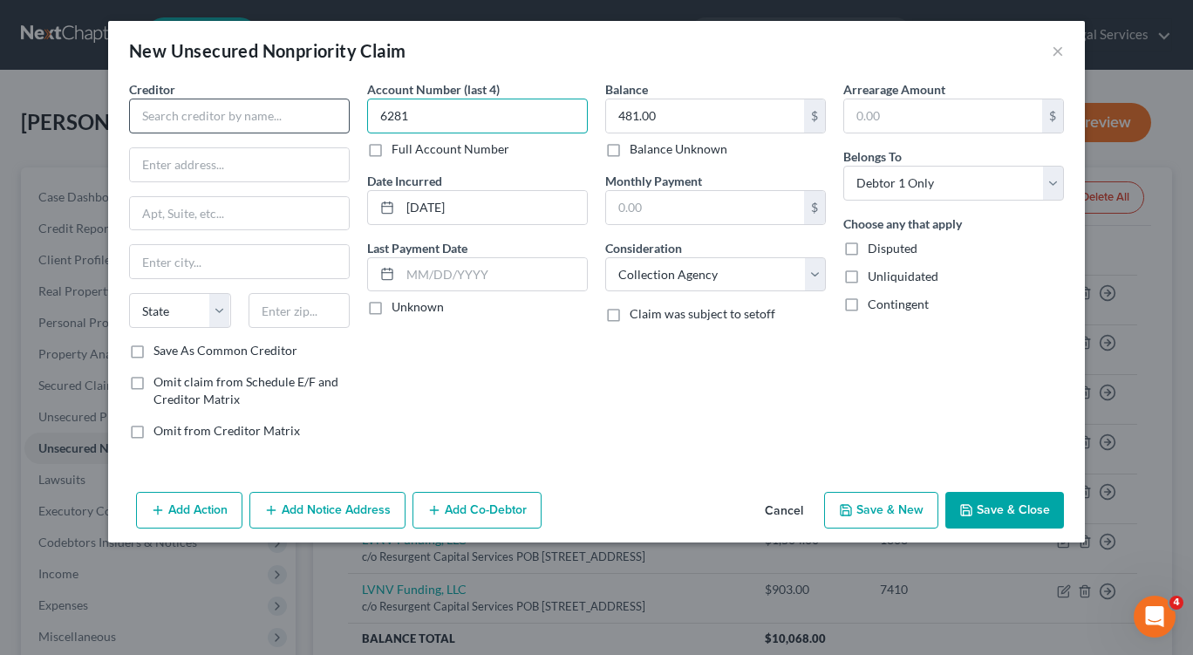
type input "6281"
click at [192, 120] on input "text" at bounding box center [239, 116] width 221 height 35
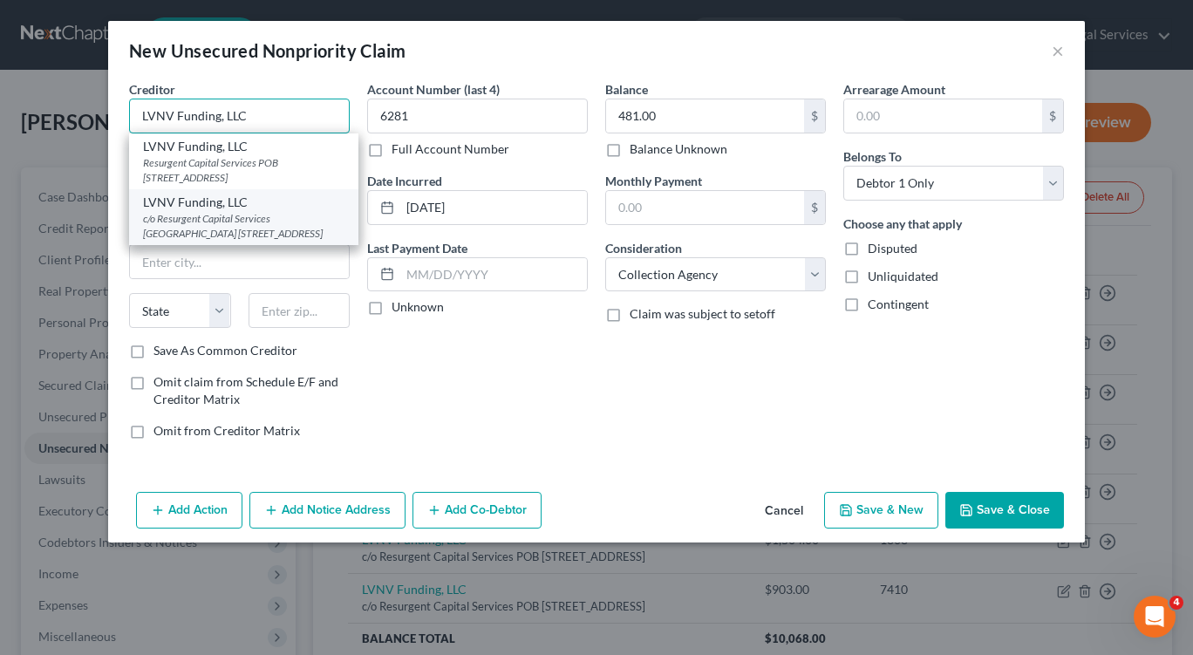
type input "LVNV Funding, LLC"
click at [210, 228] on div "c/o Resurgent Capital Services POB 1269, Greenville, SC 29603" at bounding box center [243, 226] width 201 height 30
type input "c/o Resurgent Capital Services"
type input "POB 1269"
type input "Greenville"
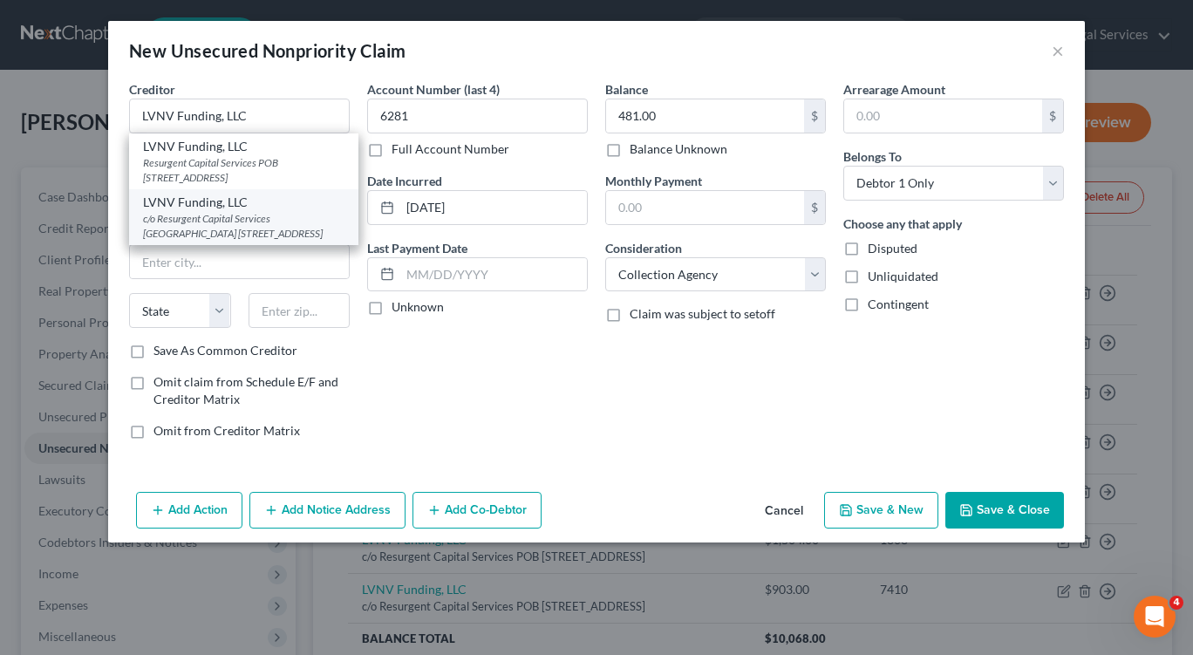
select select "42"
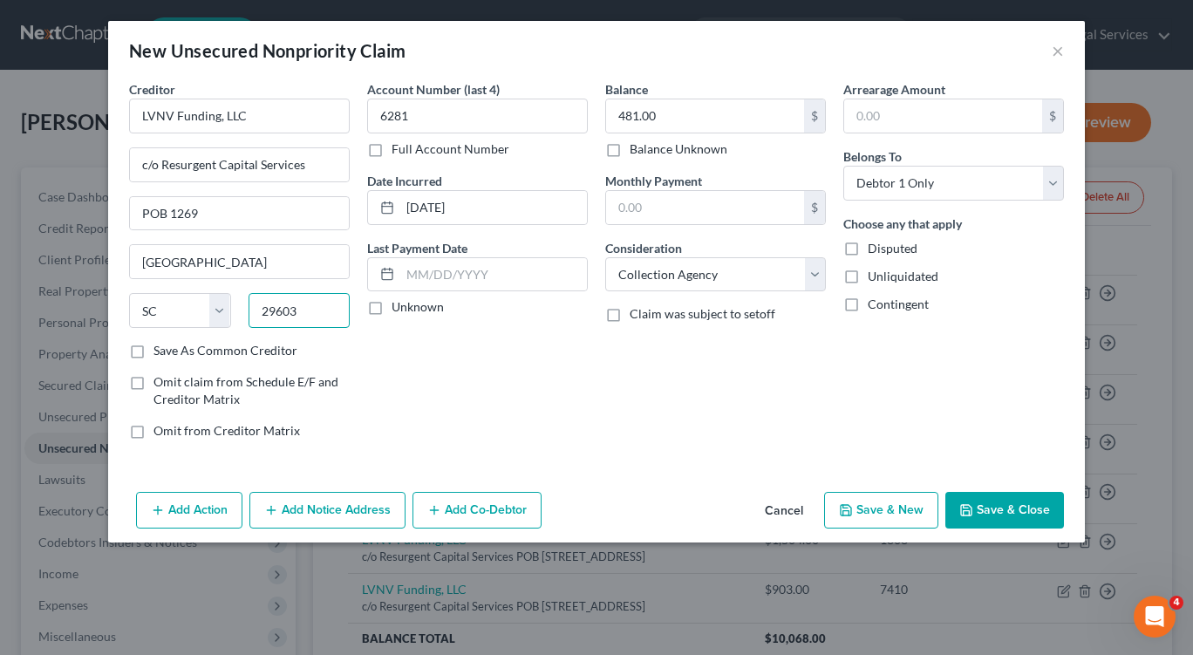
click at [303, 313] on input "29603" at bounding box center [299, 310] width 102 height 35
type input "29602"
click at [847, 513] on icon "button" at bounding box center [846, 510] width 14 height 14
select select "0"
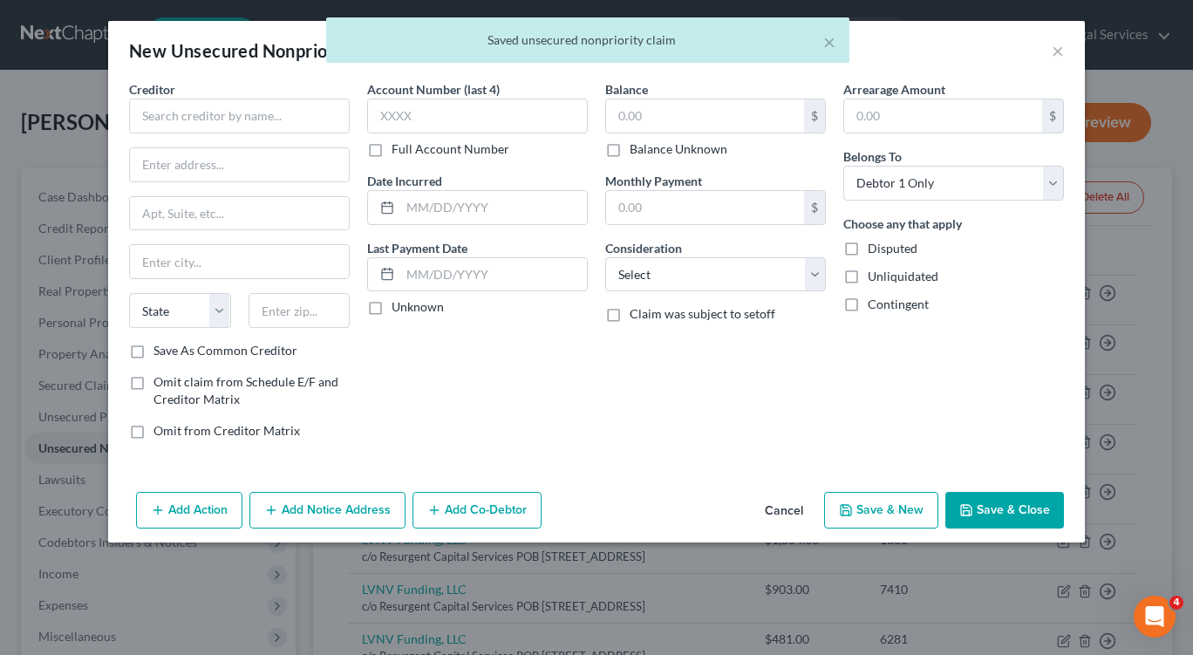
type input "0.00"
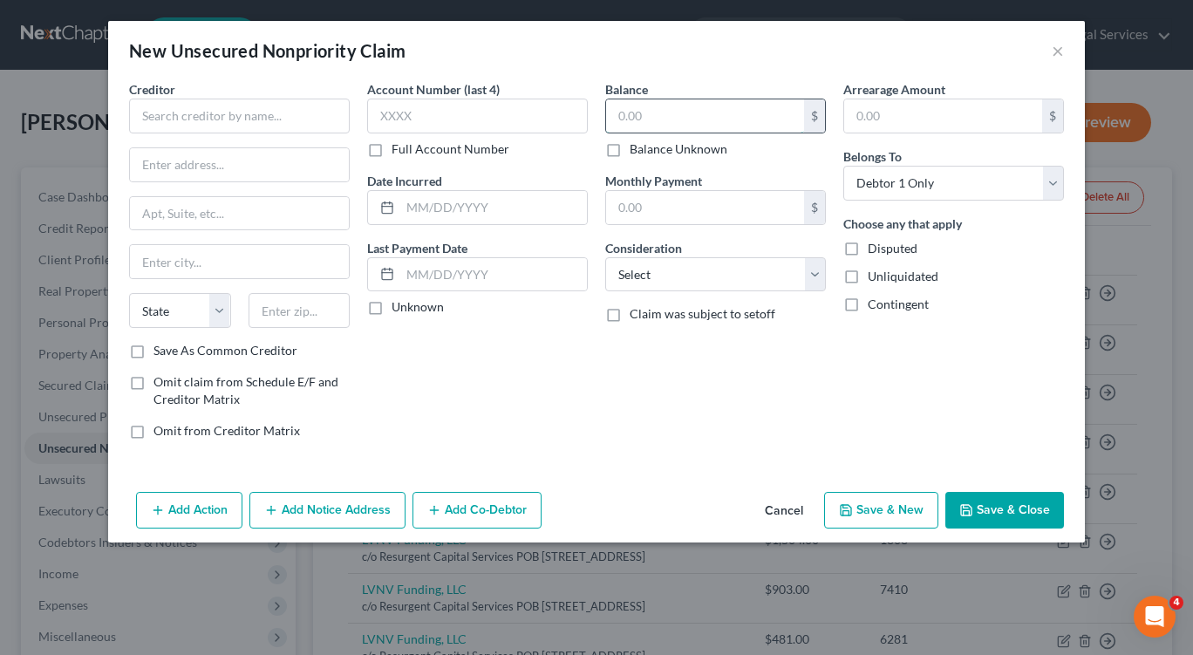
click at [702, 120] on input "text" at bounding box center [705, 115] width 198 height 33
type input "1,080.00"
click at [412, 117] on input "text" at bounding box center [477, 116] width 221 height 35
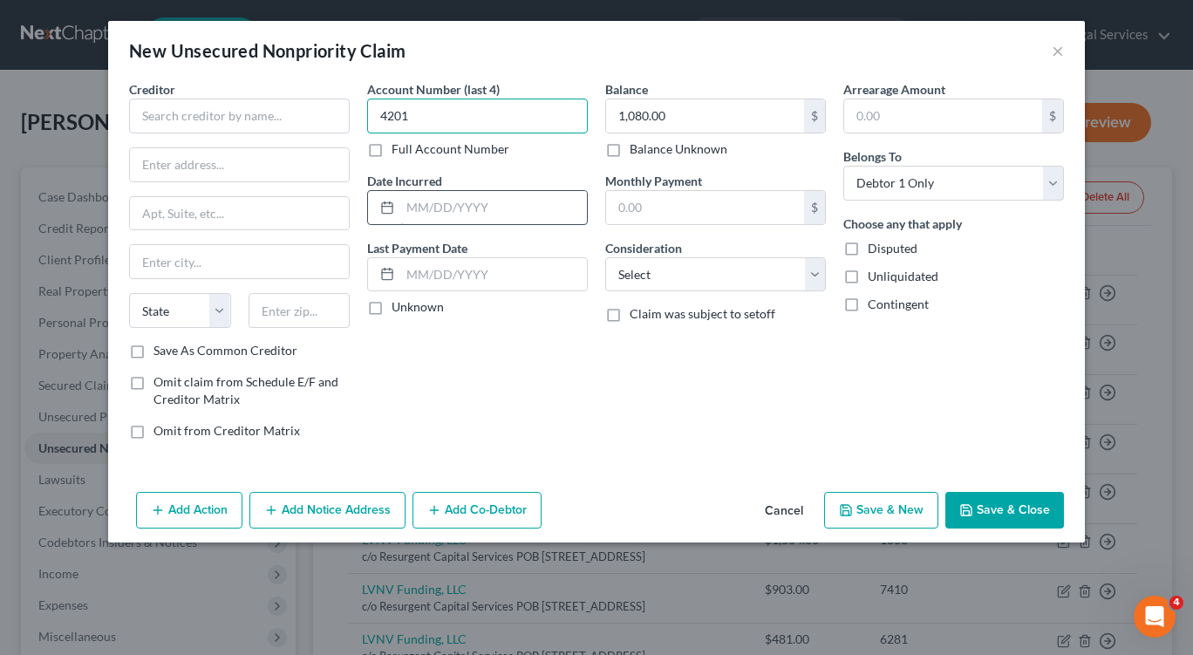
type input "4201"
click at [410, 198] on input "text" at bounding box center [493, 207] width 187 height 33
type input "09/24/2021"
click at [811, 276] on select "Select Cable / Satellite Services Collection Agency Credit Card Debt Debt Couns…" at bounding box center [715, 274] width 221 height 35
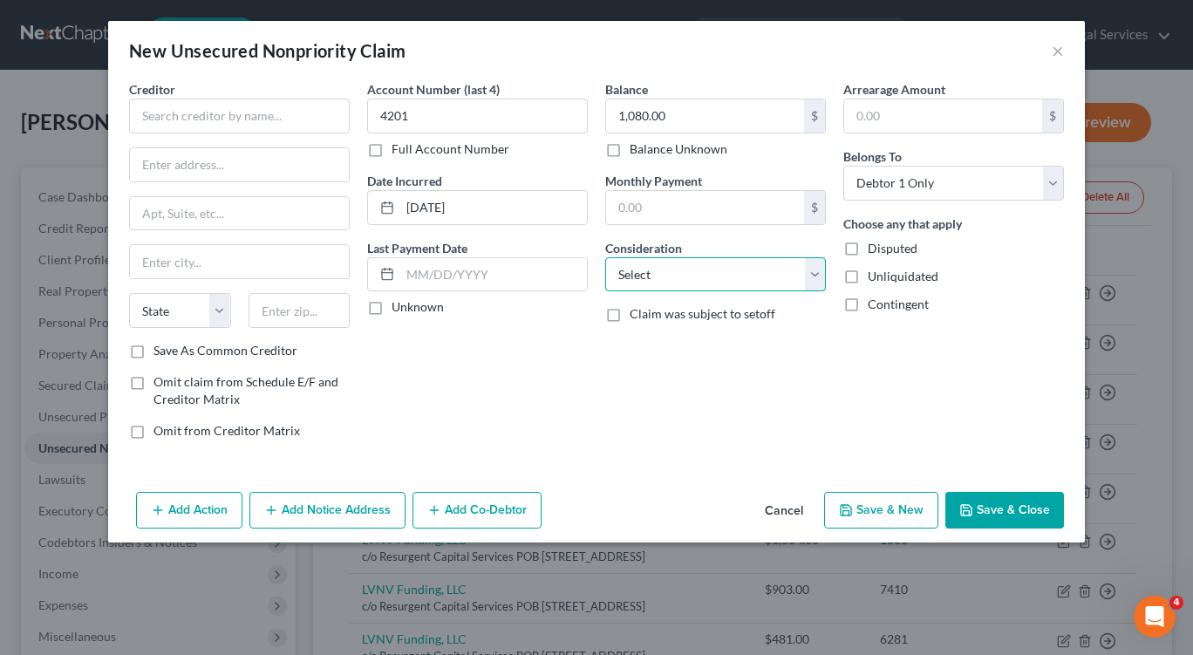
select select "2"
click at [605, 257] on select "Select Cable / Satellite Services Collection Agency Credit Card Debt Debt Couns…" at bounding box center [715, 274] width 221 height 35
click at [163, 106] on input "text" at bounding box center [239, 116] width 221 height 35
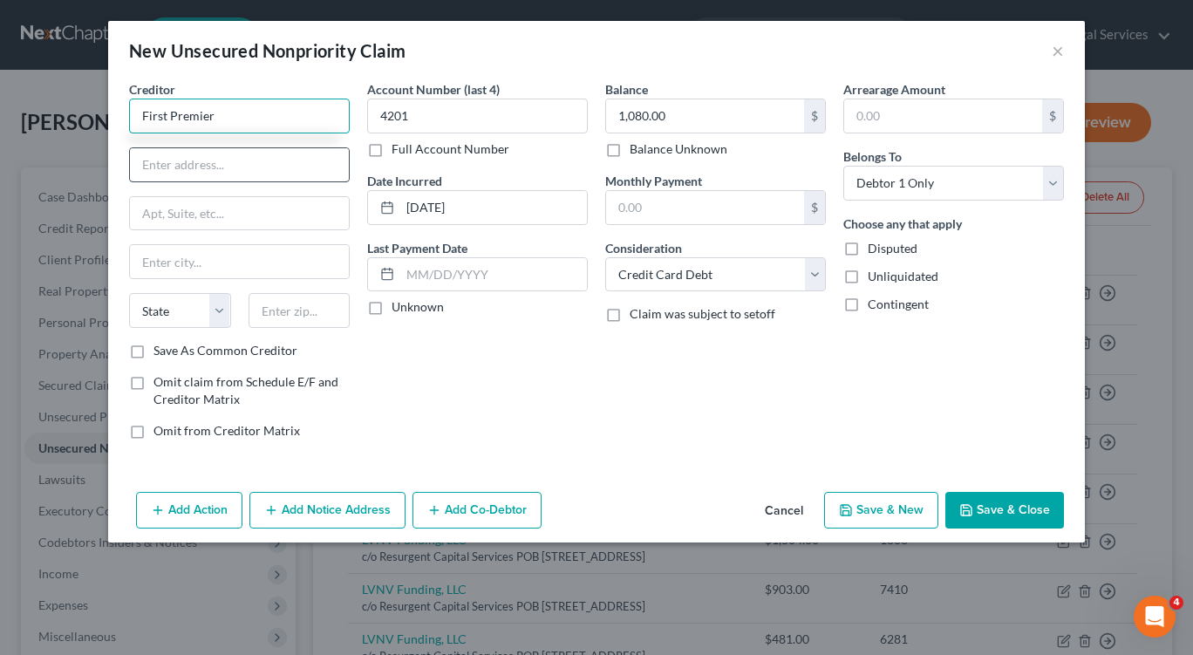
type input "First Premier"
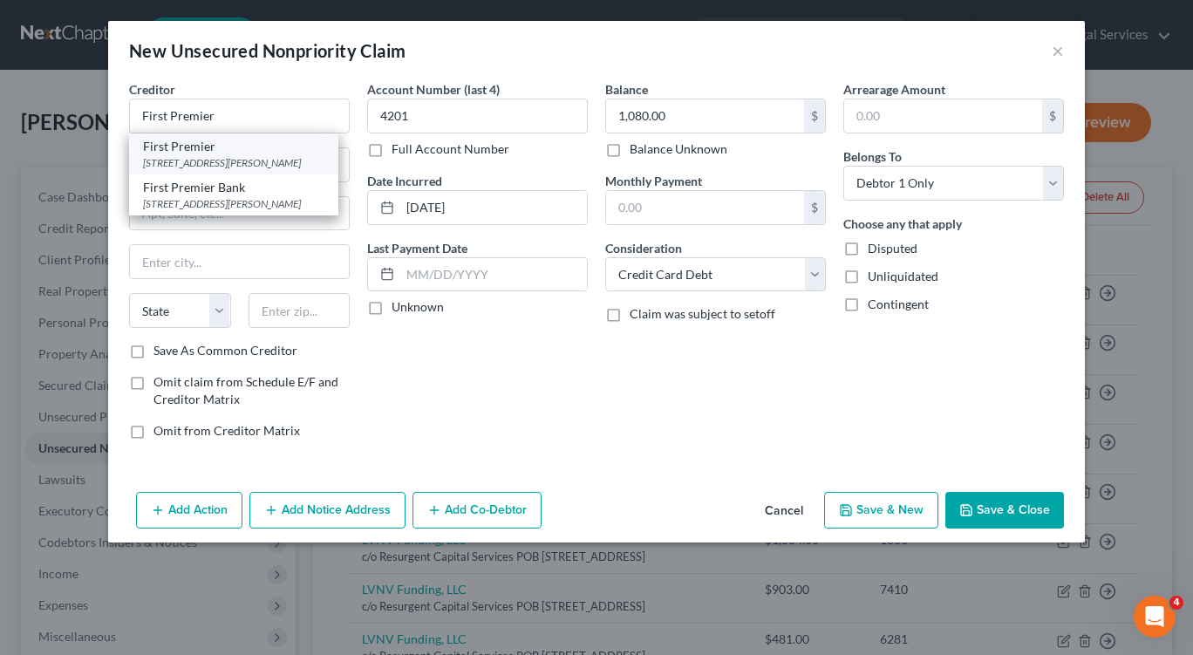
click at [180, 165] on div "3820 N. Louise Ave., Sioux Falls, SD 57107" at bounding box center [233, 162] width 181 height 15
type input "3820 N. Louise Ave."
type input "Sioux Falls"
select select "43"
type input "57107"
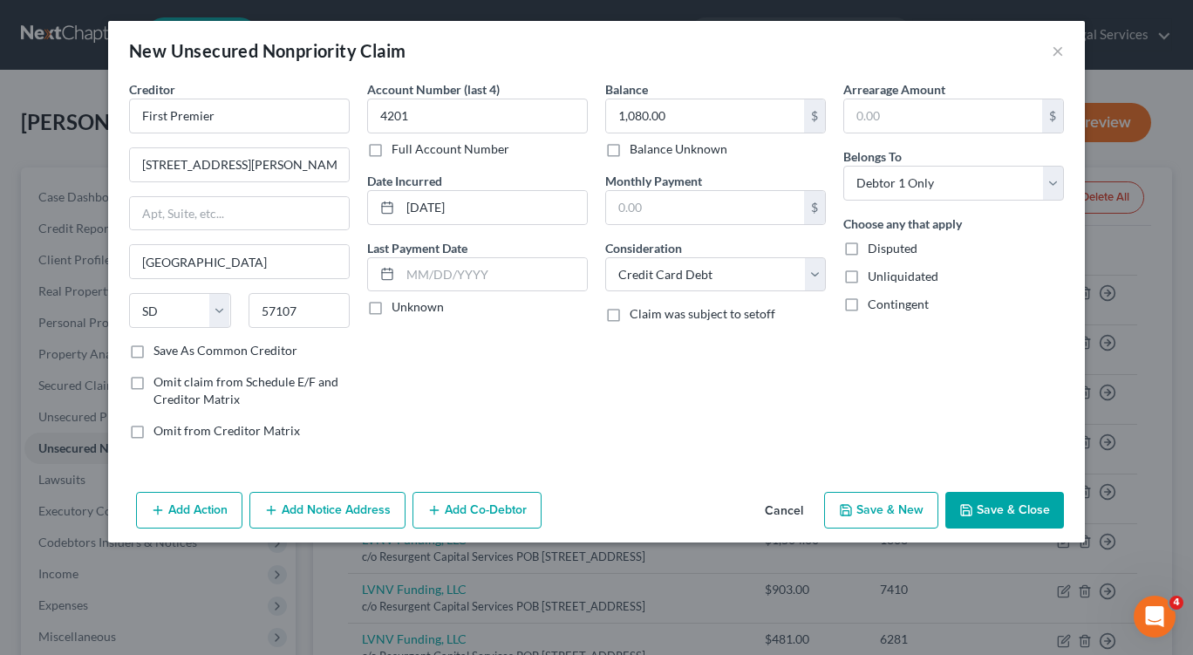
click at [871, 507] on button "Save & New" at bounding box center [881, 510] width 114 height 37
select select "0"
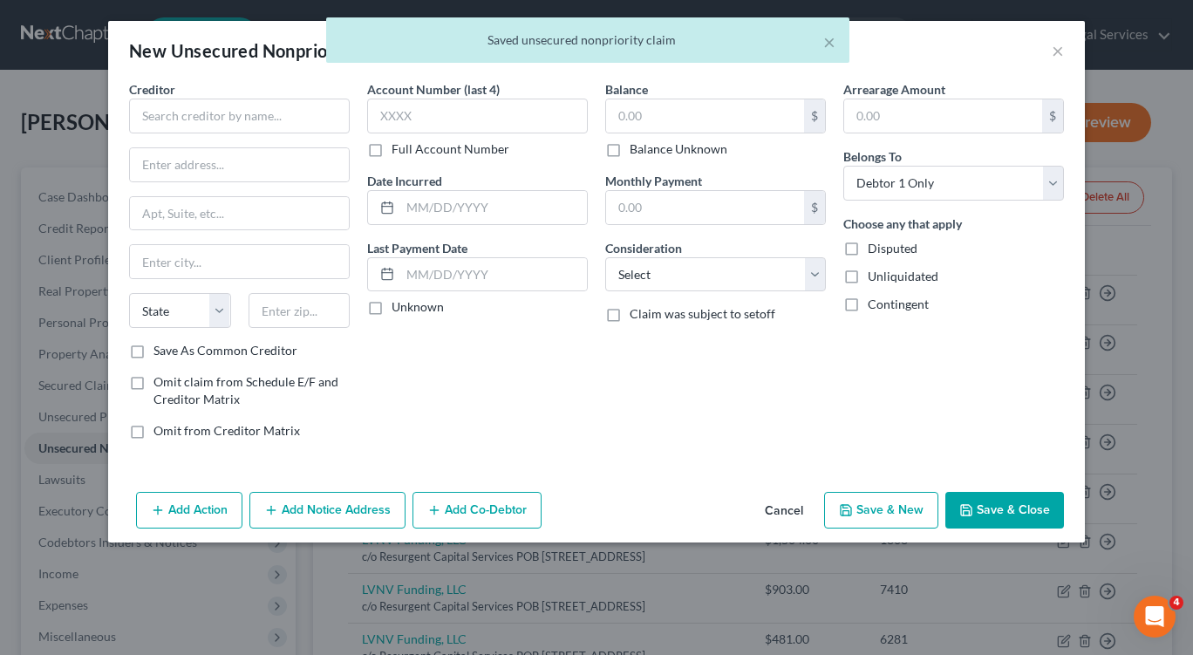
type input "0.00"
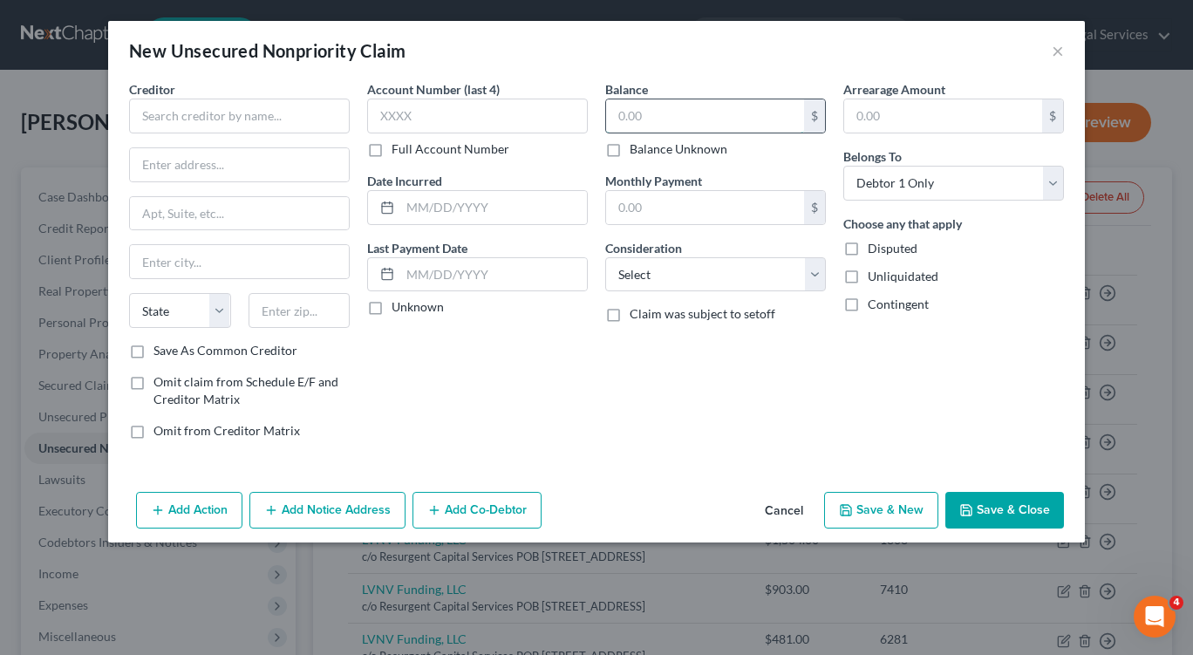
click at [660, 130] on input "text" at bounding box center [705, 115] width 198 height 33
type input "191.00"
click at [807, 272] on select "Select Cable / Satellite Services Collection Agency Credit Card Debt Debt Couns…" at bounding box center [715, 274] width 221 height 35
select select "1"
click at [605, 257] on select "Select Cable / Satellite Services Collection Agency Credit Card Debt Debt Couns…" at bounding box center [715, 274] width 221 height 35
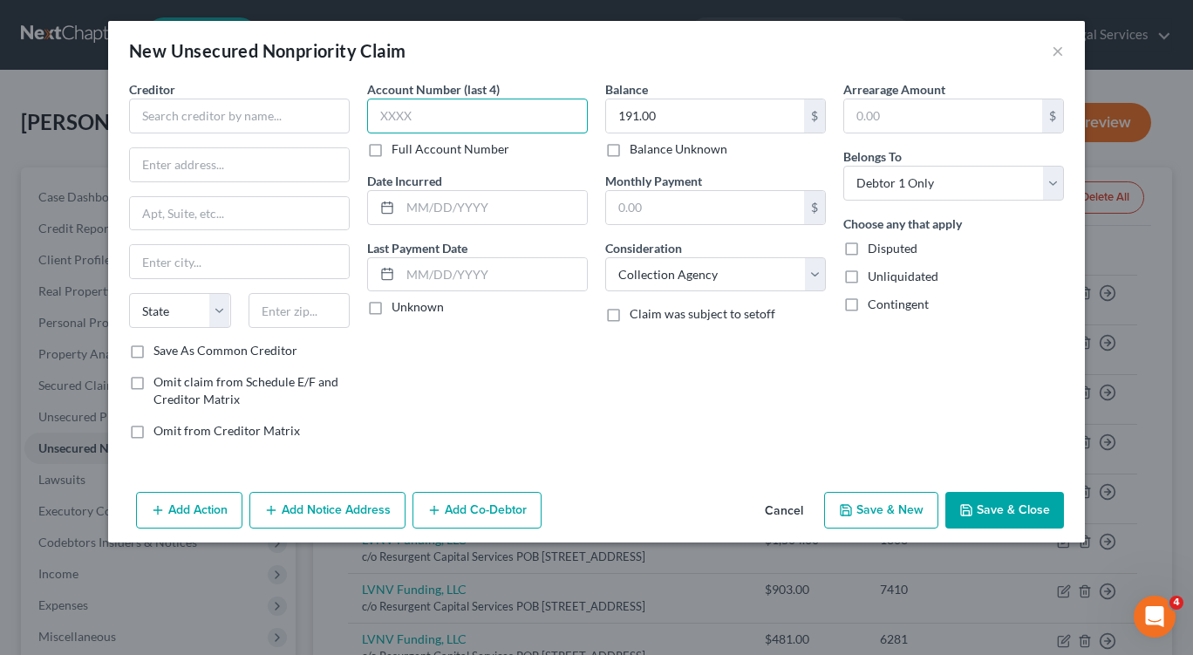
click at [425, 117] on input "text" at bounding box center [477, 116] width 221 height 35
type input "2849"
click at [416, 202] on input "text" at bounding box center [493, 207] width 187 height 33
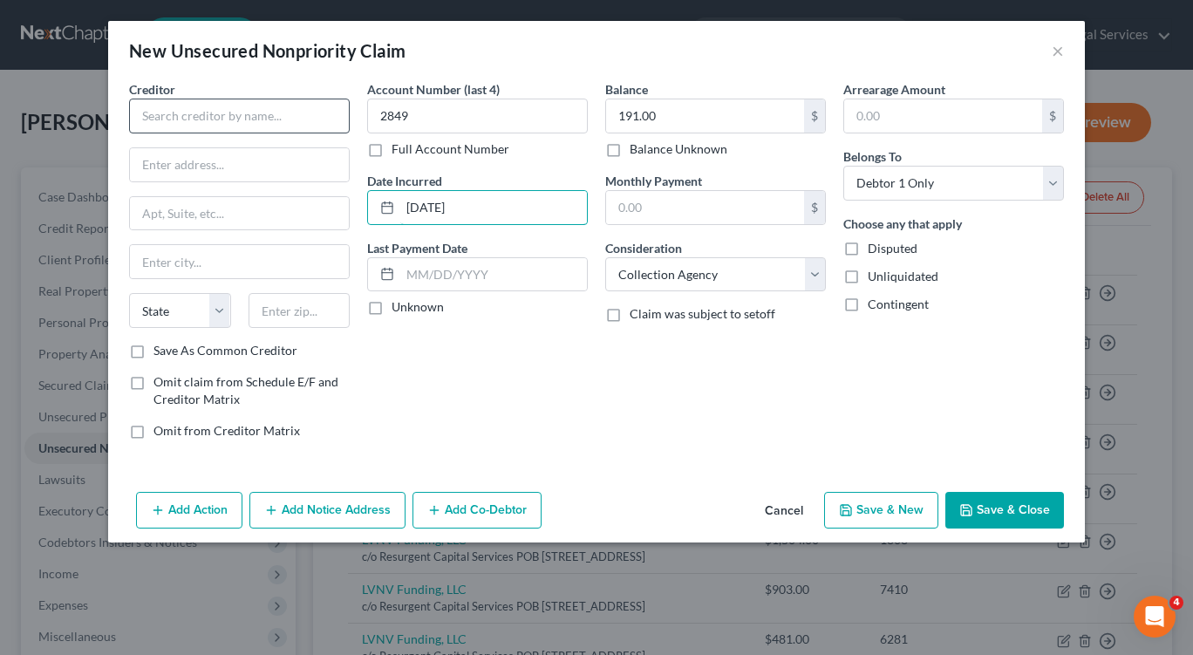
type input "12/07/2023"
click at [190, 122] on input "text" at bounding box center [239, 116] width 221 height 35
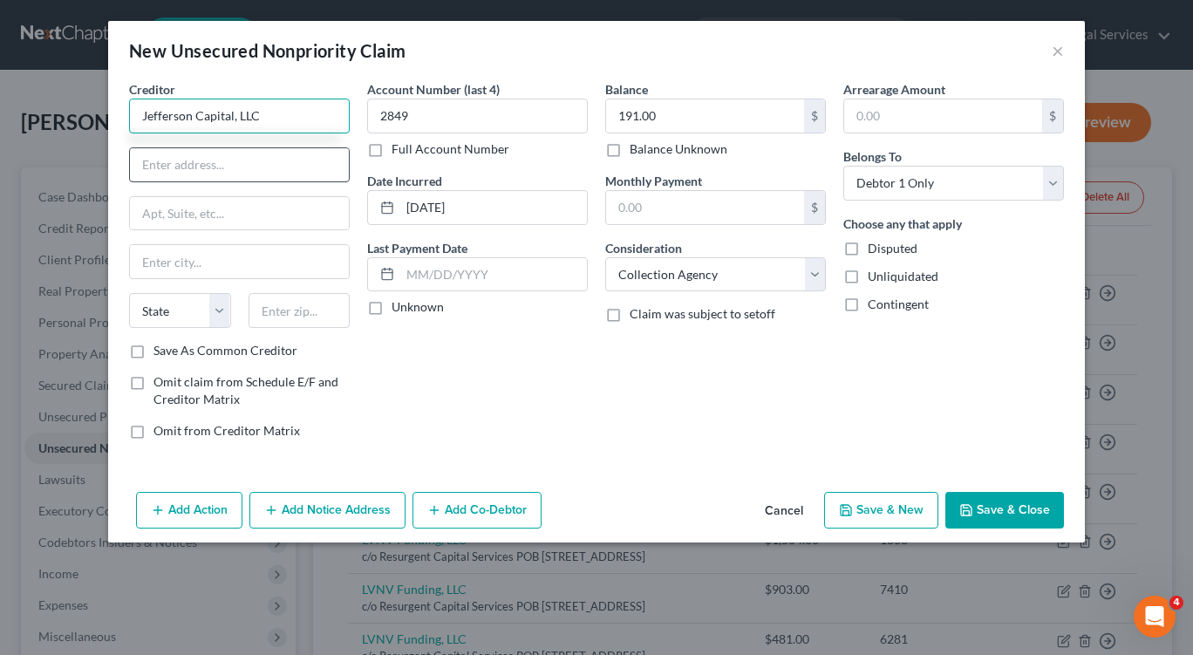
type input "Jefferson Capital, LLC"
click at [242, 166] on input "text" at bounding box center [239, 164] width 219 height 33
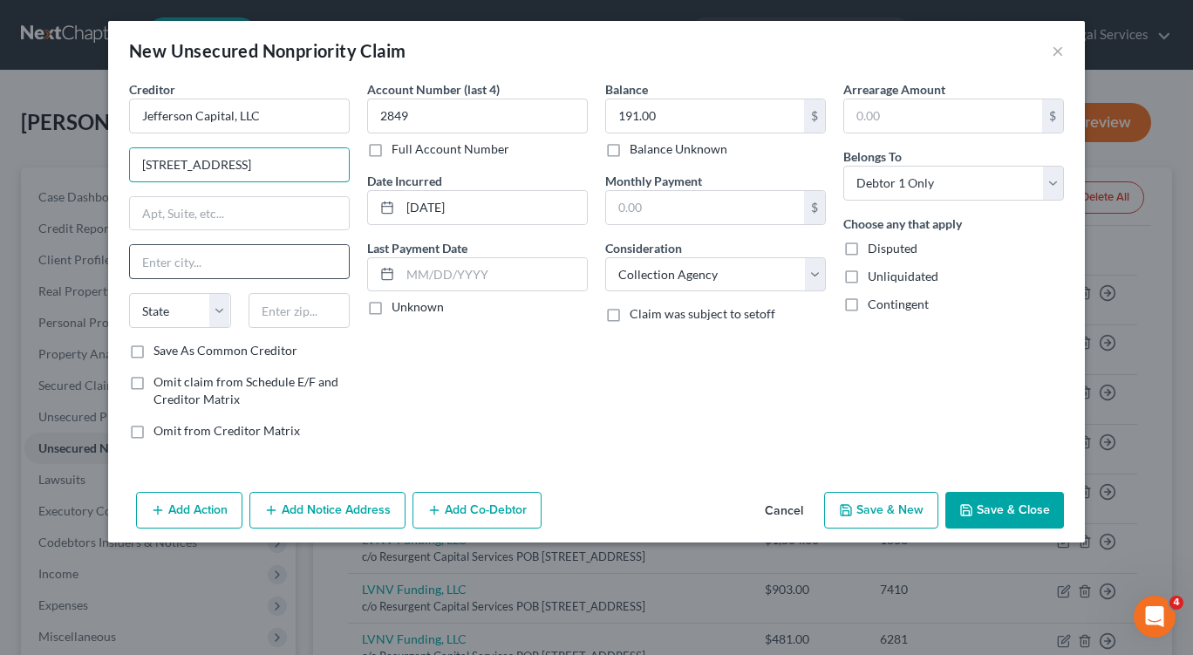
type input "200 14th Avenue E"
click at [278, 262] on input "text" at bounding box center [239, 261] width 219 height 33
type input "Sartell"
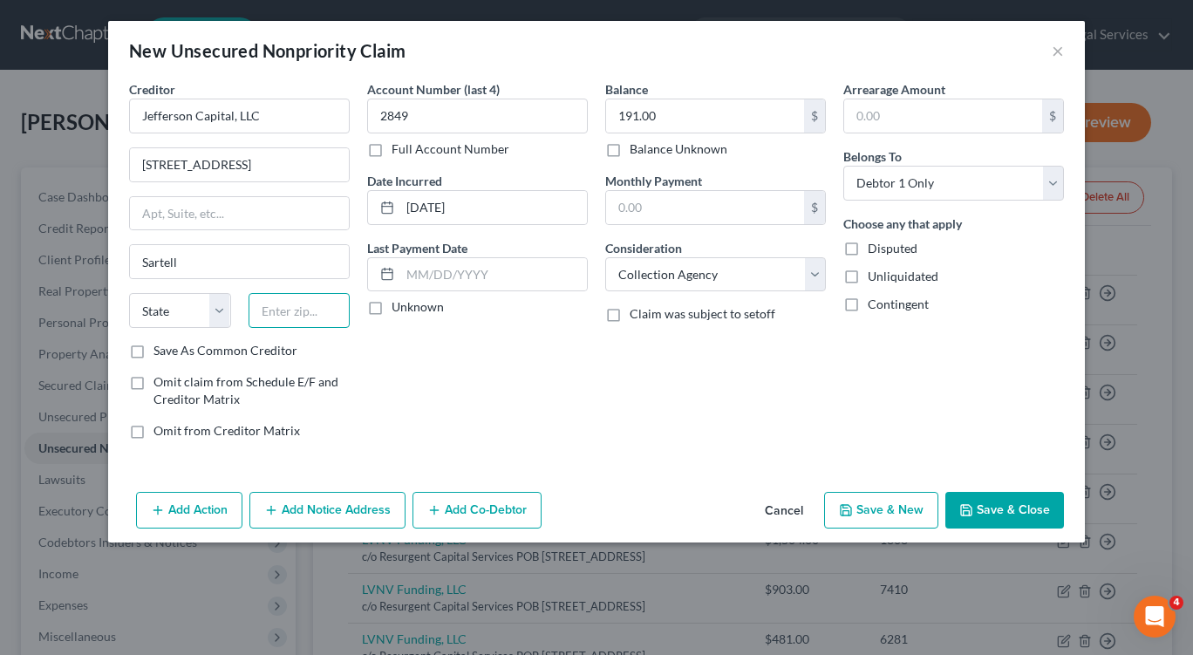
click at [323, 305] on input "text" at bounding box center [299, 310] width 102 height 35
type input "56377"
select select "24"
click at [856, 505] on button "Save & New" at bounding box center [881, 510] width 114 height 37
select select "0"
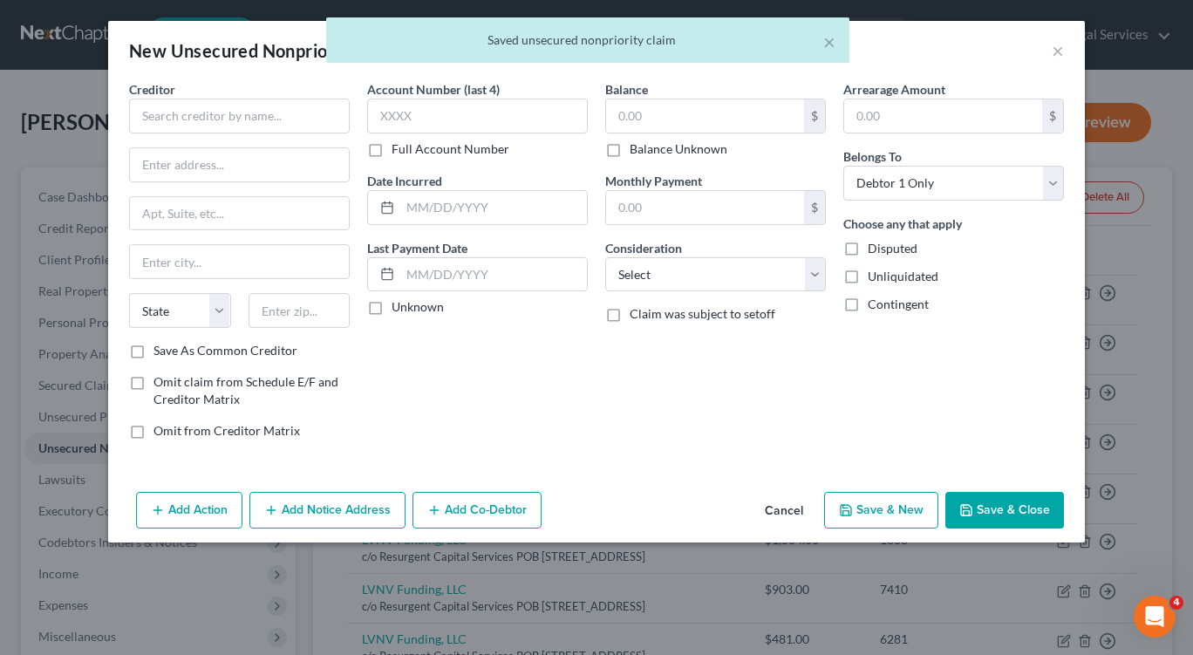
type input "0.00"
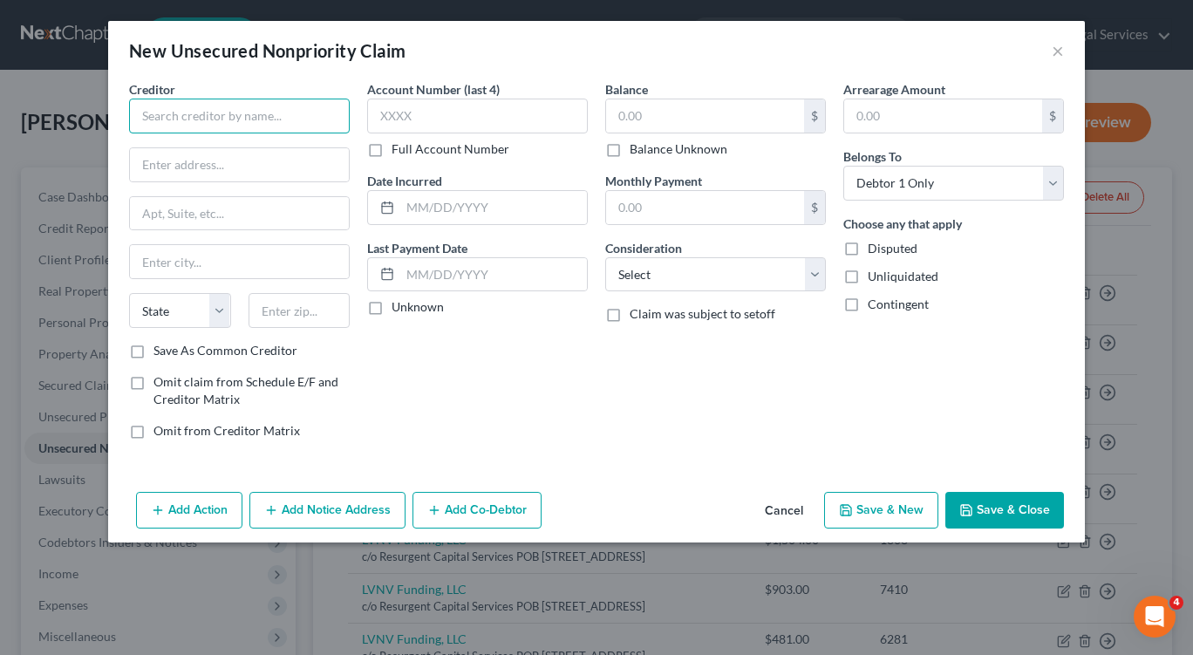
click at [310, 105] on input "text" at bounding box center [239, 116] width 221 height 35
type input "Jefferson Capital, LLC"
click at [270, 165] on input "text" at bounding box center [239, 164] width 219 height 33
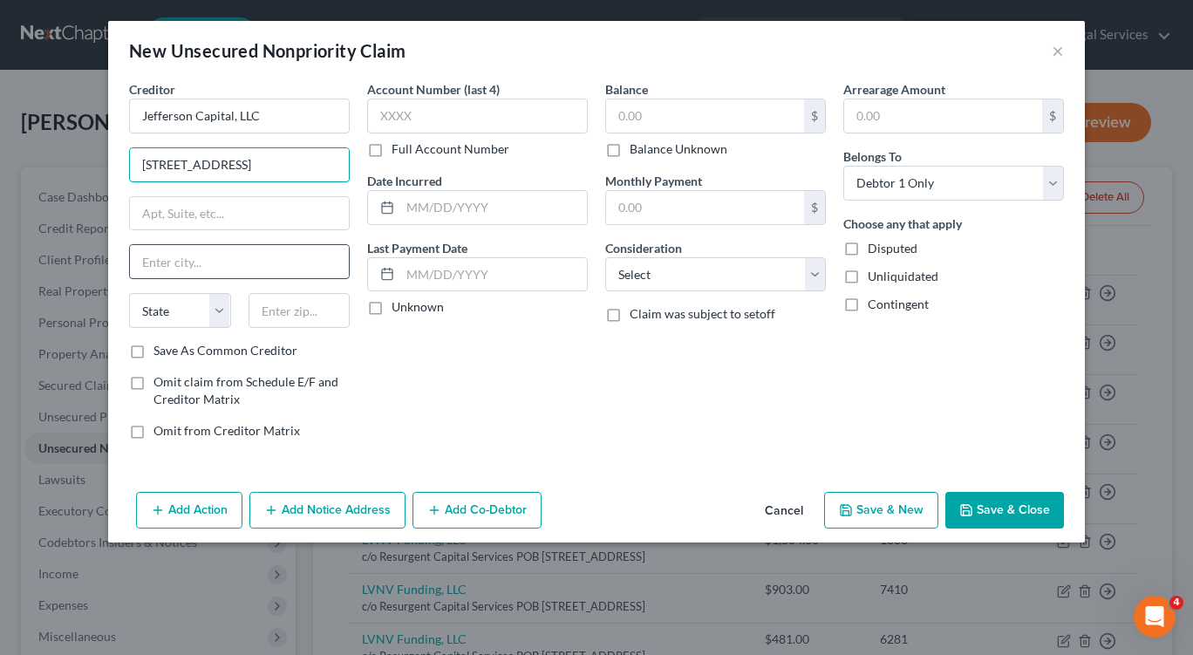
type input "200 14th Avenue E"
click at [232, 259] on input "text" at bounding box center [239, 261] width 219 height 33
type input "Sartell"
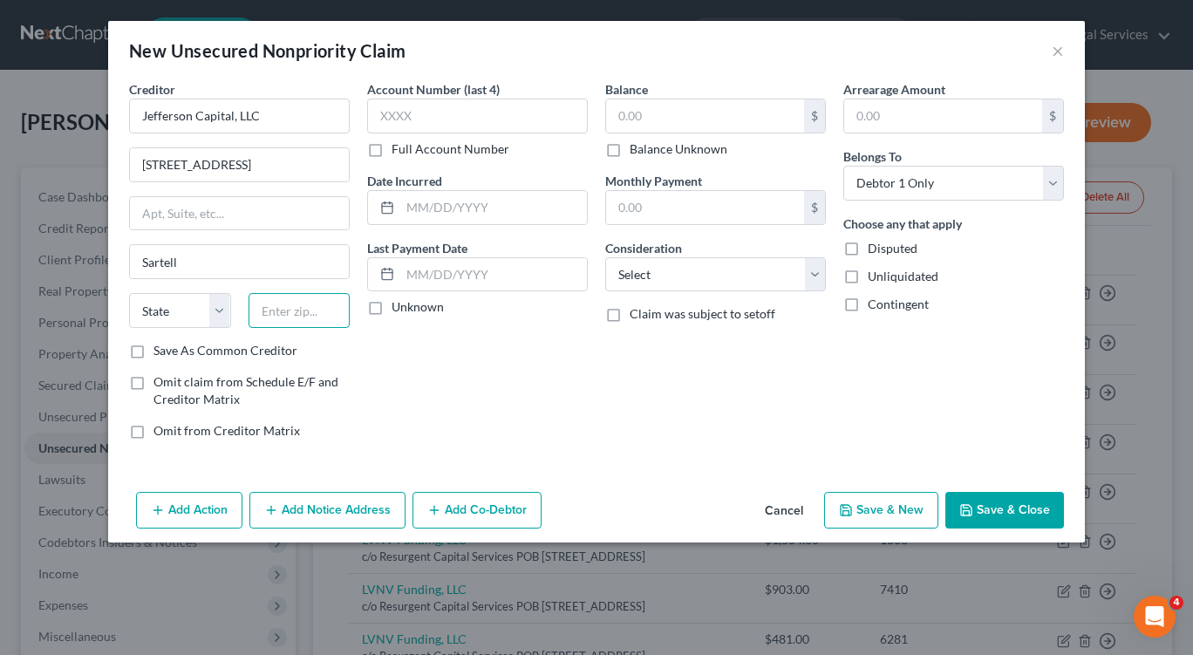
click at [285, 304] on input "text" at bounding box center [299, 310] width 102 height 35
type input "56377"
select select "24"
click at [490, 392] on div "Account Number (last 4) Full Account Number Date Incurred Last Payment Date Unk…" at bounding box center [477, 266] width 238 height 373
click at [433, 110] on input "text" at bounding box center [477, 116] width 221 height 35
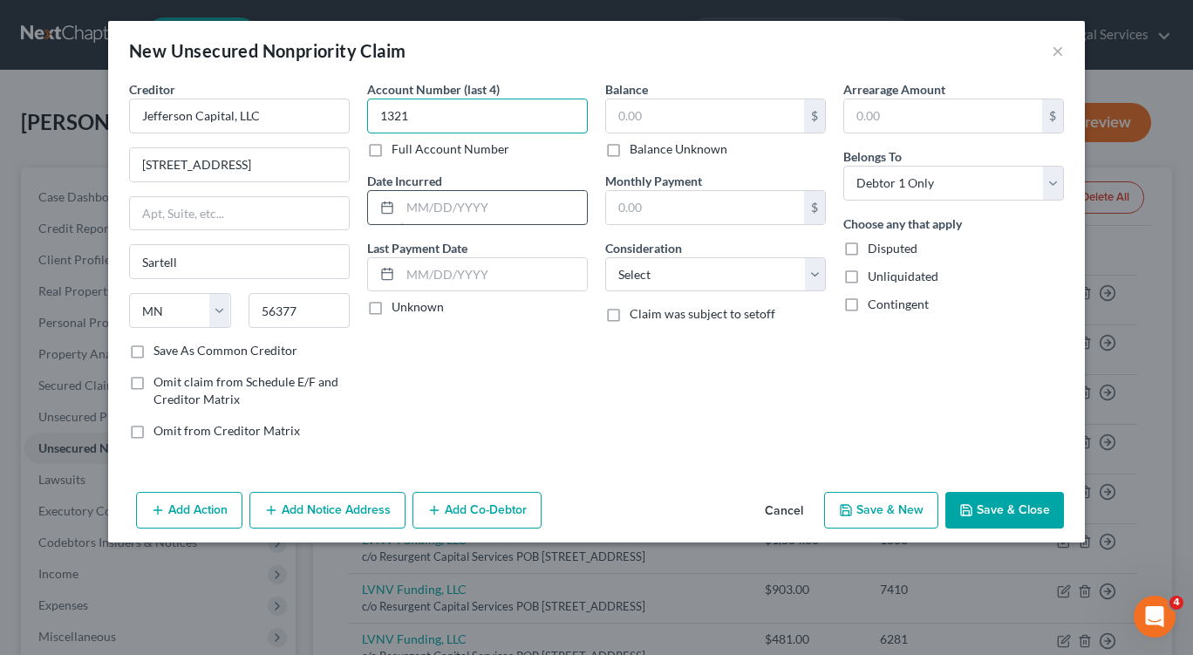
type input "1321"
click at [469, 204] on input "text" at bounding box center [493, 207] width 187 height 33
type input "09/21/2023"
click at [631, 111] on input "text" at bounding box center [705, 115] width 198 height 33
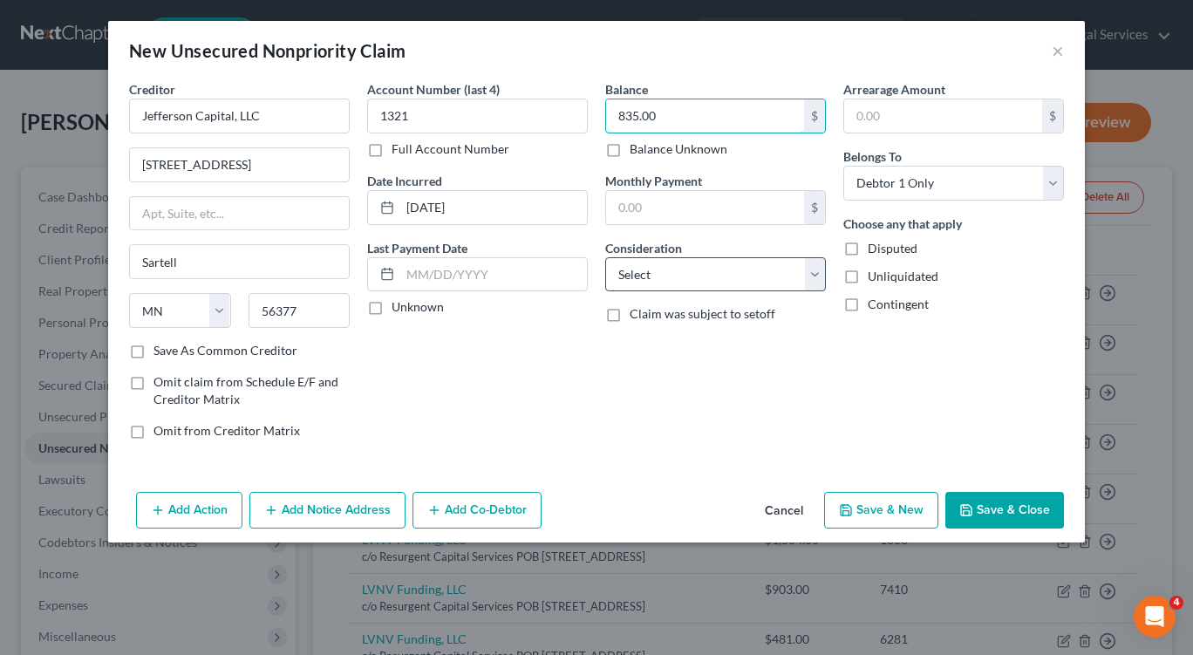
type input "835.00"
click at [806, 280] on select "Select Cable / Satellite Services Collection Agency Credit Card Debt Debt Couns…" at bounding box center [715, 274] width 221 height 35
select select "1"
click at [605, 257] on select "Select Cable / Satellite Services Collection Agency Credit Card Debt Debt Couns…" at bounding box center [715, 274] width 221 height 35
click at [879, 506] on button "Save & New" at bounding box center [881, 510] width 114 height 37
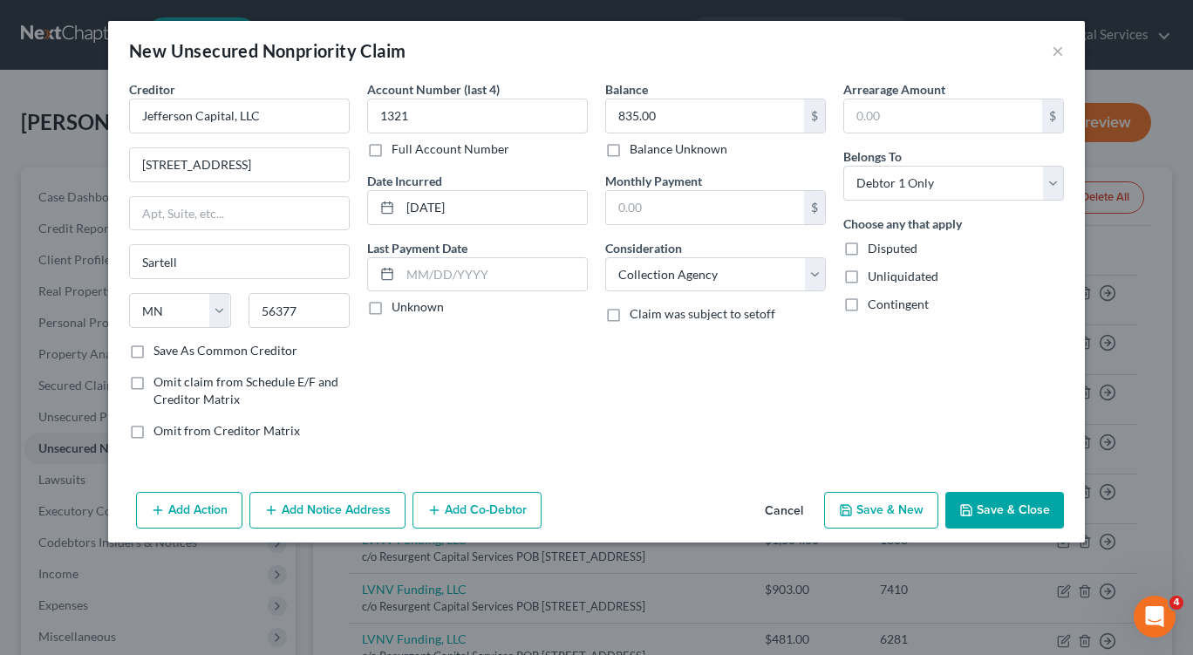
select select "0"
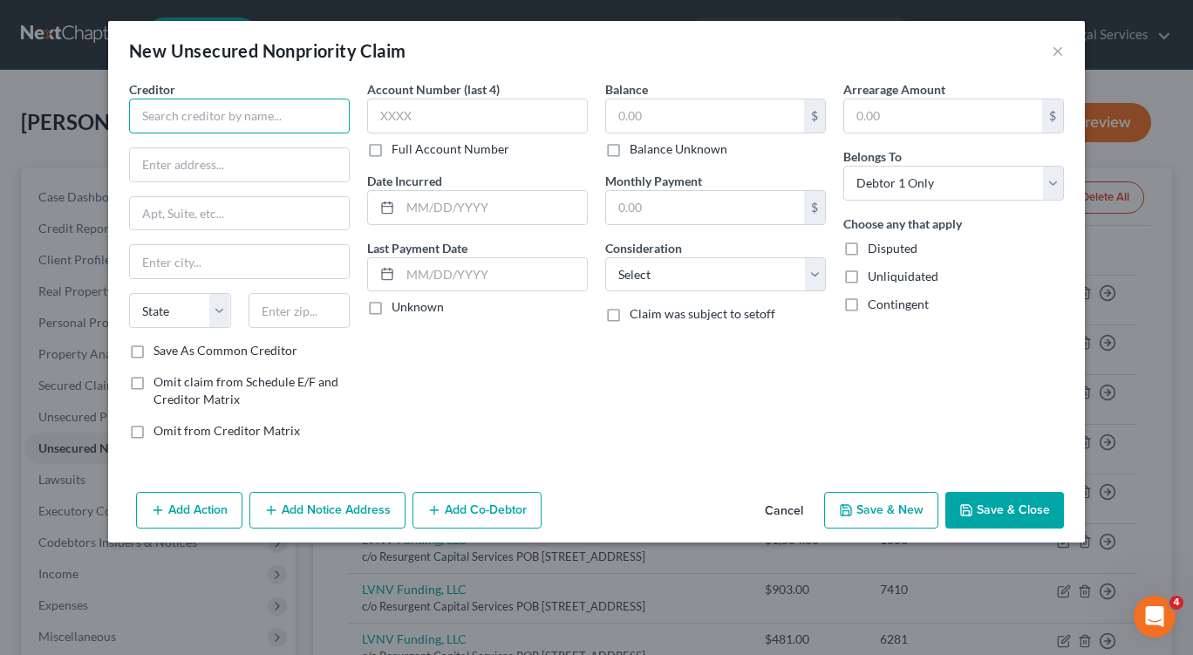
click at [300, 122] on input "text" at bounding box center [239, 116] width 221 height 35
click at [665, 108] on input "text" at bounding box center [705, 115] width 198 height 33
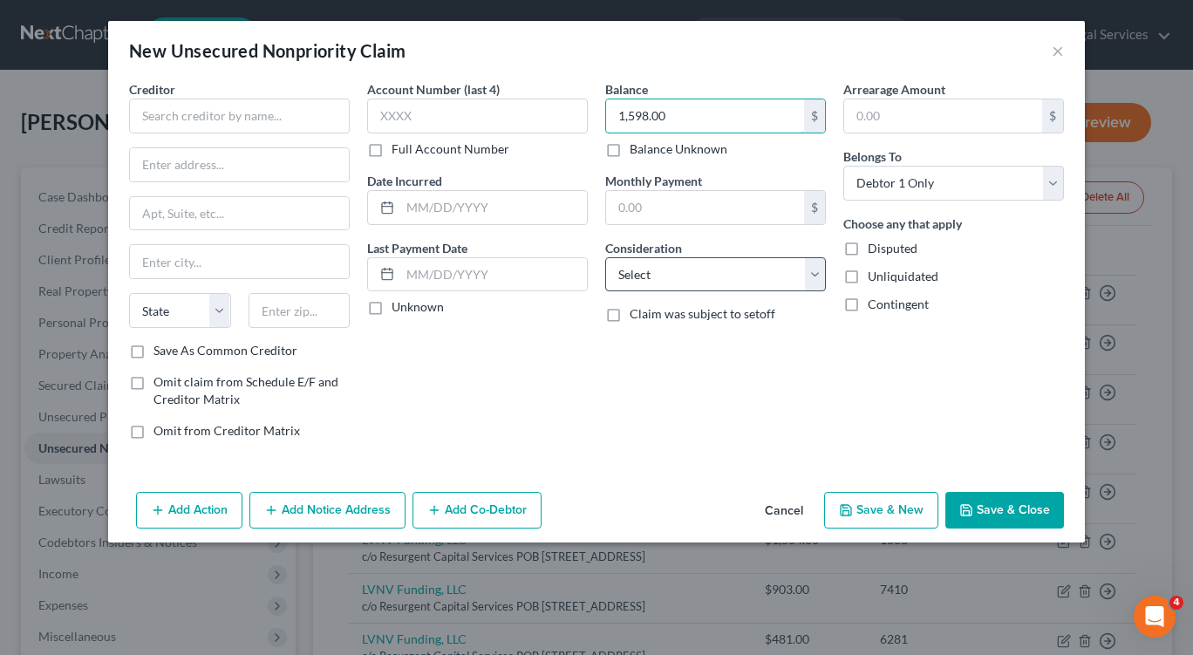
type input "1,598.00"
click at [770, 273] on select "Select Cable / Satellite Services Collection Agency Credit Card Debt Debt Couns…" at bounding box center [715, 274] width 221 height 35
select select "1"
click at [605, 257] on select "Select Cable / Satellite Services Collection Agency Credit Card Debt Debt Couns…" at bounding box center [715, 274] width 221 height 35
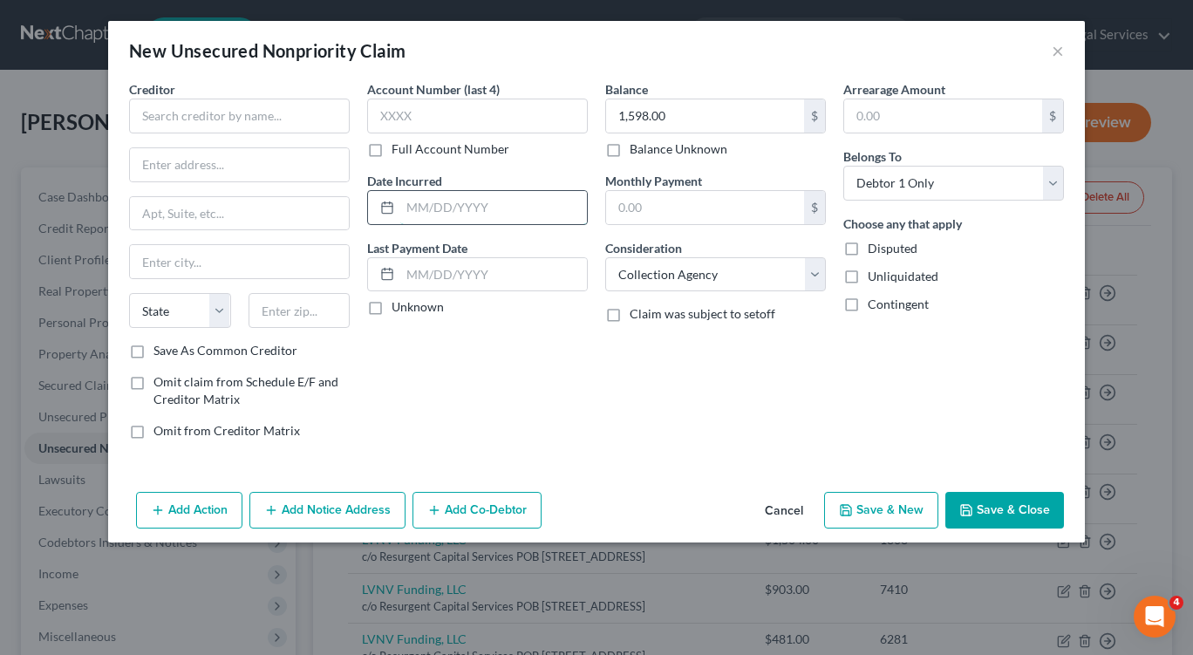
click at [417, 205] on input "text" at bounding box center [493, 207] width 187 height 33
type input "09/27/2023"
click at [448, 119] on input "text" at bounding box center [477, 116] width 221 height 35
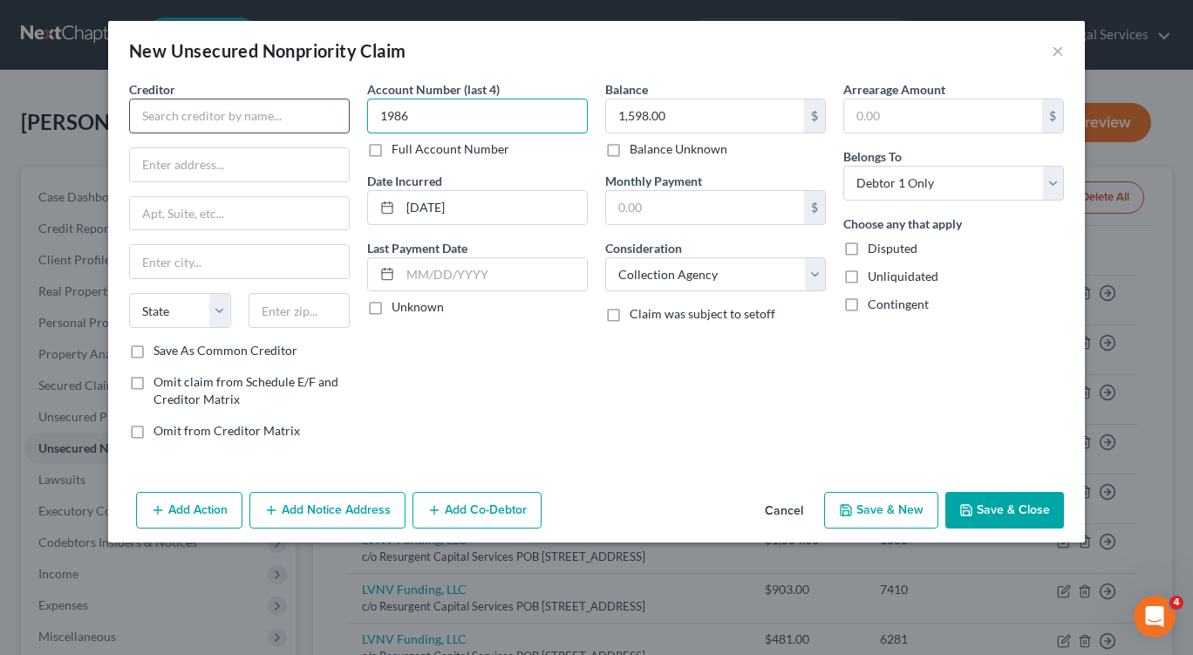
type input "1986"
click at [188, 113] on input "text" at bounding box center [239, 116] width 221 height 35
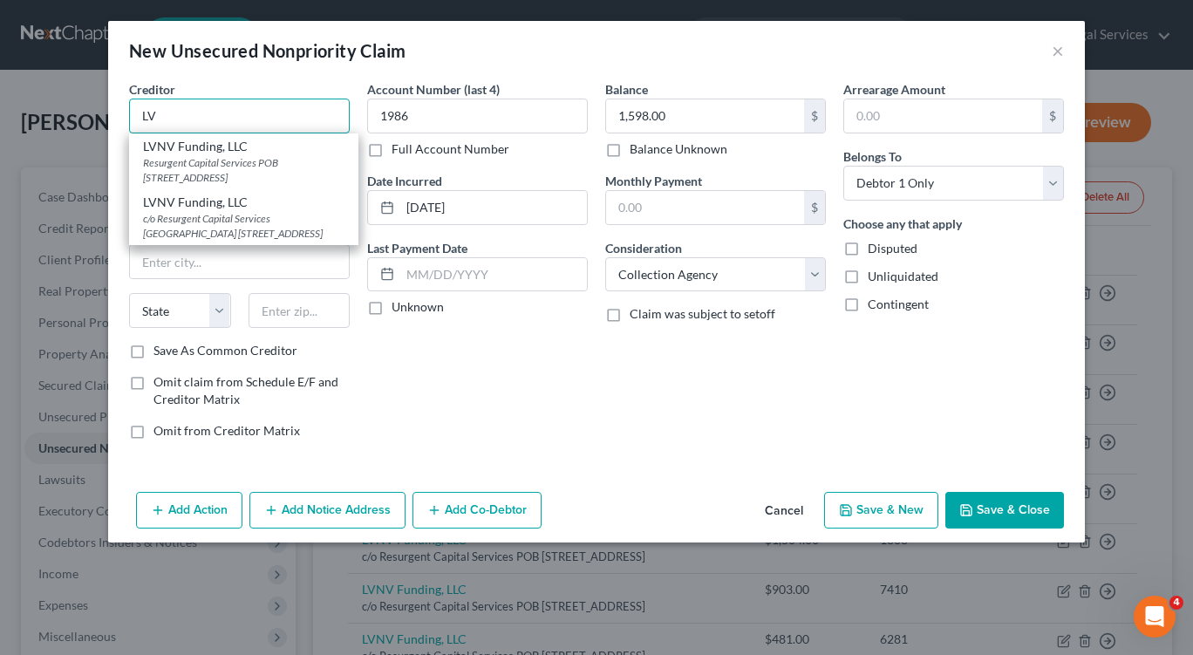
type input "L"
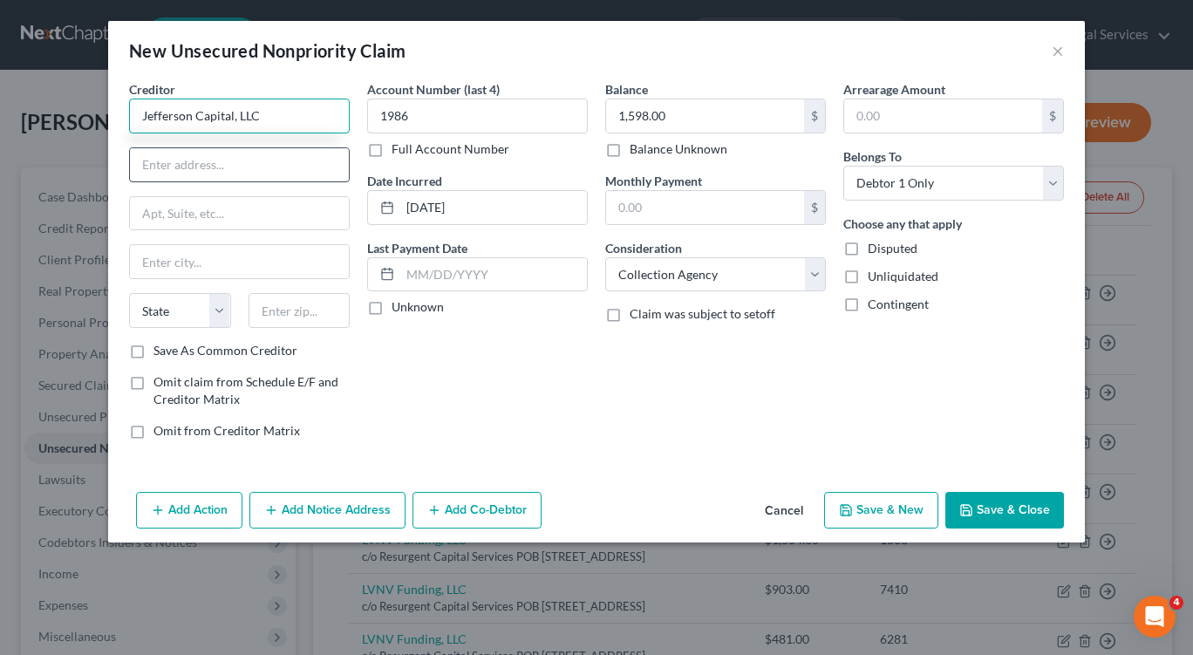
type input "Jefferson Capital, LLC"
click at [251, 153] on input "text" at bounding box center [239, 164] width 219 height 33
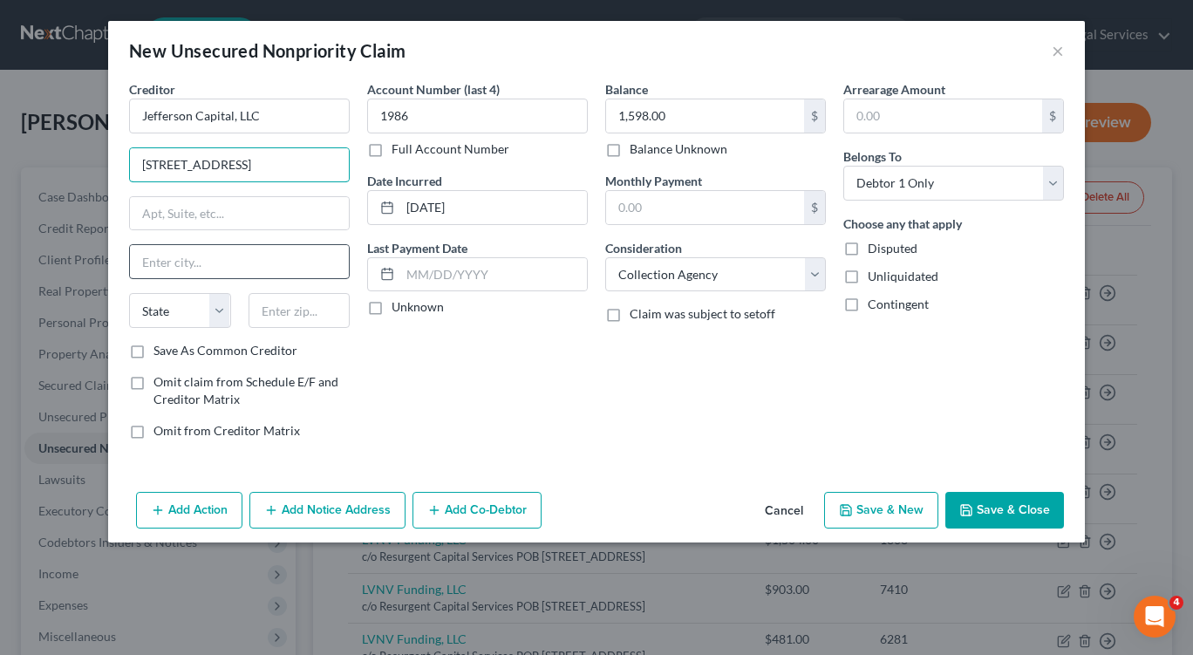
type input "200 14th Avenue E"
click at [257, 256] on input "text" at bounding box center [239, 261] width 219 height 33
type input "Sartell"
click at [334, 312] on input "text" at bounding box center [299, 310] width 102 height 35
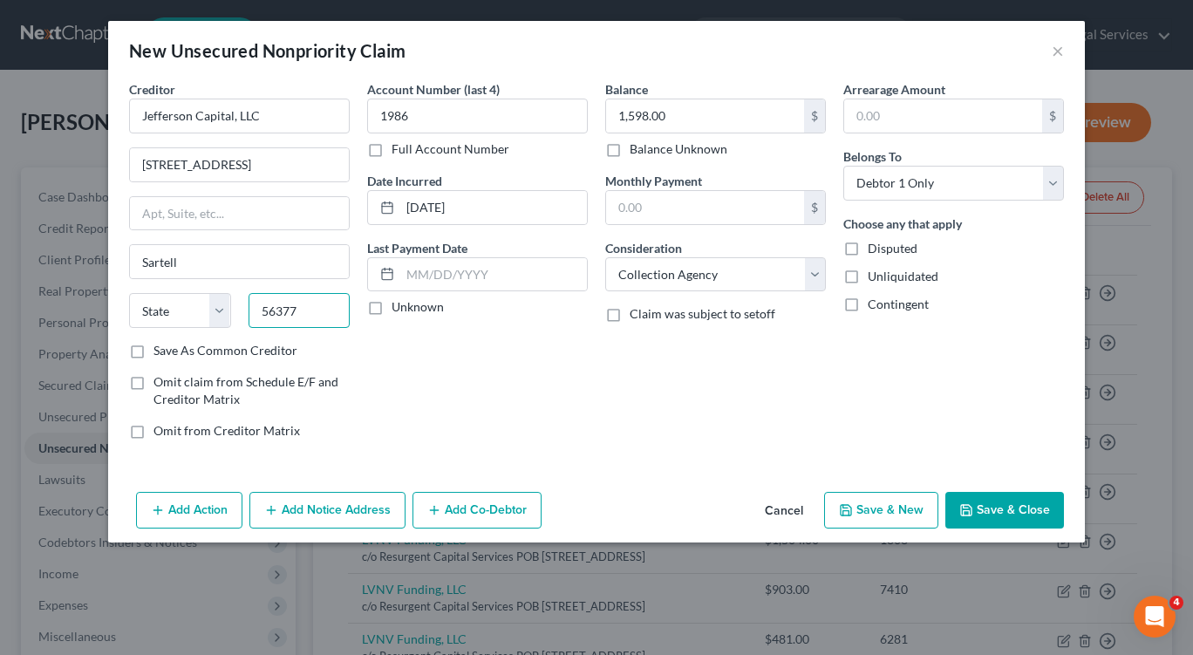
type input "56377"
click at [391, 388] on div "Account Number (last 4) 1986 Full Account Number Date Incurred 09/27/2023 Last …" at bounding box center [477, 266] width 238 height 373
select select "24"
click at [880, 518] on button "Save & New" at bounding box center [881, 510] width 114 height 37
type input "0.00"
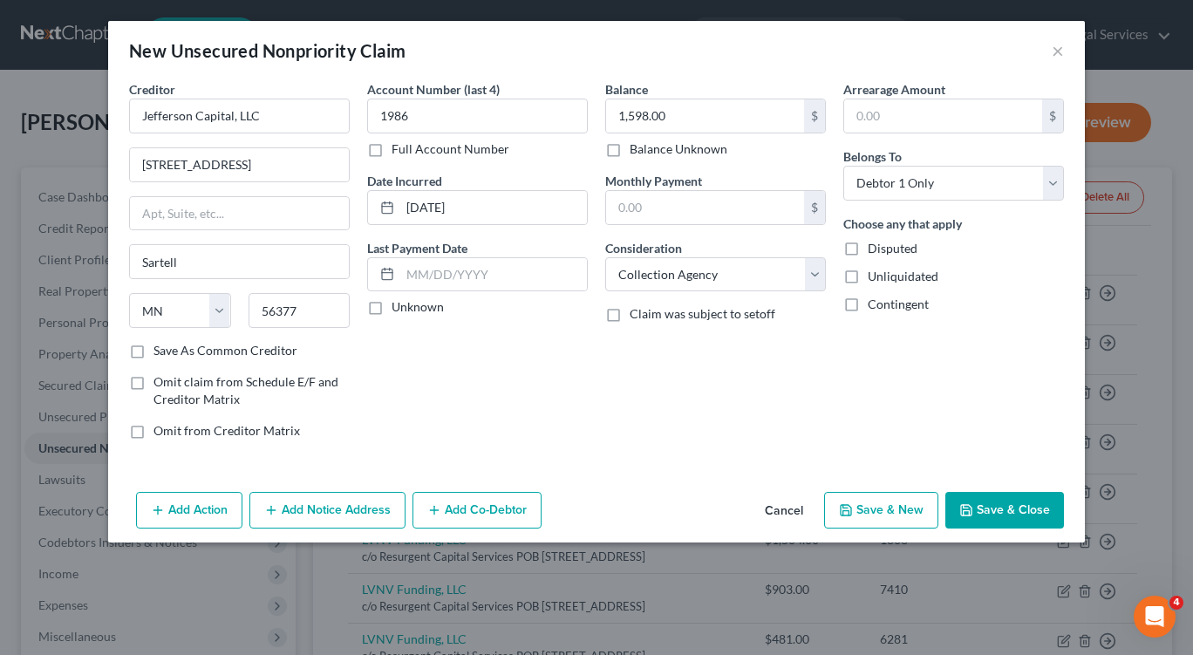
select select "0"
click at [1053, 50] on button "×" at bounding box center [1057, 50] width 12 height 21
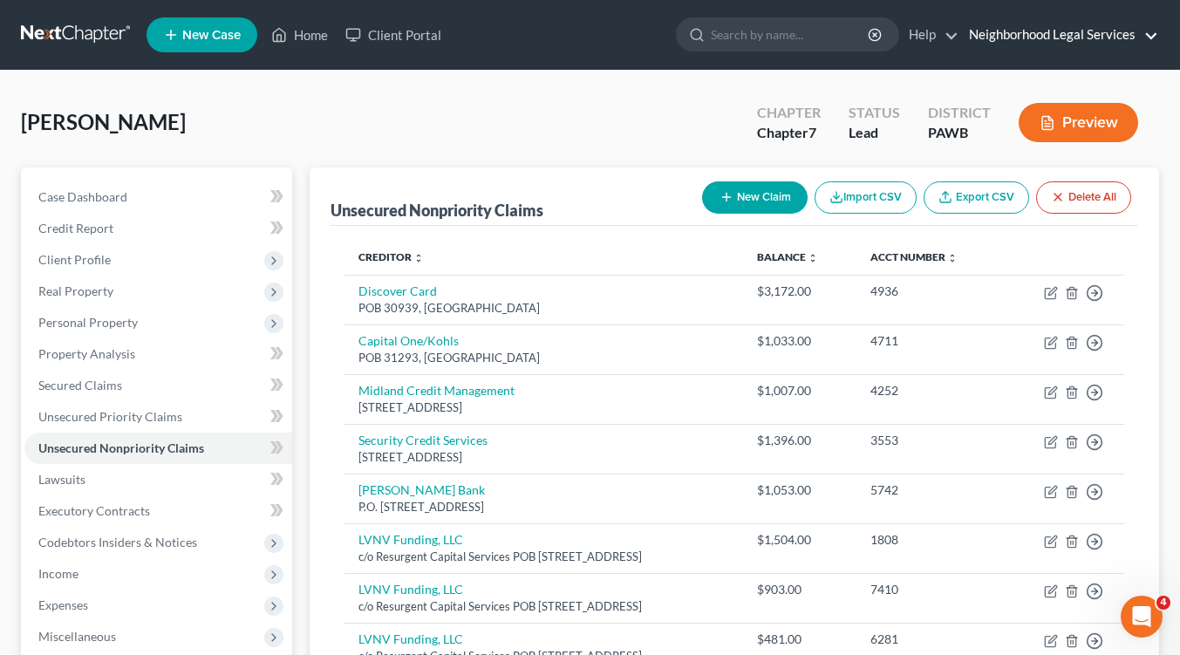
click at [1062, 31] on link "Neighborhood Legal Services" at bounding box center [1059, 34] width 198 height 31
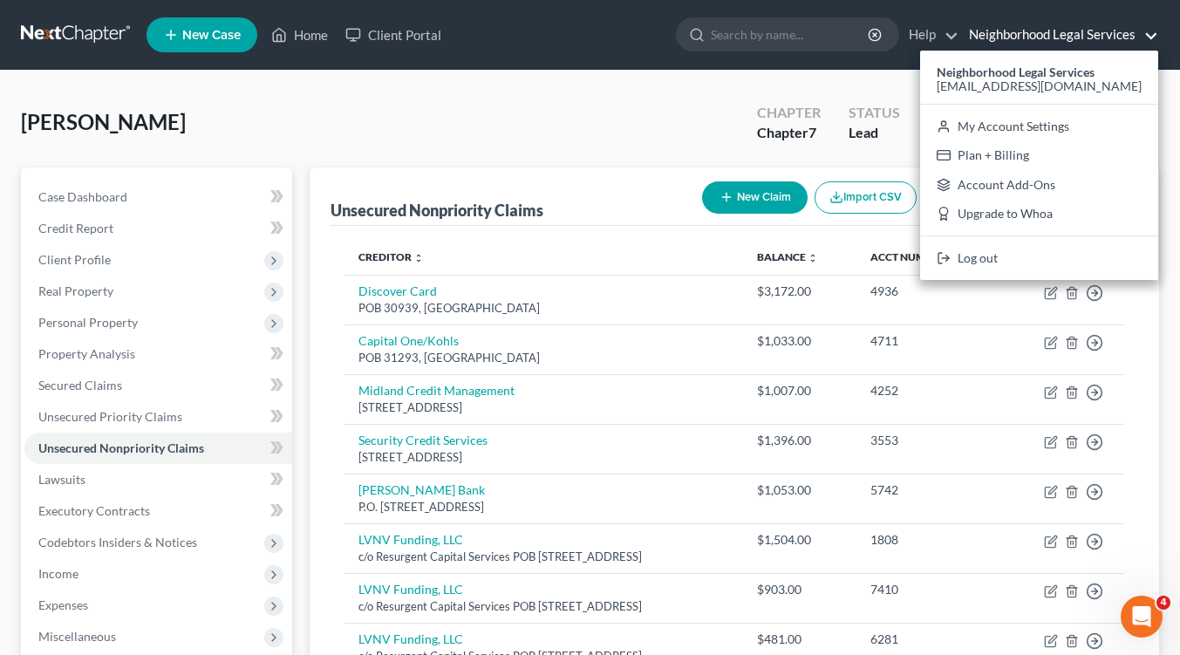
click at [485, 105] on div "Thomas, Lisa Upgraded Chapter Chapter 7 Status Lead District PAWB Preview" at bounding box center [590, 130] width 1138 height 76
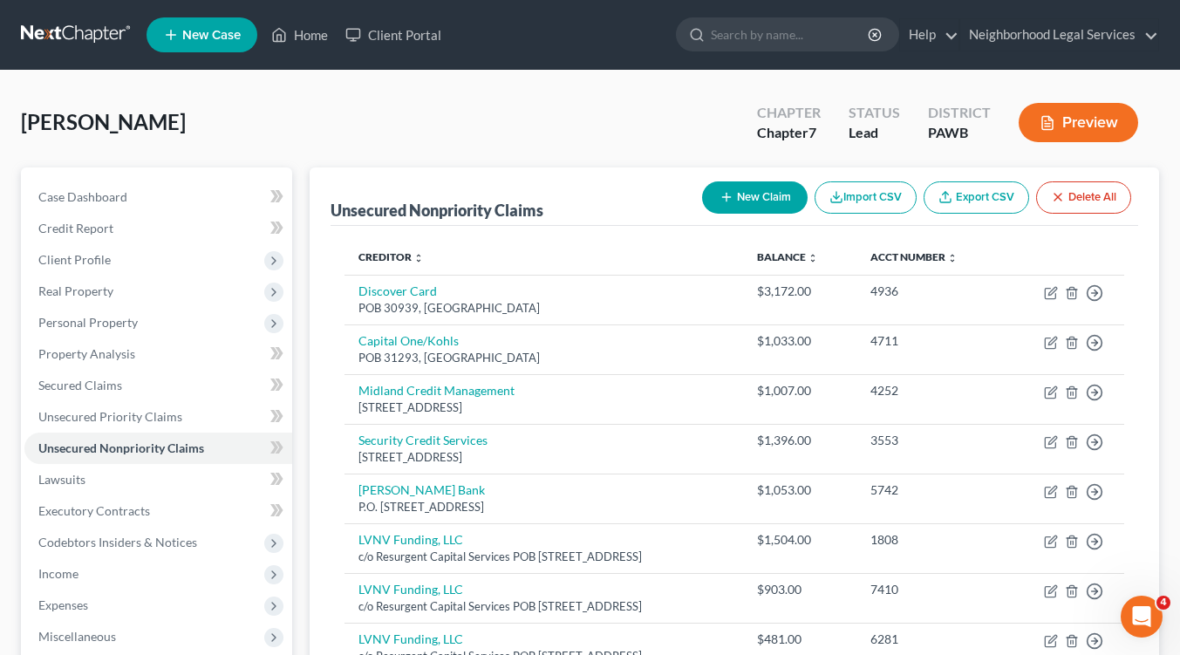
click at [747, 195] on button "New Claim" at bounding box center [754, 197] width 105 height 32
select select "0"
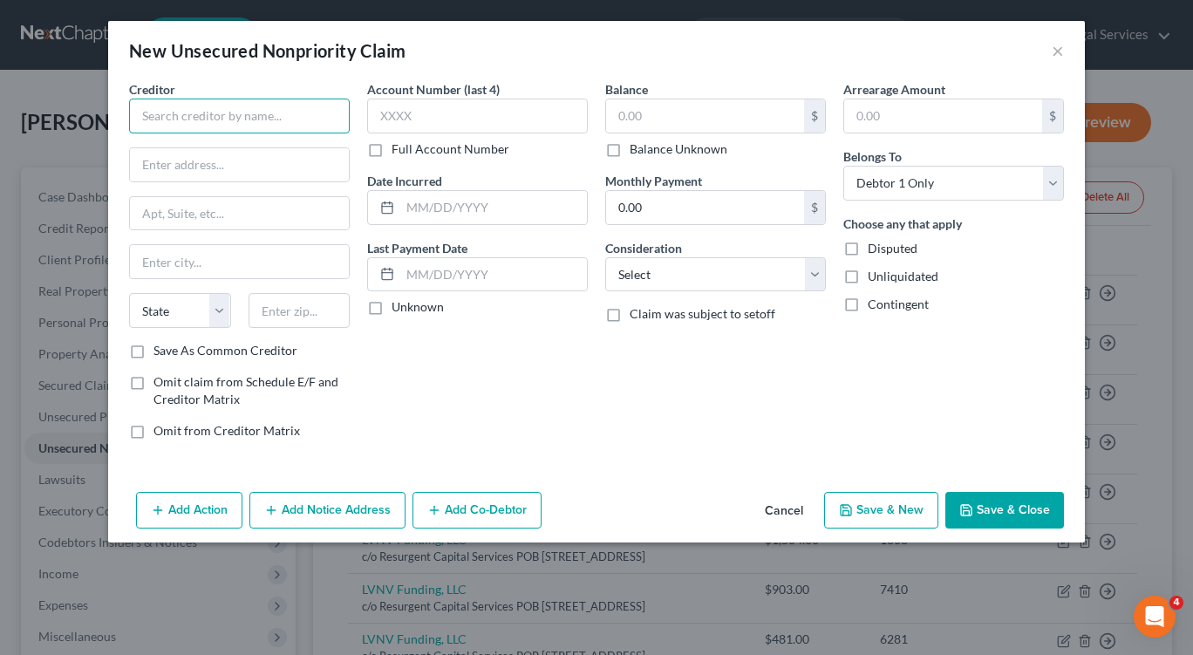
click at [326, 119] on input "text" at bounding box center [239, 116] width 221 height 35
type input "Mission Lane Tab Bank"
click at [674, 109] on input "text" at bounding box center [705, 115] width 198 height 33
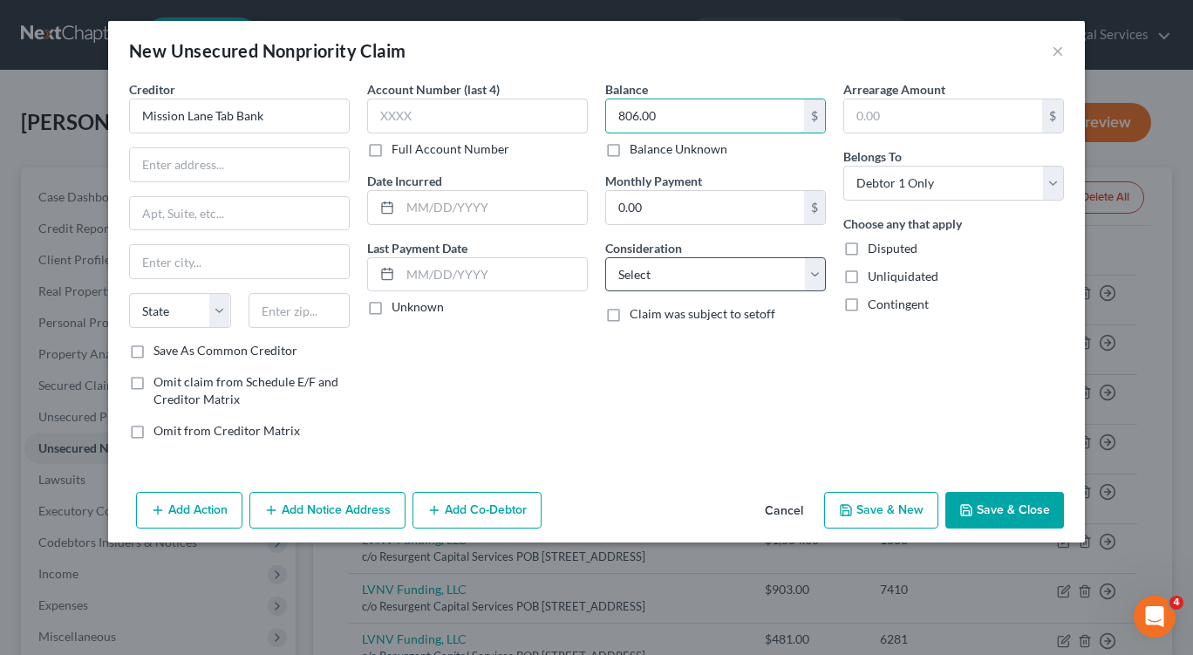
type input "806.00"
click at [741, 274] on select "Select Cable / Satellite Services Collection Agency Credit Card Debt Debt Couns…" at bounding box center [715, 274] width 221 height 35
select select "2"
click at [605, 257] on select "Select Cable / Satellite Services Collection Agency Credit Card Debt Debt Couns…" at bounding box center [715, 274] width 221 height 35
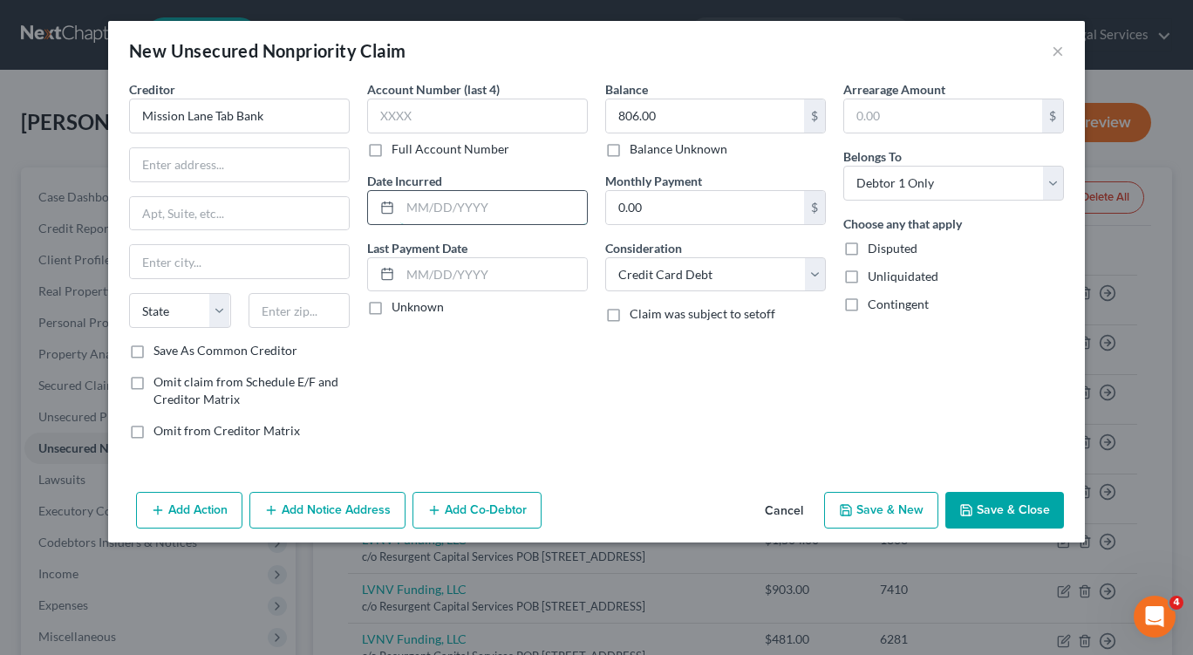
click at [412, 199] on input "text" at bounding box center [493, 207] width 187 height 33
type input "11/15/2020"
click at [416, 116] on input "text" at bounding box center [477, 116] width 221 height 35
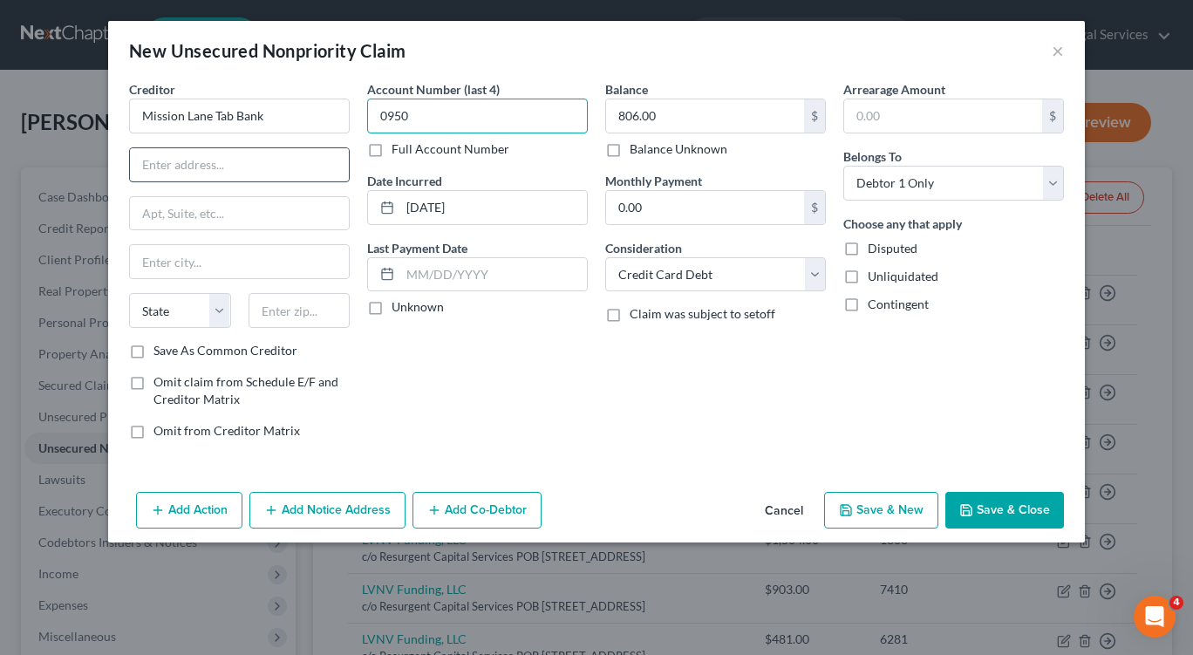
type input "0950"
click at [208, 168] on input "text" at bounding box center [239, 164] width 219 height 33
type input "POB 105286"
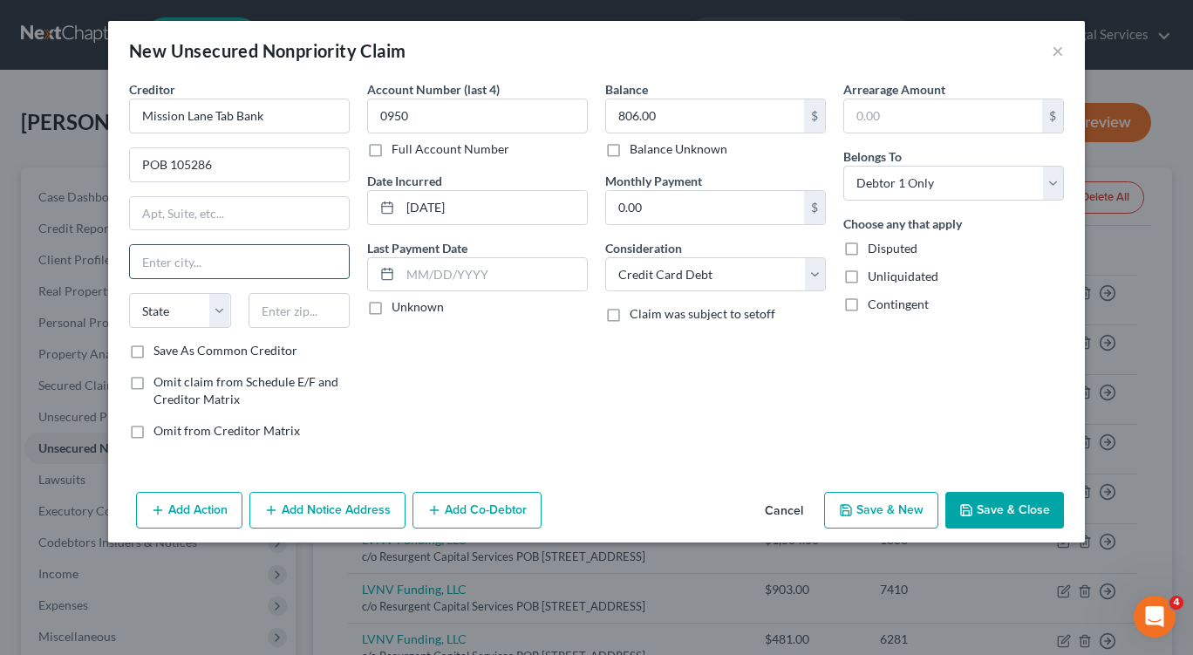
click at [249, 266] on input "text" at bounding box center [239, 261] width 219 height 33
type input "Atlanta"
click at [310, 312] on input "text" at bounding box center [299, 310] width 102 height 35
type input "30304"
select select "10"
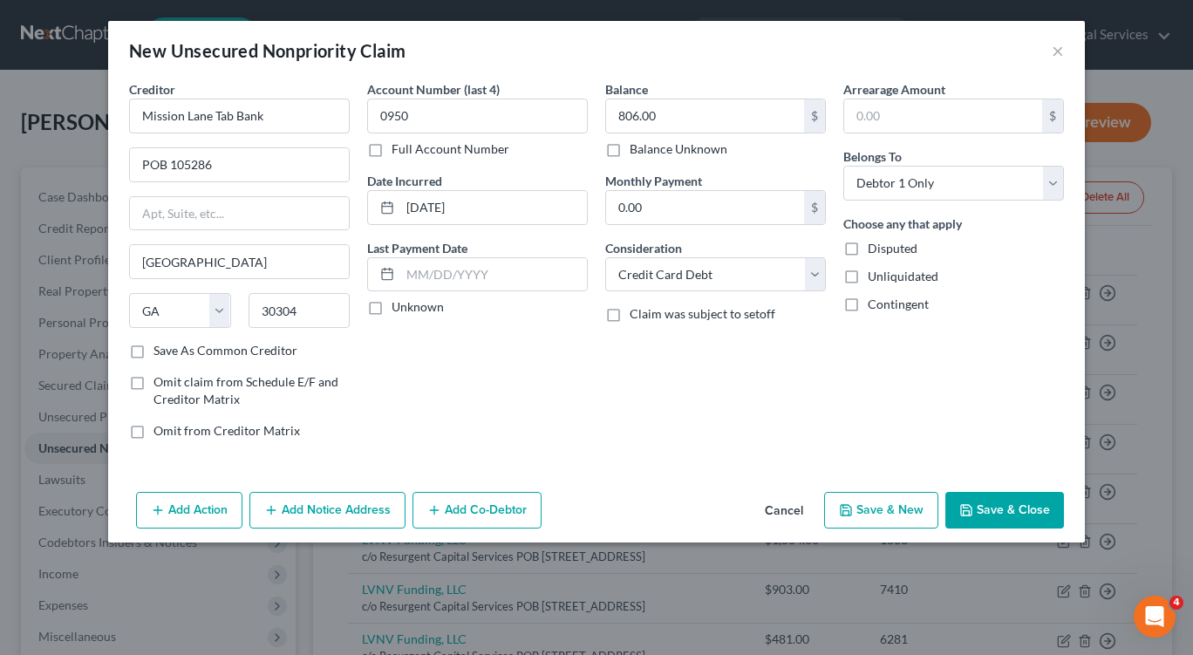
click at [403, 383] on div "Account Number (last 4) 0950 Full Account Number Date Incurred 11/15/2020 Last …" at bounding box center [477, 266] width 238 height 373
click at [863, 513] on button "Save & New" at bounding box center [881, 510] width 114 height 37
select select "0"
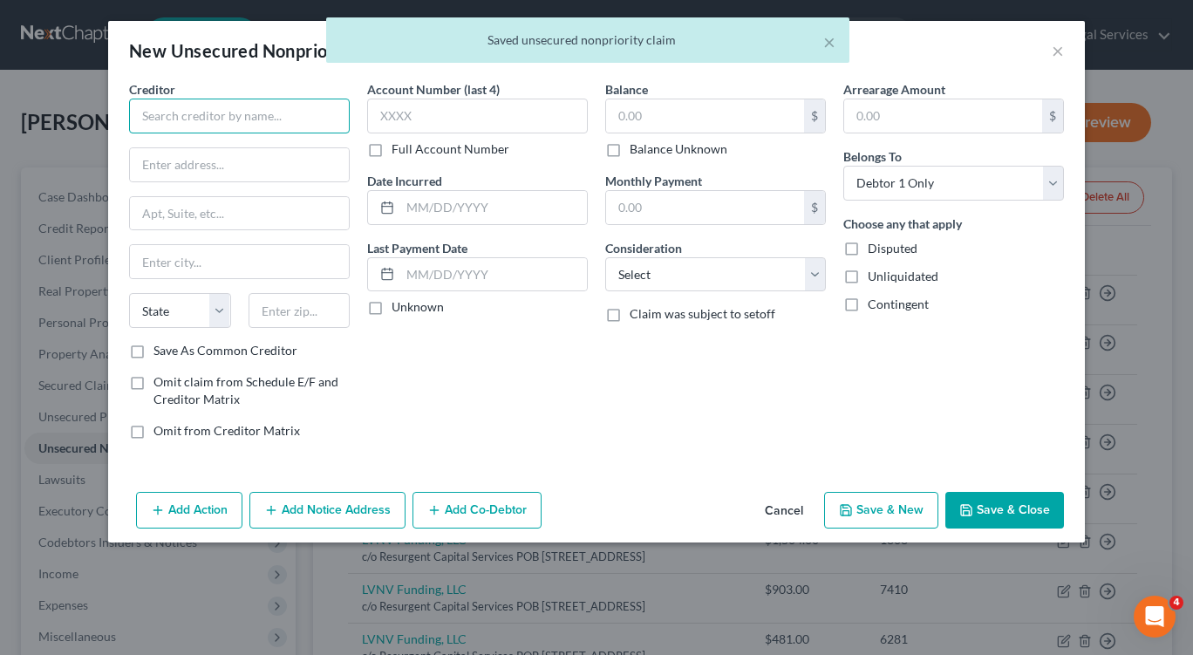
click at [303, 115] on input "text" at bounding box center [239, 116] width 221 height 35
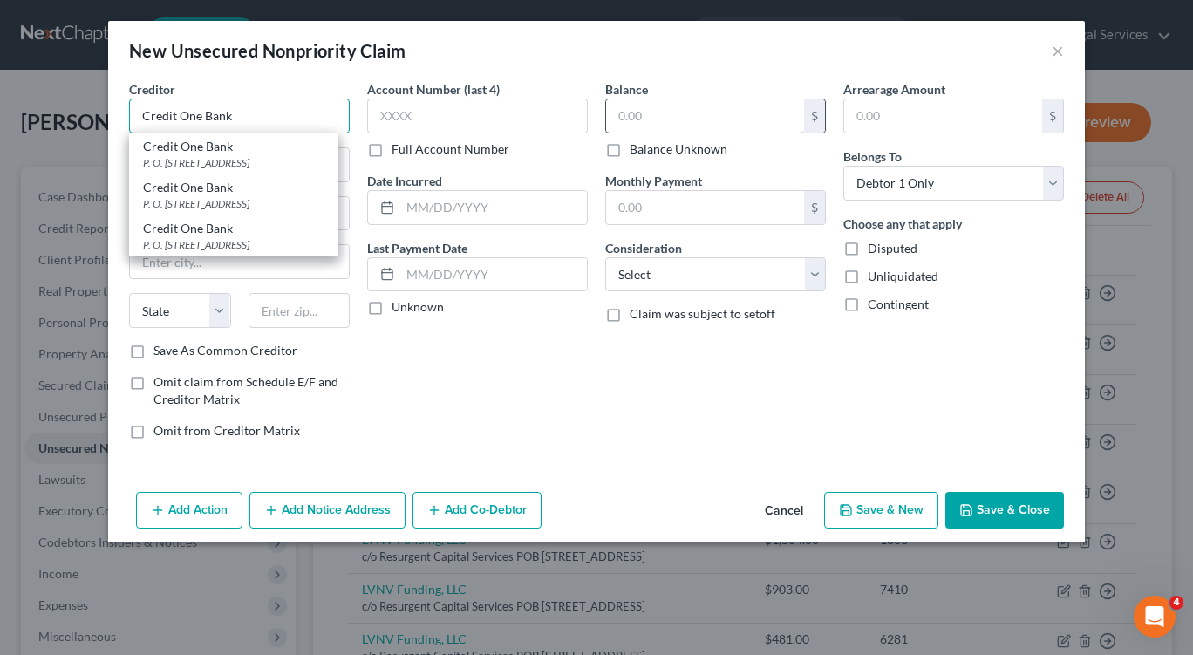
type input "Credit One Bank"
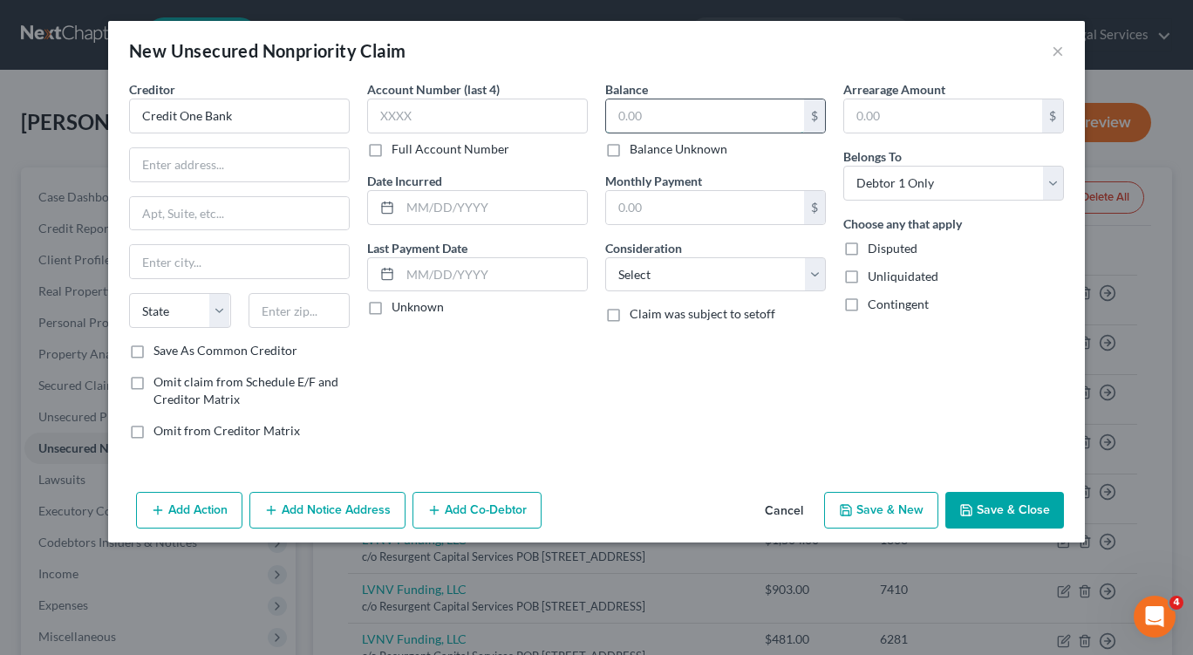
click at [663, 116] on input "text" at bounding box center [705, 115] width 198 height 33
type input "903.00"
click at [811, 271] on select "Select Cable / Satellite Services Collection Agency Credit Card Debt Debt Couns…" at bounding box center [715, 274] width 221 height 35
select select "2"
click at [605, 257] on select "Select Cable / Satellite Services Collection Agency Credit Card Debt Debt Couns…" at bounding box center [715, 274] width 221 height 35
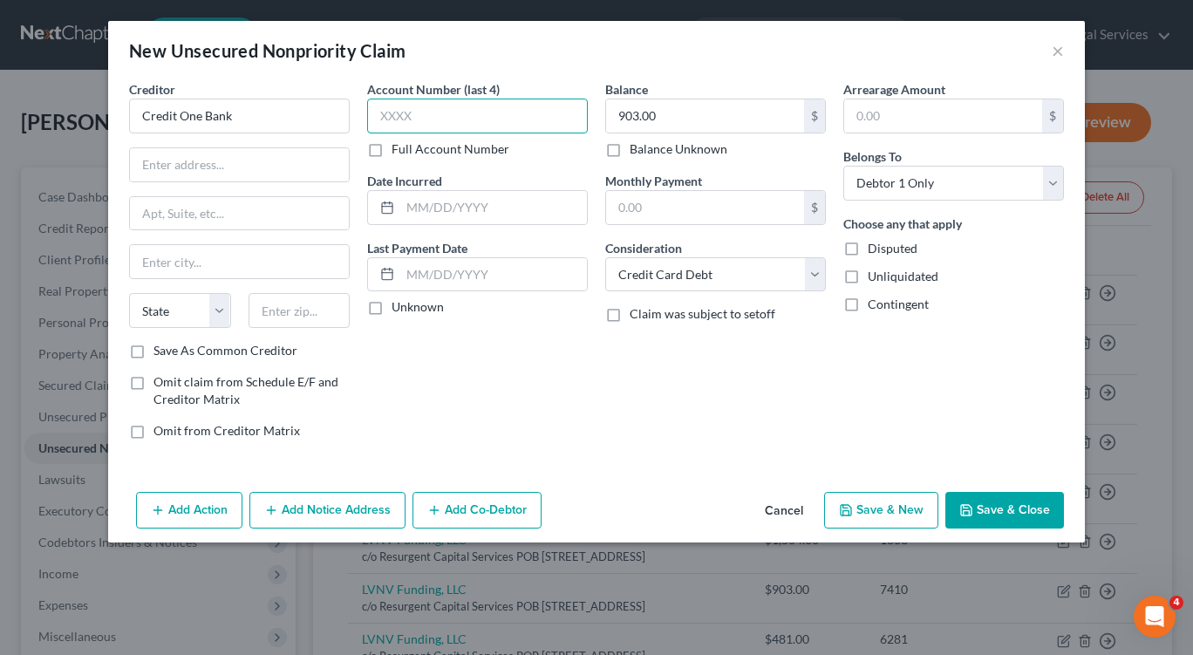
click at [397, 119] on input "text" at bounding box center [477, 116] width 221 height 35
type input "7410"
click at [420, 207] on input "text" at bounding box center [493, 207] width 187 height 33
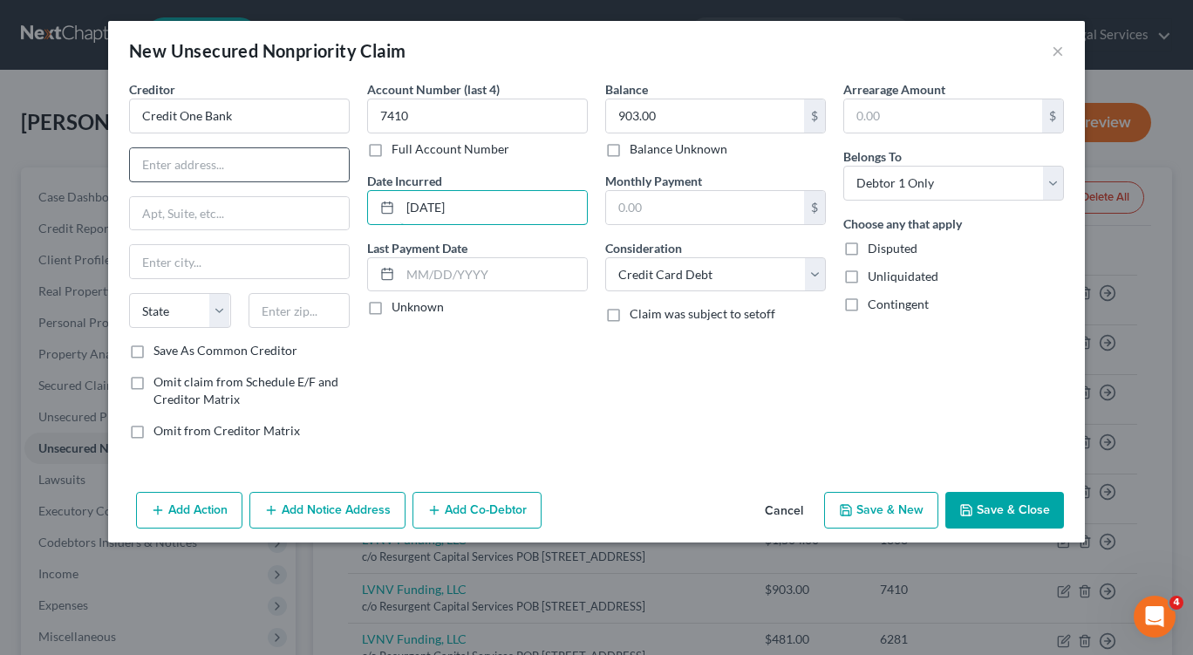
type input "02/28/2022"
click at [154, 159] on input "text" at bounding box center [239, 164] width 219 height 33
type input "POB 98873"
click at [238, 256] on input "text" at bounding box center [239, 261] width 219 height 33
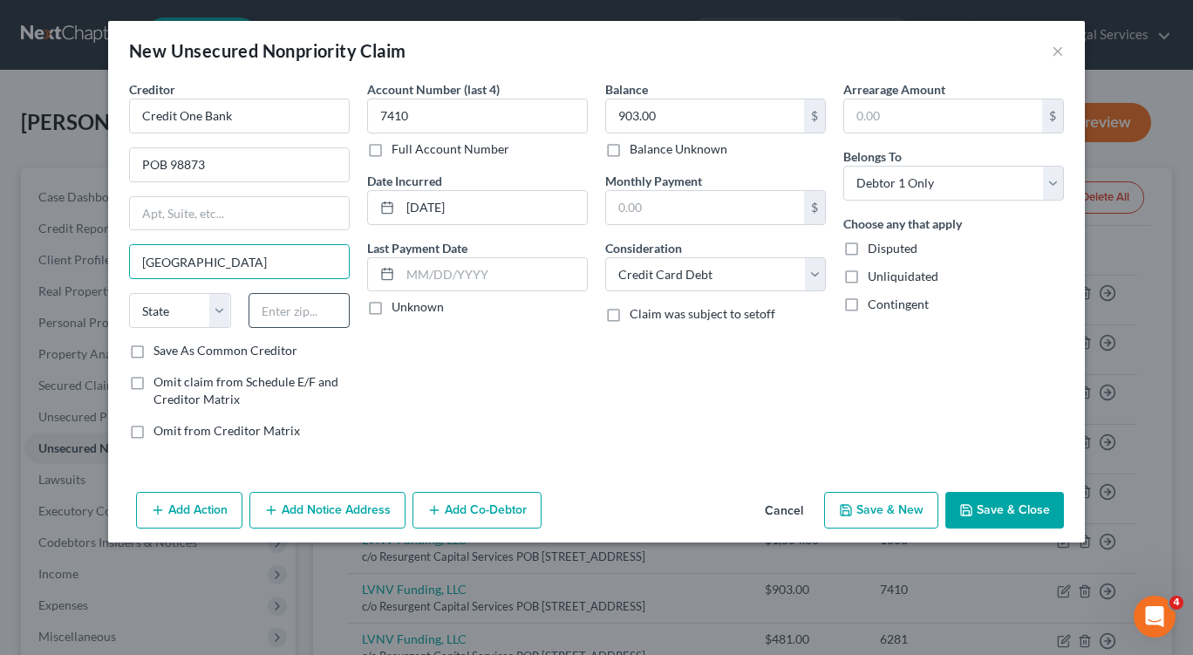
type input "Las Vegas"
click at [336, 316] on input "text" at bounding box center [299, 310] width 102 height 35
type input "89193"
select select "31"
click at [409, 394] on div "Account Number (last 4) 7410 Full Account Number Date Incurred 02/28/2022 Last …" at bounding box center [477, 266] width 238 height 373
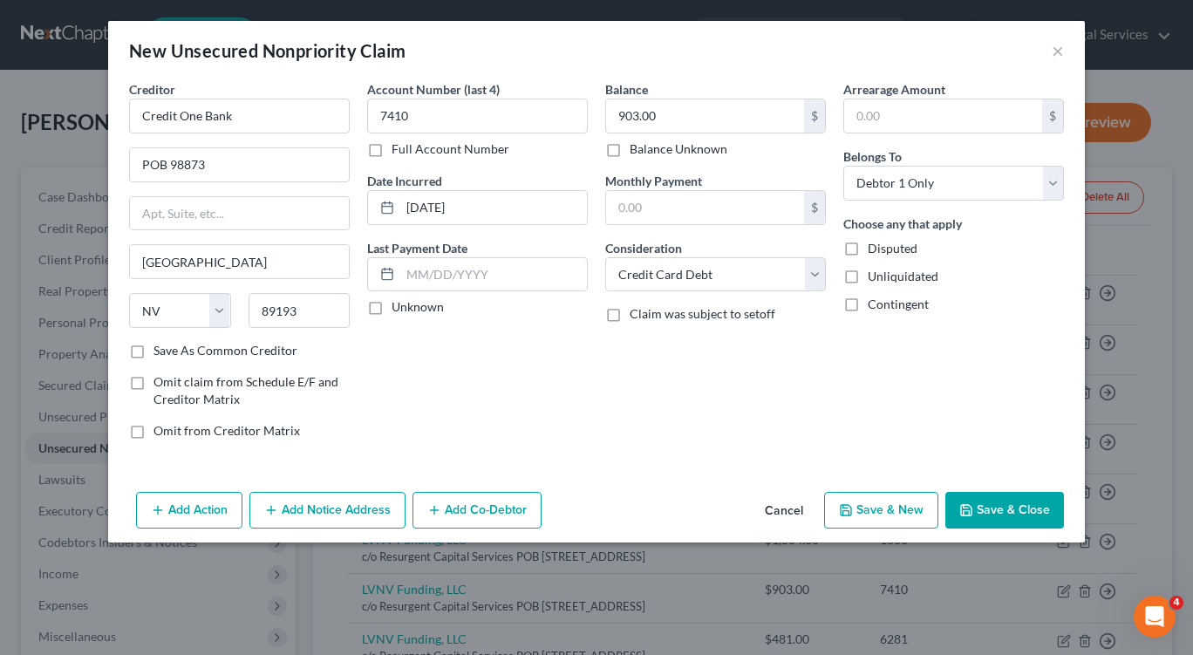
click at [842, 512] on icon "button" at bounding box center [846, 510] width 14 height 14
select select "0"
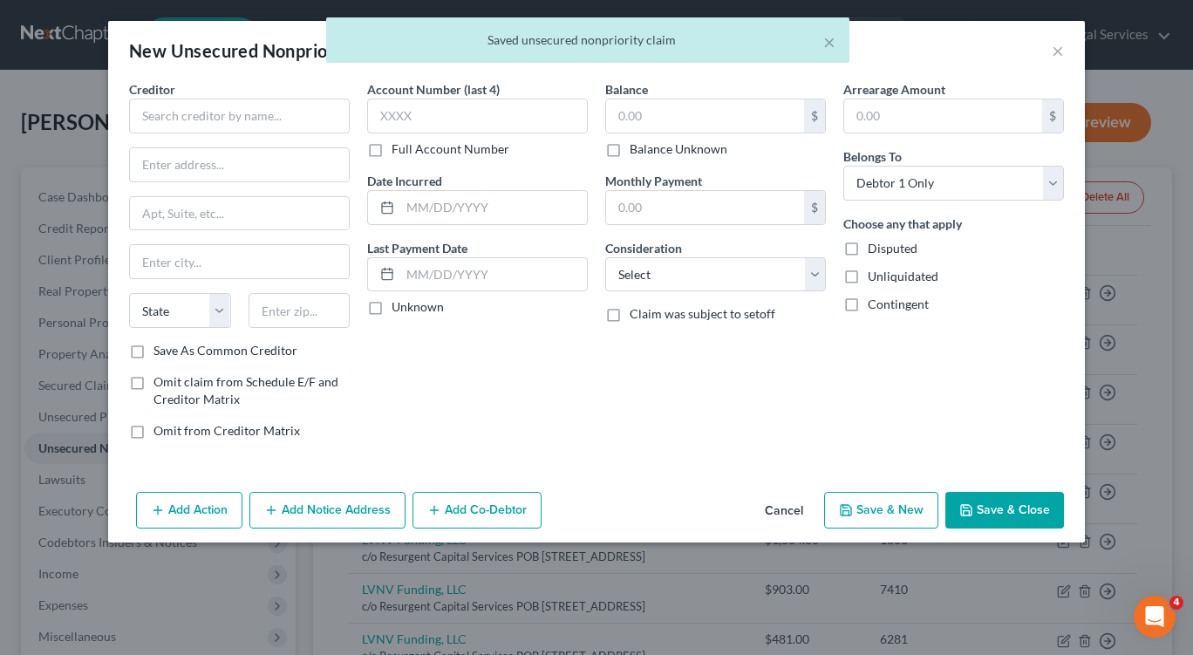
type input "0.00"
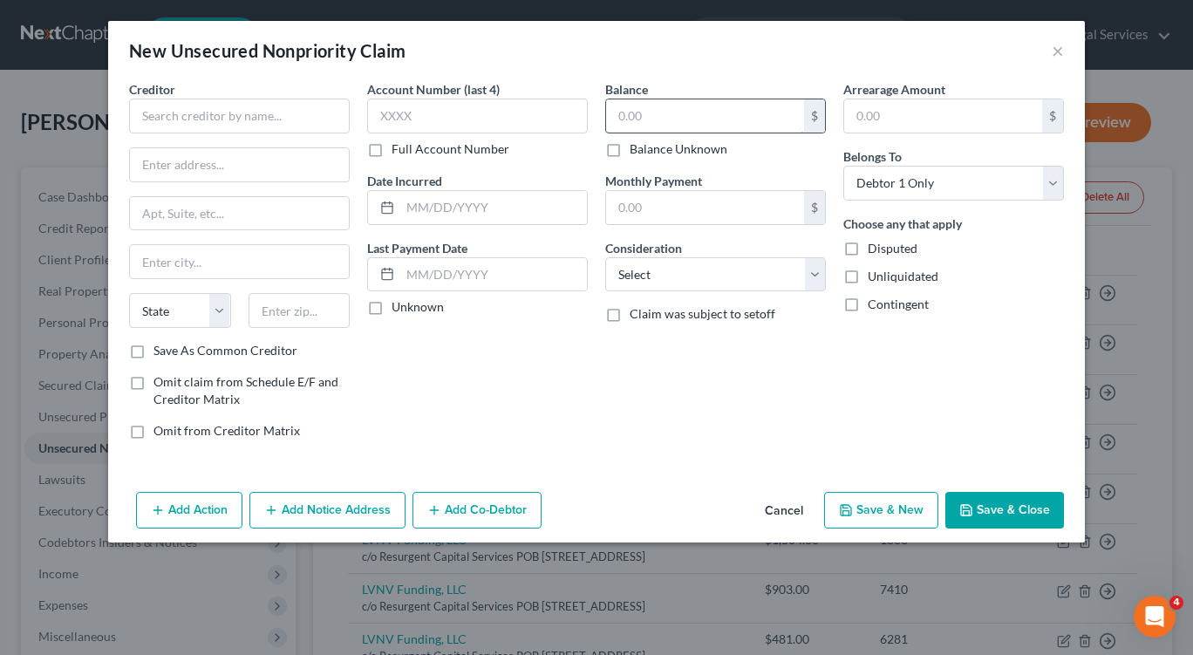
click at [680, 102] on input "text" at bounding box center [705, 115] width 198 height 33
type input "175.00"
click at [752, 277] on select "Select Cable / Satellite Services Collection Agency Credit Card Debt Debt Couns…" at bounding box center [715, 274] width 221 height 35
select select "2"
click at [605, 257] on select "Select Cable / Satellite Services Collection Agency Credit Card Debt Debt Couns…" at bounding box center [715, 274] width 221 height 35
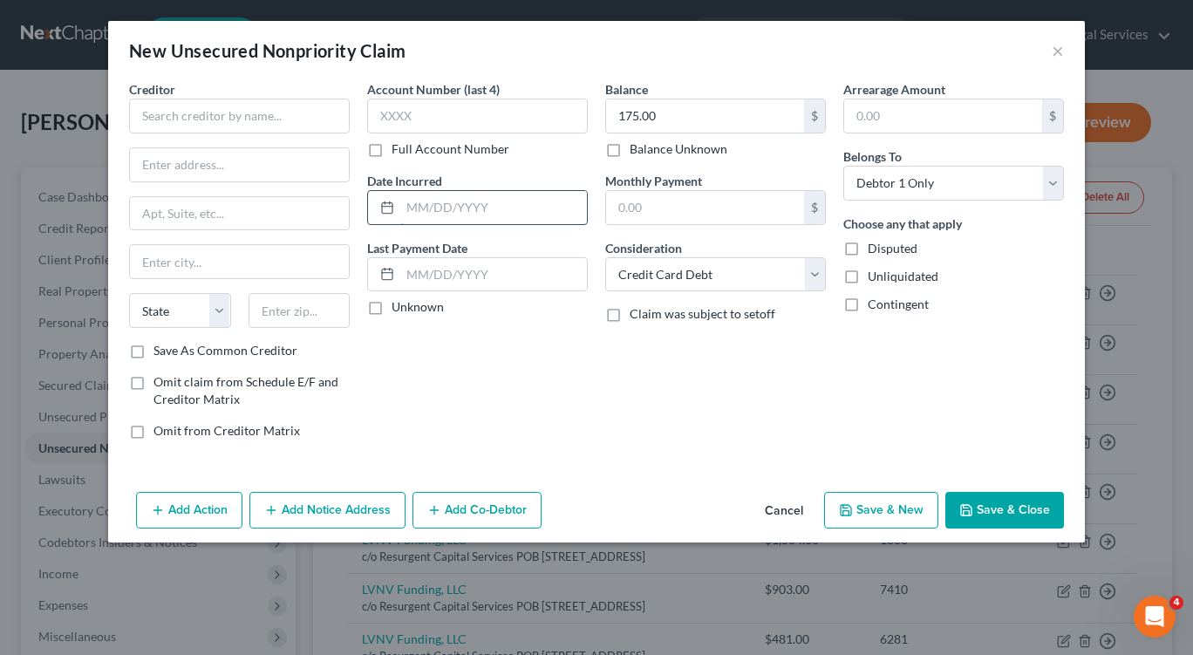
click at [414, 210] on input "text" at bounding box center [493, 207] width 187 height 33
type input "07/01/2021"
click at [229, 122] on input "text" at bounding box center [239, 116] width 221 height 35
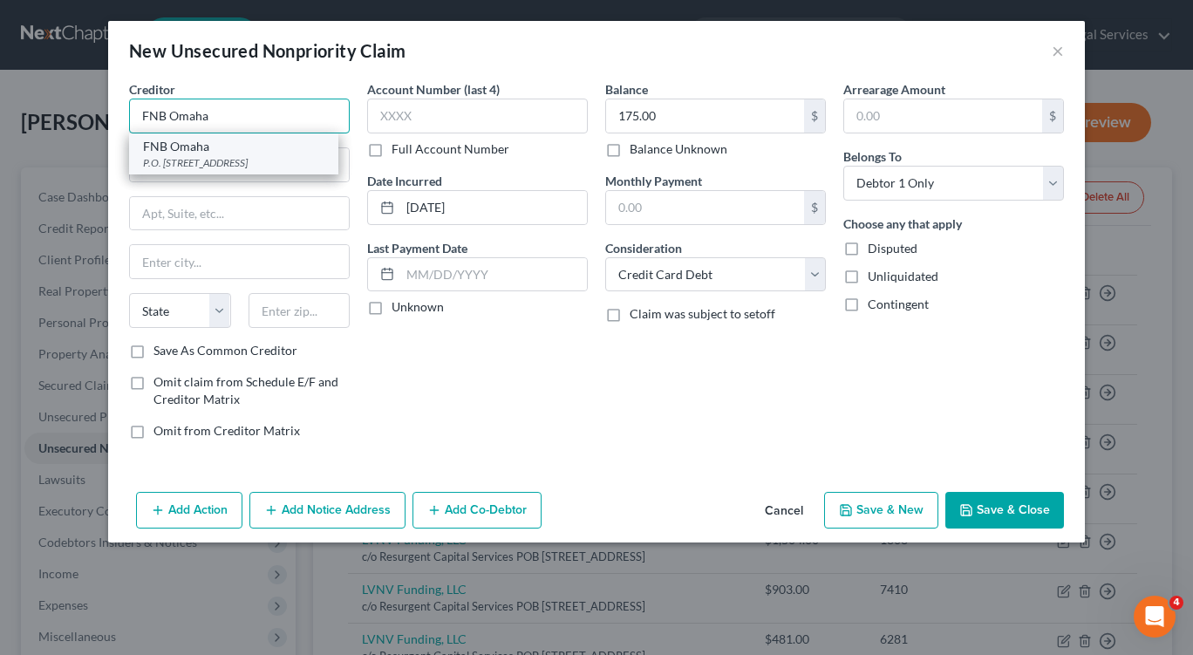
type input "FNB Omaha"
click at [296, 142] on div "FNB Omaha" at bounding box center [233, 146] width 181 height 17
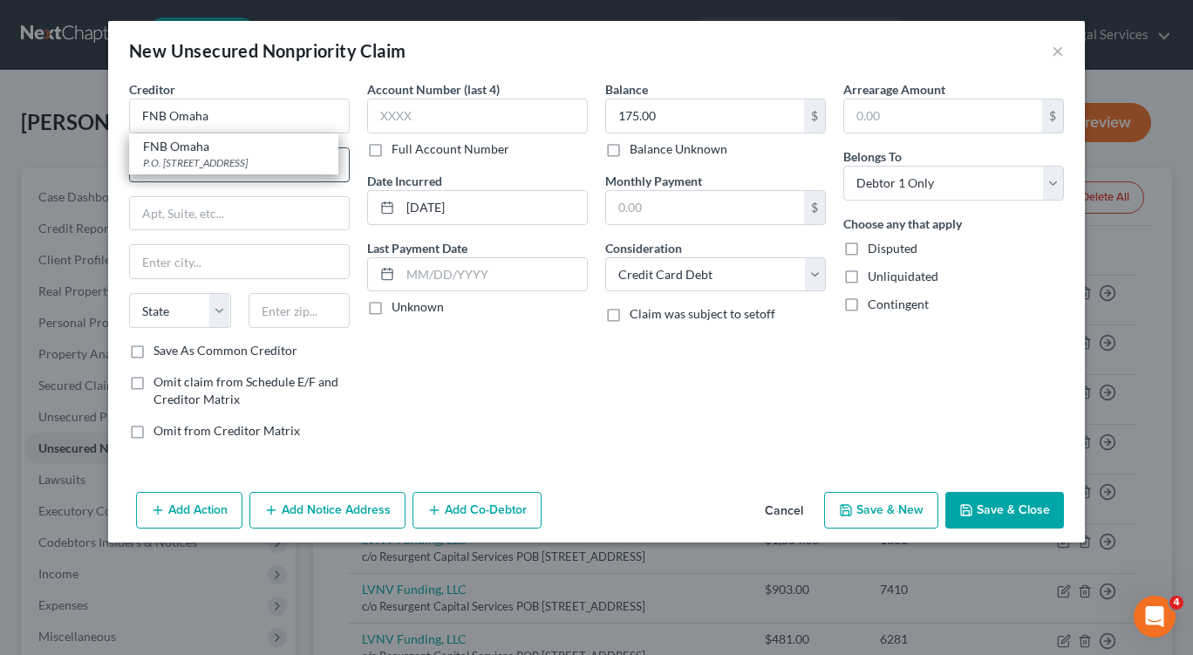
type input "P.O. Box 3412"
type input "Omaha"
select select "30"
type input "68197"
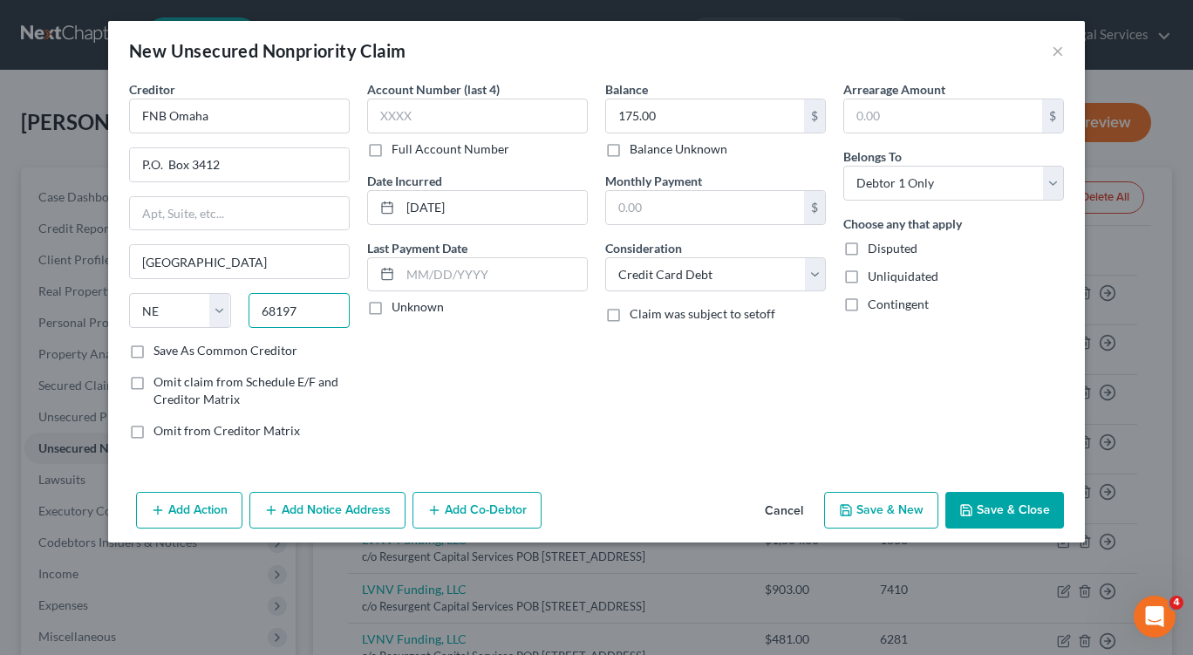
click at [304, 311] on input "68197" at bounding box center [299, 310] width 102 height 35
click at [247, 170] on input "P.O. Box 3412" at bounding box center [239, 164] width 219 height 33
type input "P"
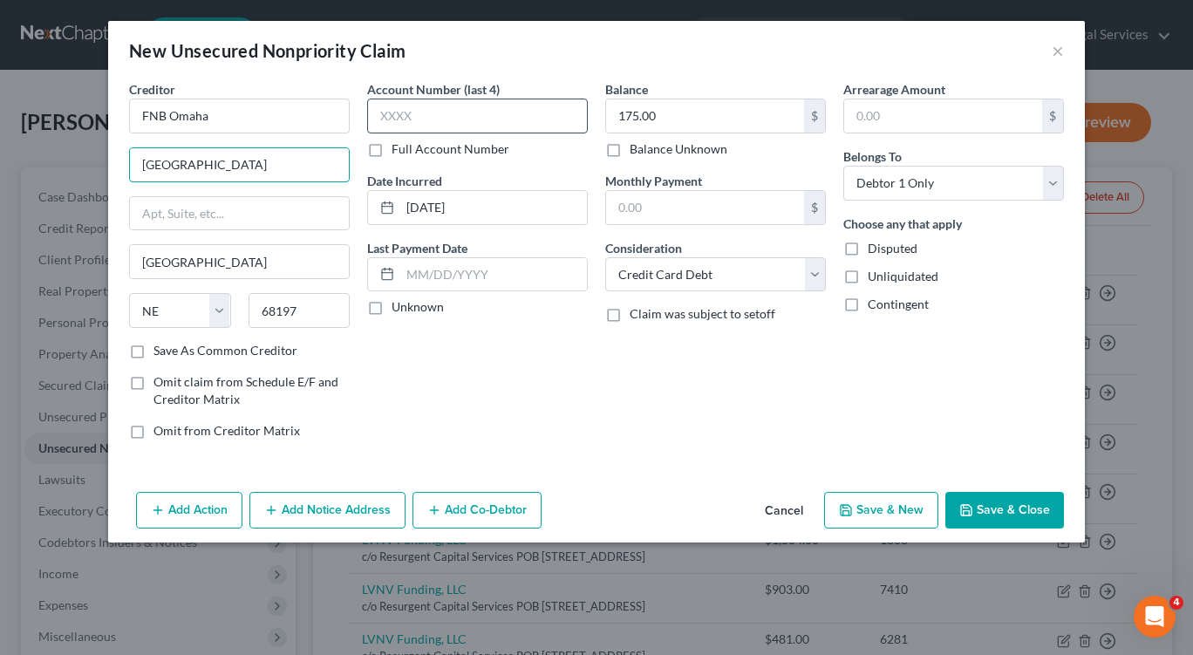
type input "1620 Dodge Street"
click at [425, 104] on input "text" at bounding box center [477, 116] width 221 height 35
type input "0081"
click at [858, 507] on button "Save & New" at bounding box center [881, 510] width 114 height 37
select select "0"
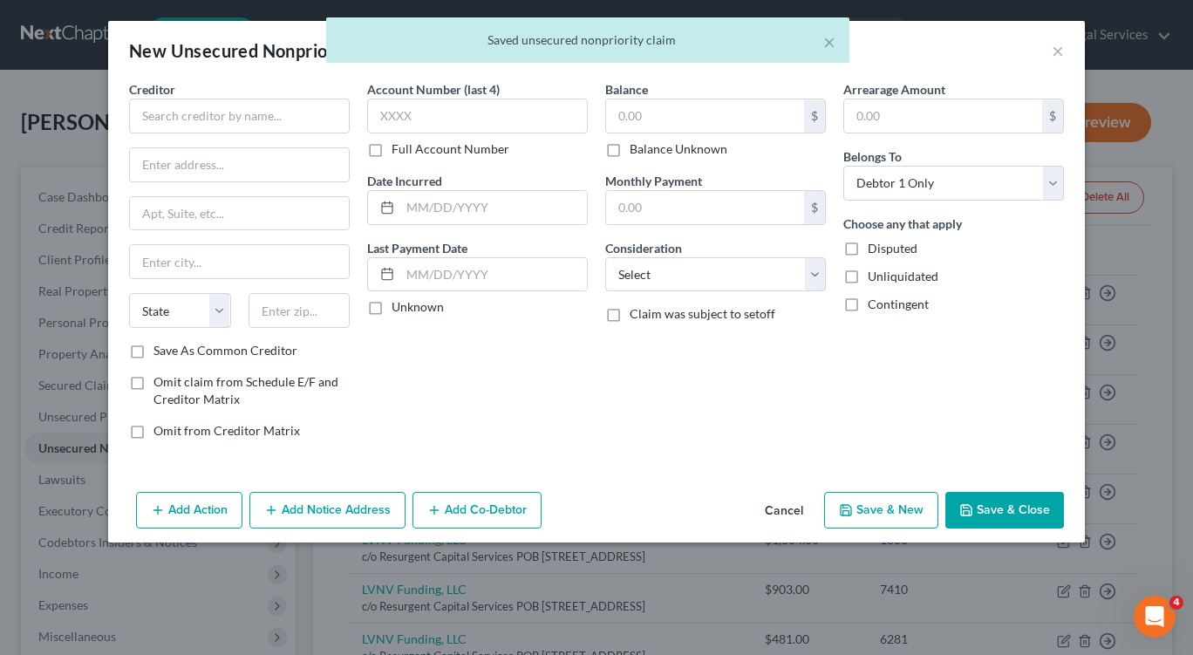
type input "0.00"
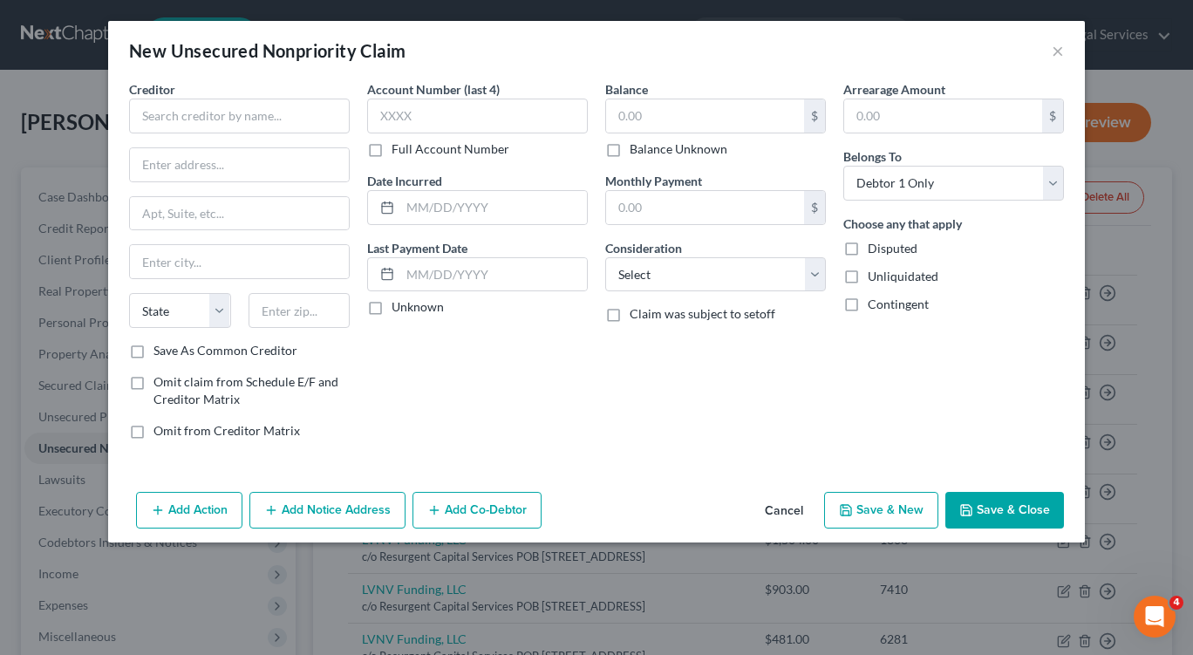
click at [1050, 49] on div "New Unsecured Nonpriority Claim ×" at bounding box center [596, 50] width 976 height 59
click at [1056, 52] on button "×" at bounding box center [1057, 50] width 12 height 21
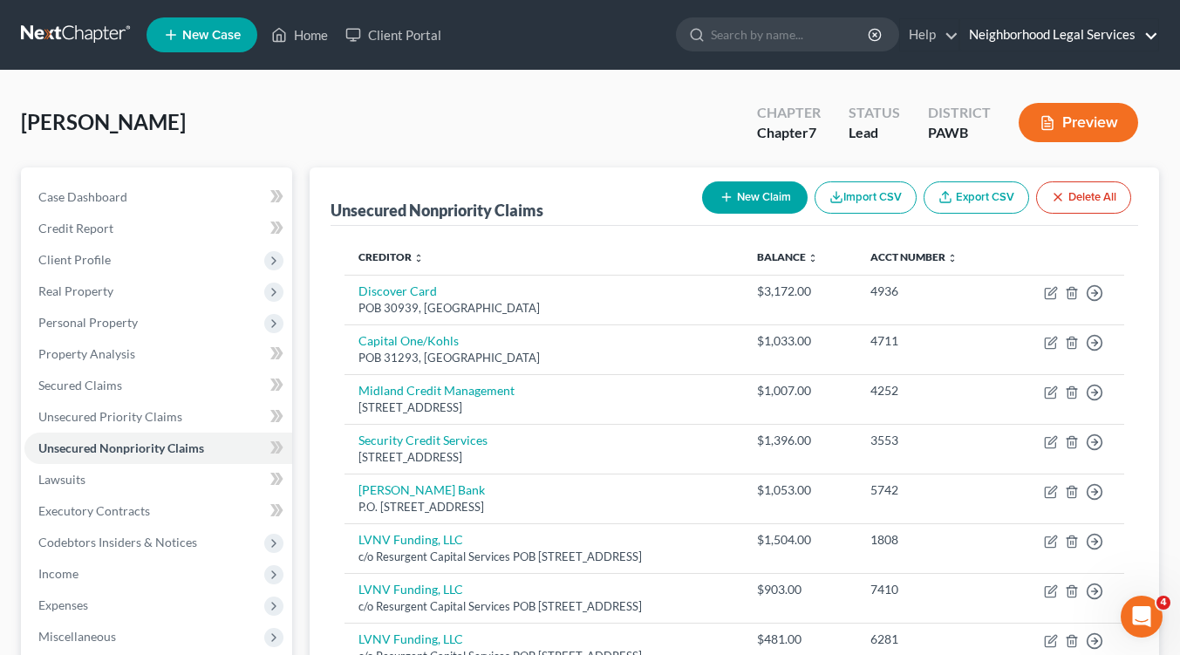
click at [1040, 32] on link "Neighborhood Legal Services" at bounding box center [1059, 34] width 198 height 31
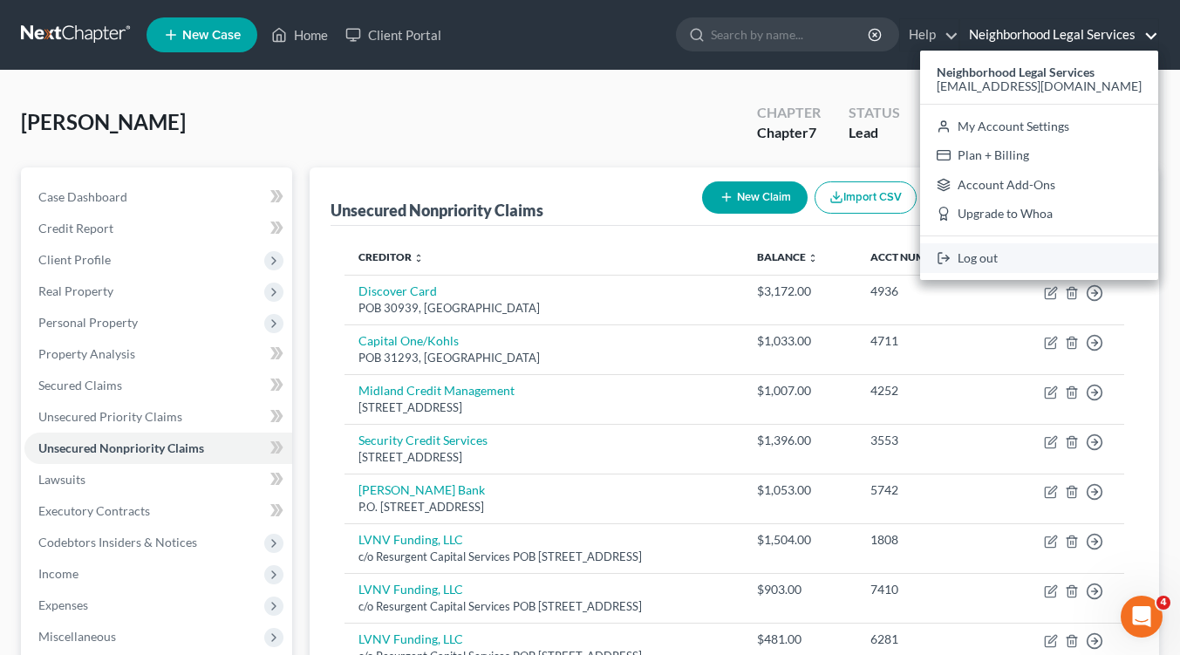
click at [1009, 261] on link "Log out" at bounding box center [1039, 258] width 238 height 30
